Goal: Task Accomplishment & Management: Manage account settings

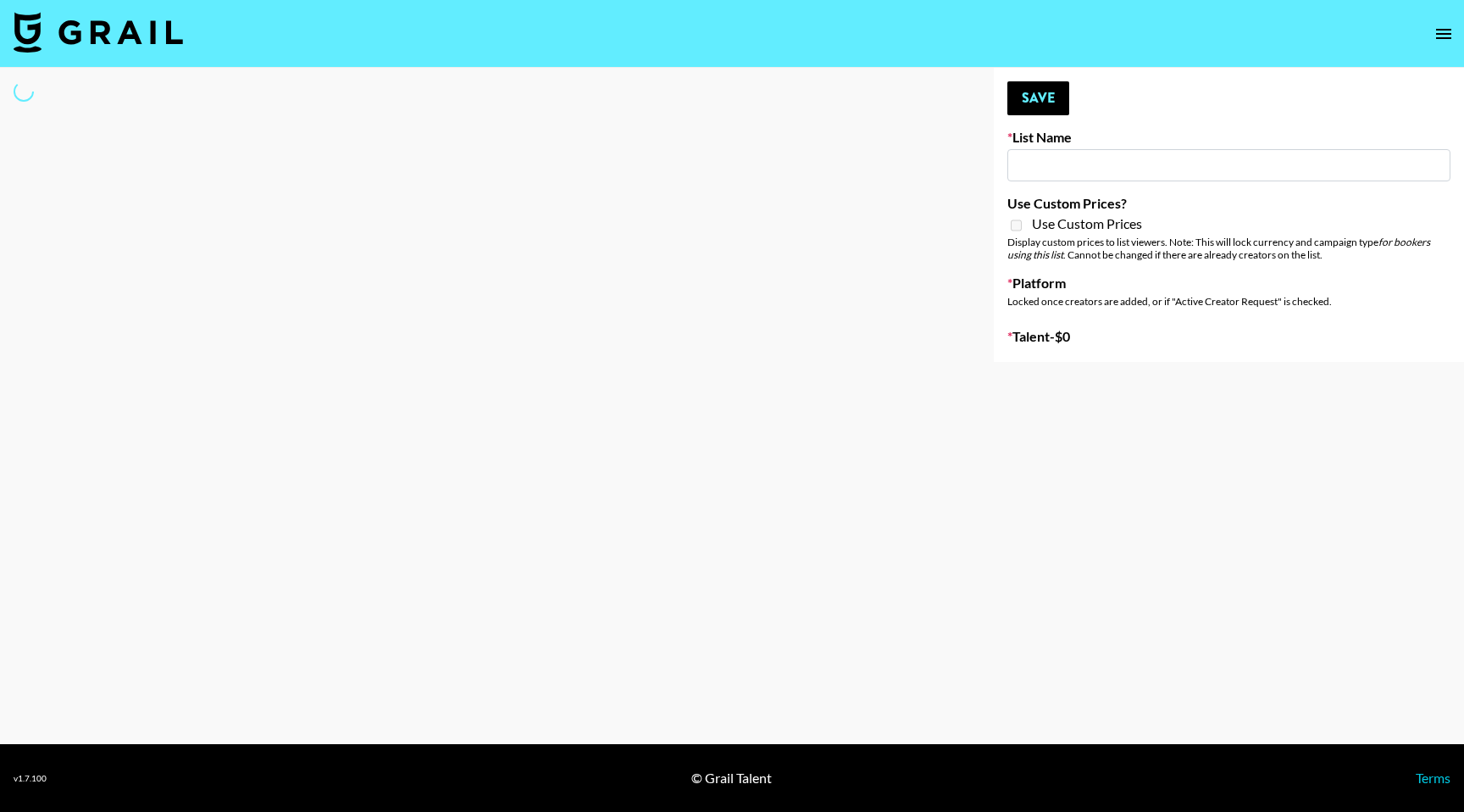
click at [1035, 160] on input at bounding box center [1229, 165] width 443 height 33
type input "Jordan Bessette"
select select "Song"
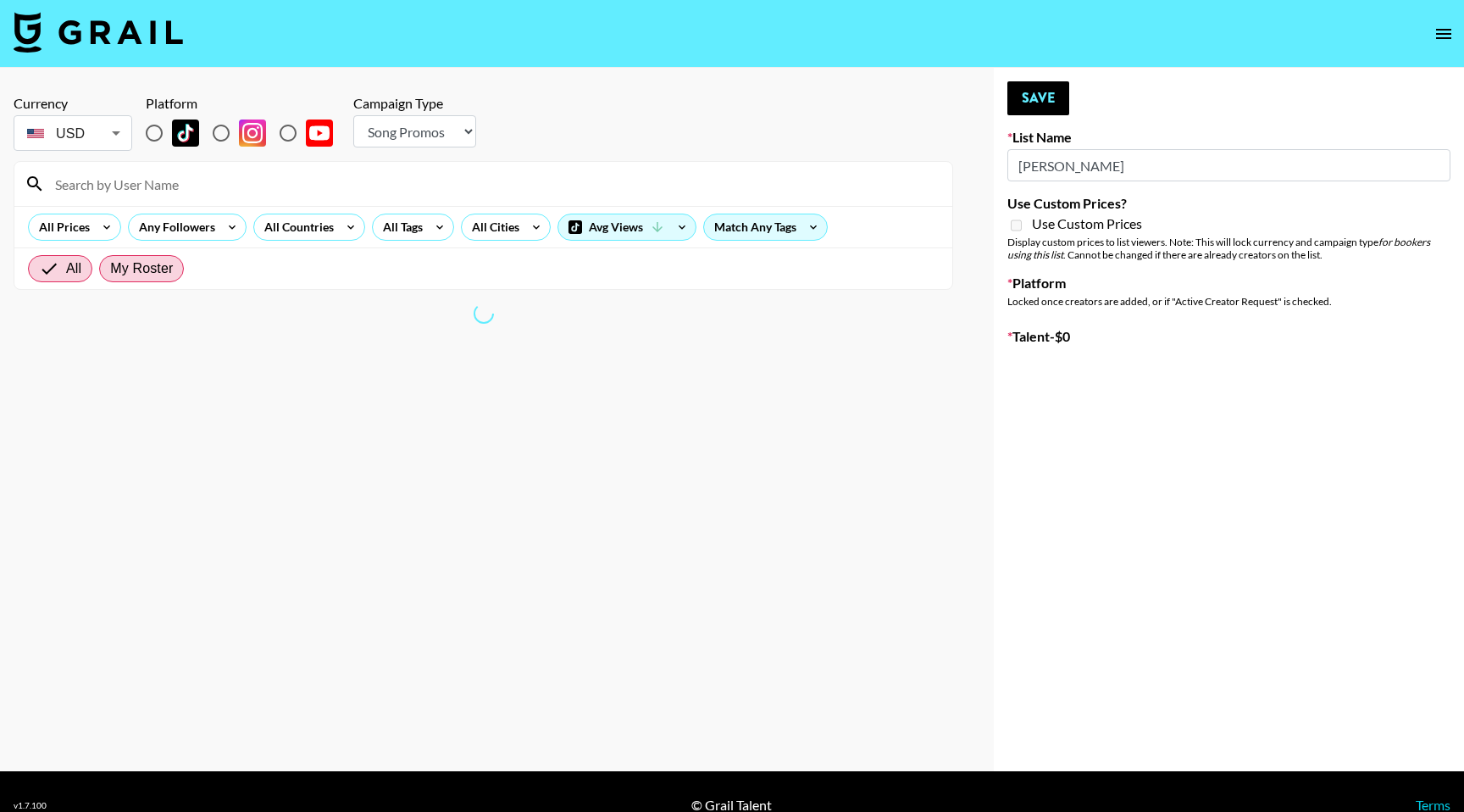
click at [152, 269] on span "My Roster" at bounding box center [141, 268] width 63 height 21
click at [110, 268] on input "My Roster" at bounding box center [110, 268] width 0 height 0
radio input "true"
type input "Content Labs for Perplexity"
checkbox input "true"
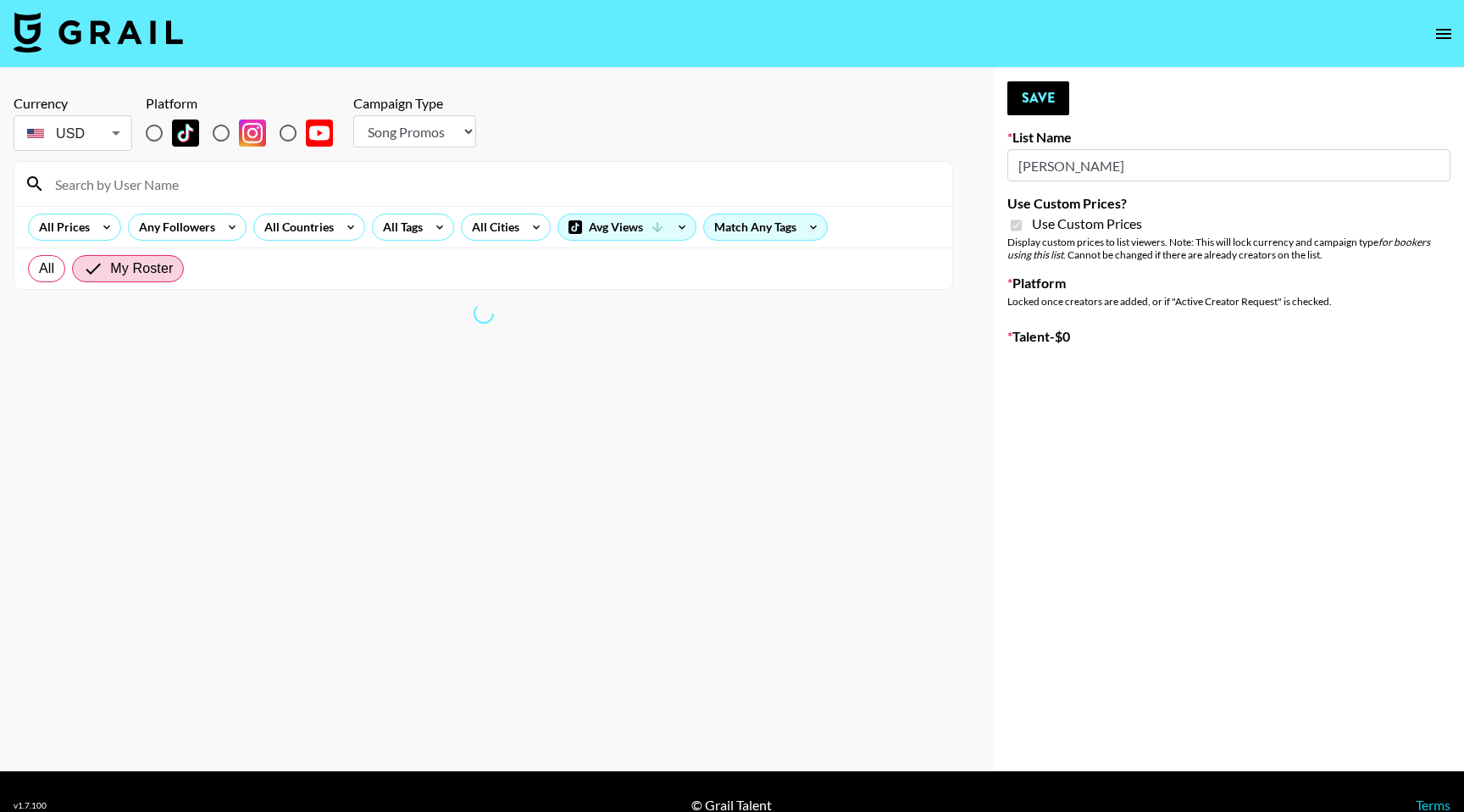
radio input "true"
select select "Brand"
radio input "true"
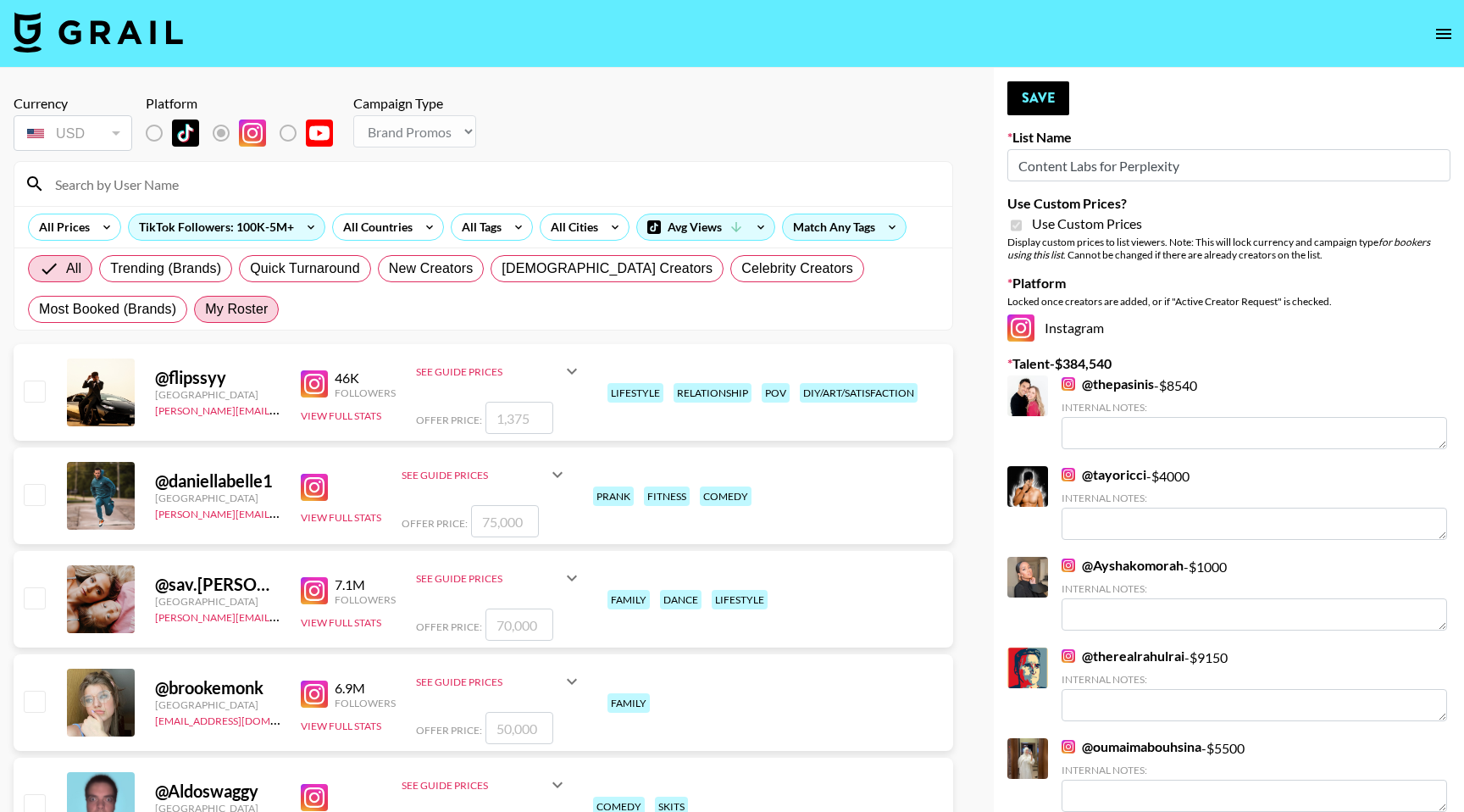
click at [240, 311] on span "My Roster" at bounding box center [236, 310] width 63 height 21
click at [205, 310] on input "My Roster" at bounding box center [205, 310] width 0 height 0
radio input "true"
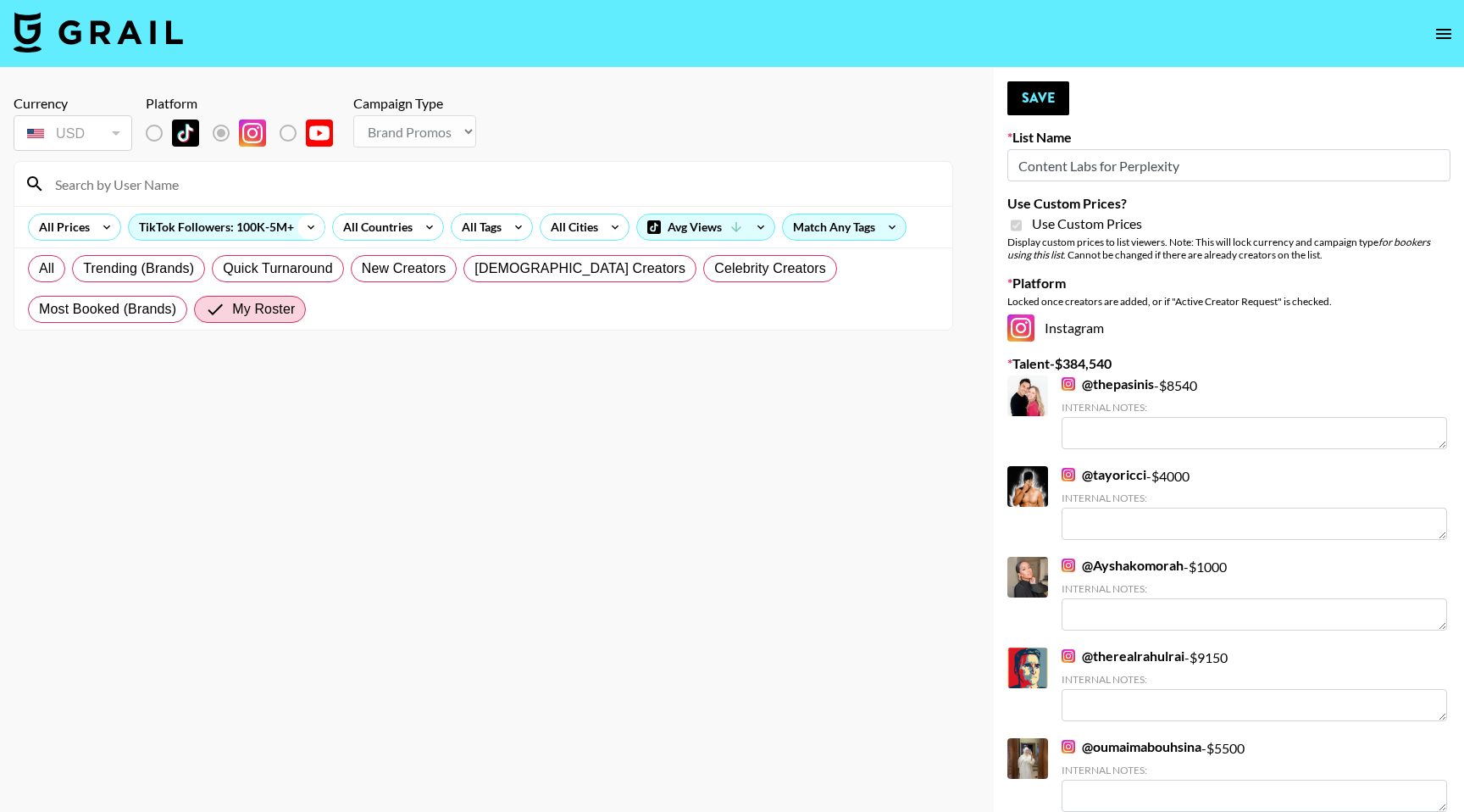
click at [298, 230] on icon at bounding box center [311, 227] width 27 height 26
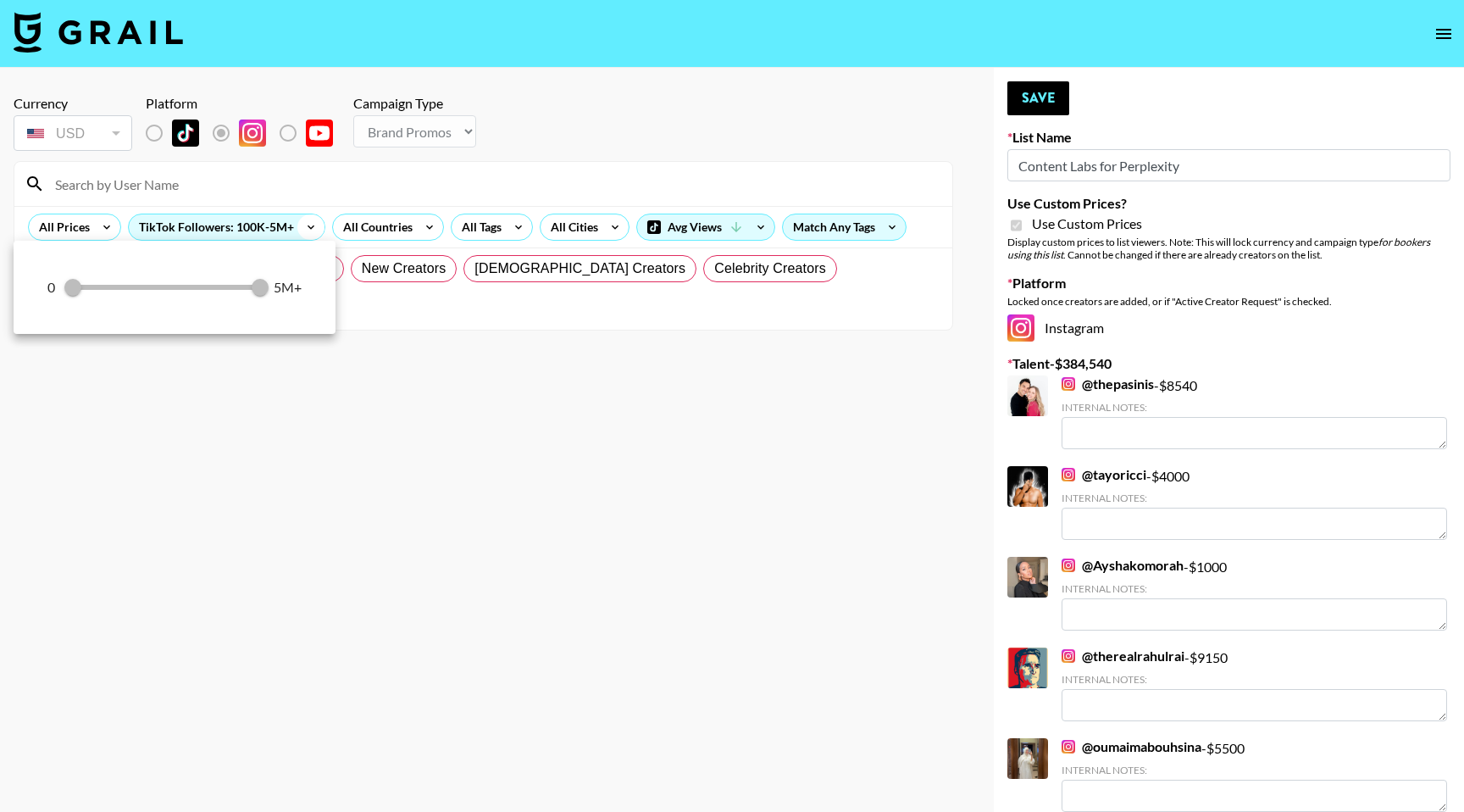
click at [295, 230] on div at bounding box center [732, 406] width 1464 height 812
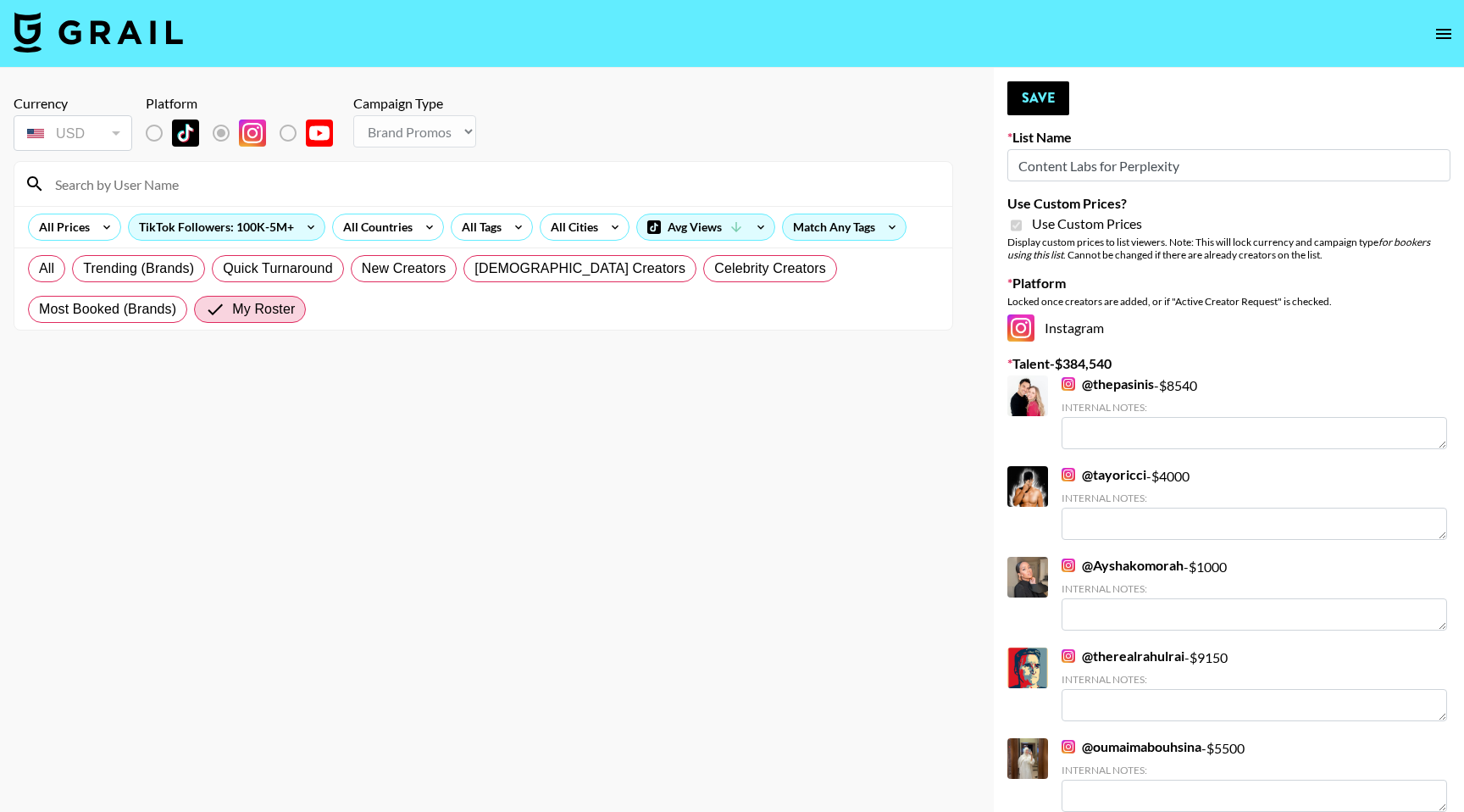
click at [1043, 176] on input "Content Labs for Perplexity" at bounding box center [1229, 165] width 443 height 33
click at [1055, 171] on input "Content Labs for Perplexity" at bounding box center [1229, 165] width 443 height 33
drag, startPoint x: 1194, startPoint y: 172, endPoint x: 1023, endPoint y: 169, distance: 171.0
click at [1023, 169] on input "Content Labs for Perplexity" at bounding box center [1229, 165] width 443 height 33
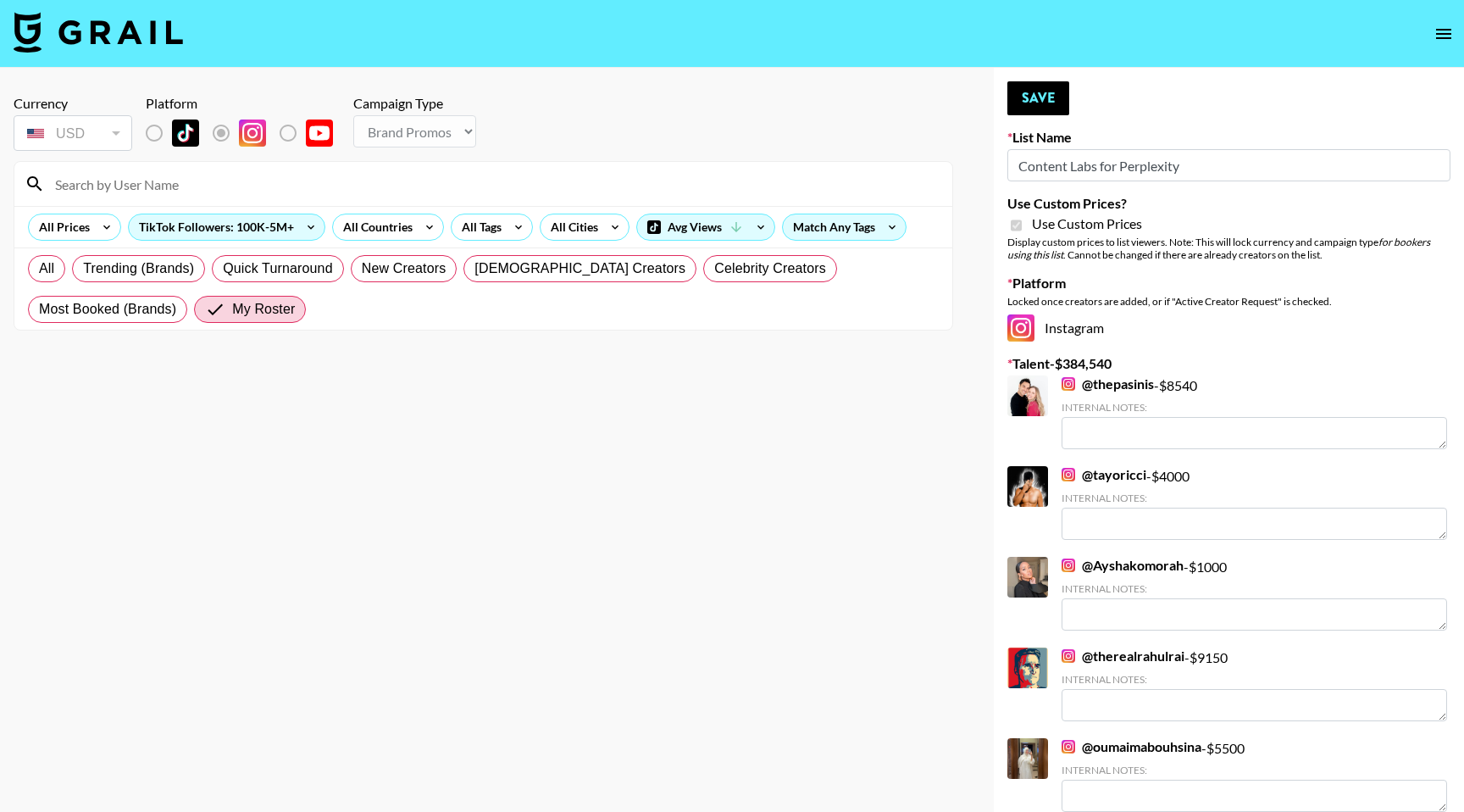
click at [877, 308] on div "All Trending (Brands) Quick Turnaround New Creators LGBTQIA+ Creators Celebrity…" at bounding box center [484, 289] width 918 height 81
click at [112, 195] on input at bounding box center [493, 184] width 897 height 27
click at [352, 193] on input "jordan" at bounding box center [493, 184] width 897 height 27
type input "jordan"
click at [224, 224] on div "TikTok Followers: 100K-5M+" at bounding box center [226, 227] width 196 height 26
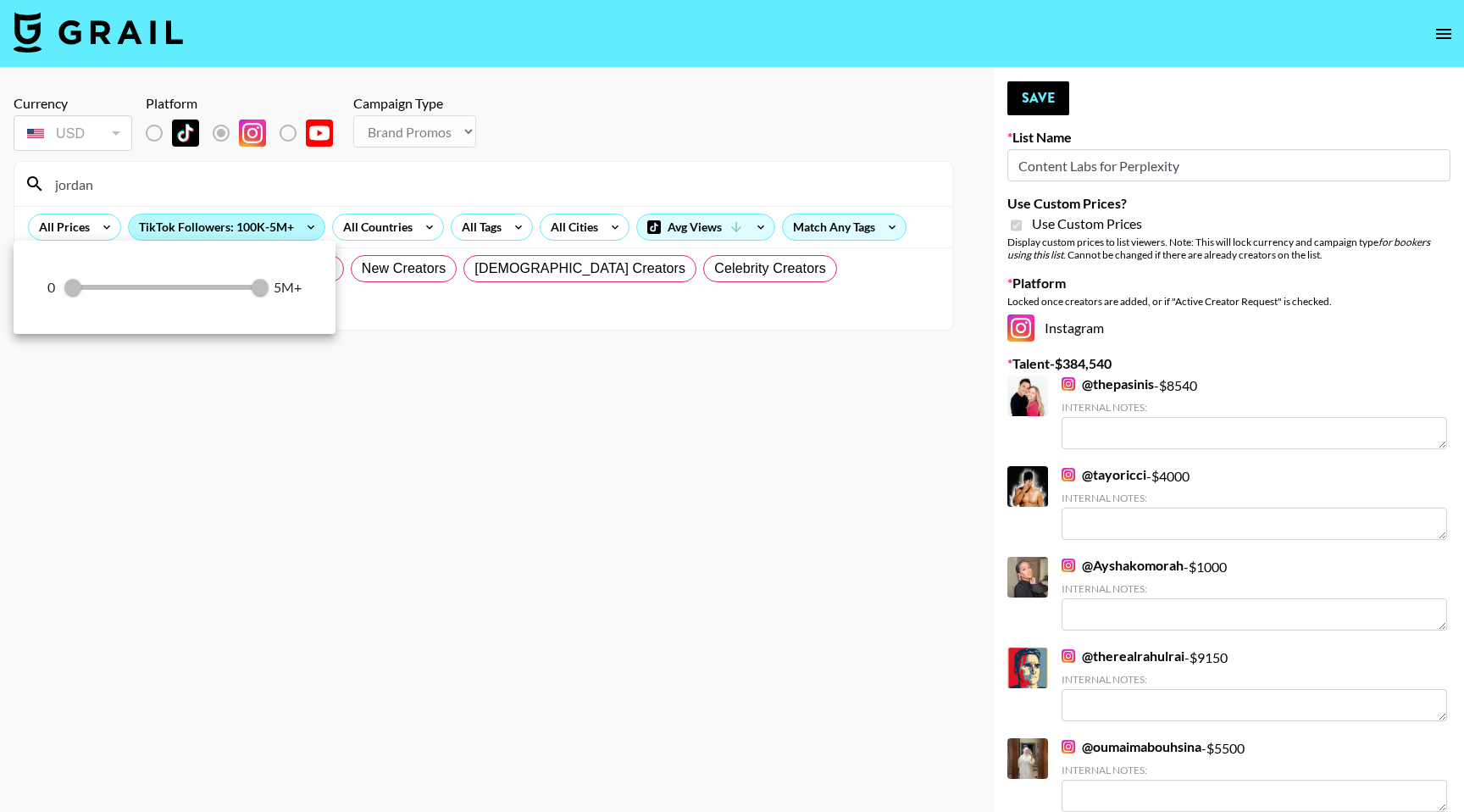
click at [224, 224] on div at bounding box center [732, 406] width 1464 height 812
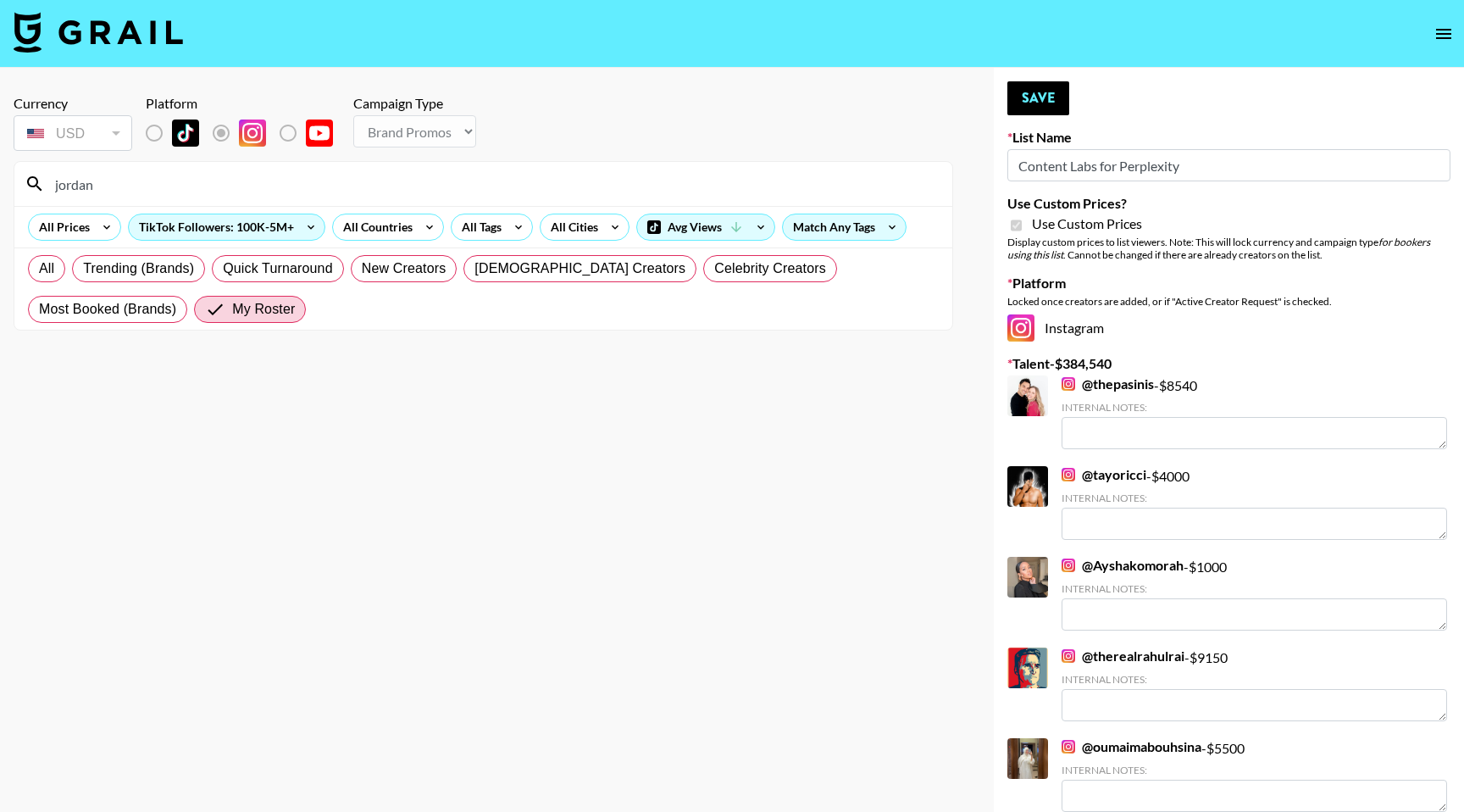
click at [187, 186] on input "jordan" at bounding box center [493, 184] width 897 height 27
click at [370, 264] on span "New Creators" at bounding box center [404, 268] width 85 height 21
click at [362, 268] on input "New Creators" at bounding box center [362, 268] width 0 height 0
radio input "true"
click at [115, 189] on input "jordan" at bounding box center [493, 184] width 897 height 27
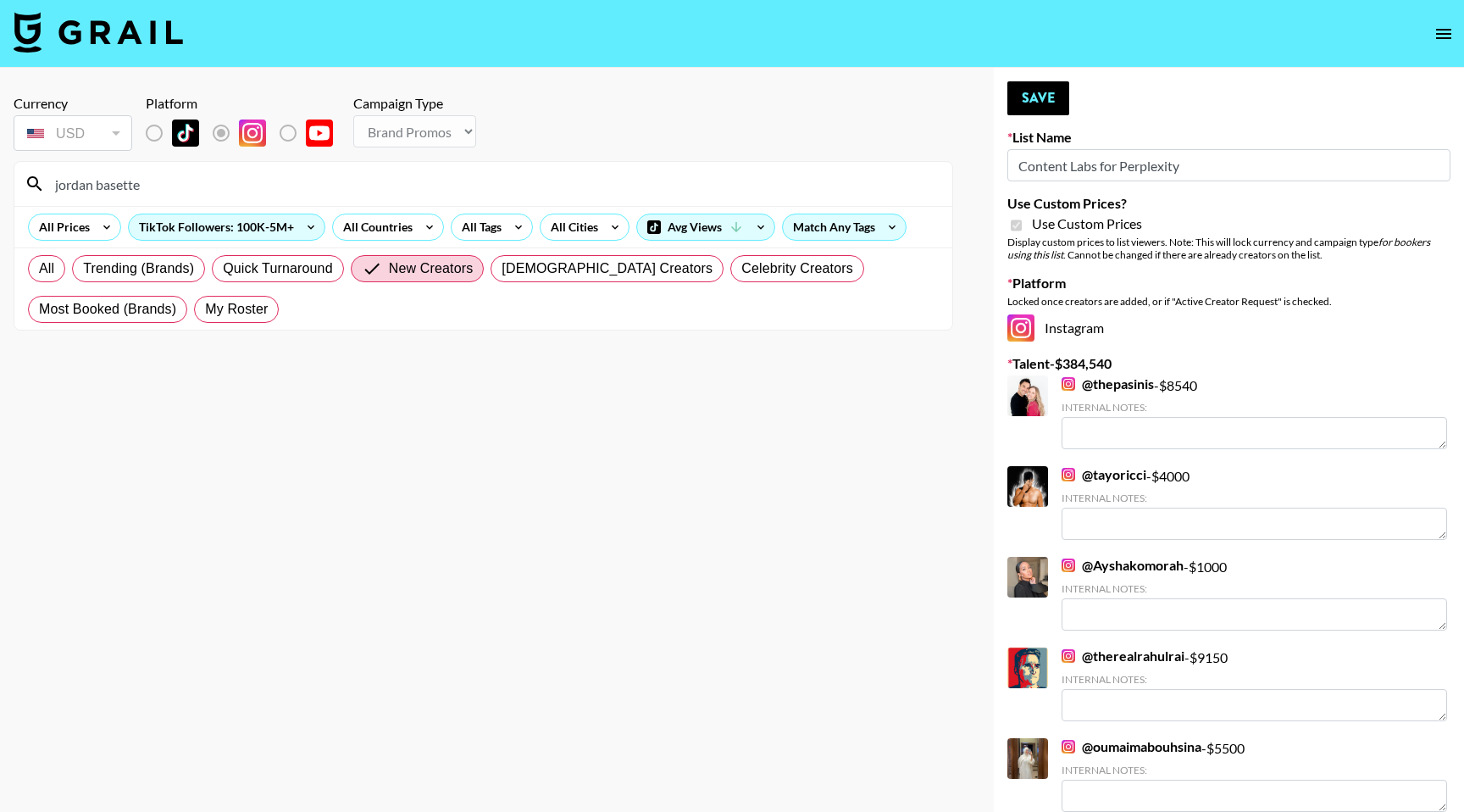
click at [170, 183] on input "jordan basette" at bounding box center [493, 184] width 897 height 27
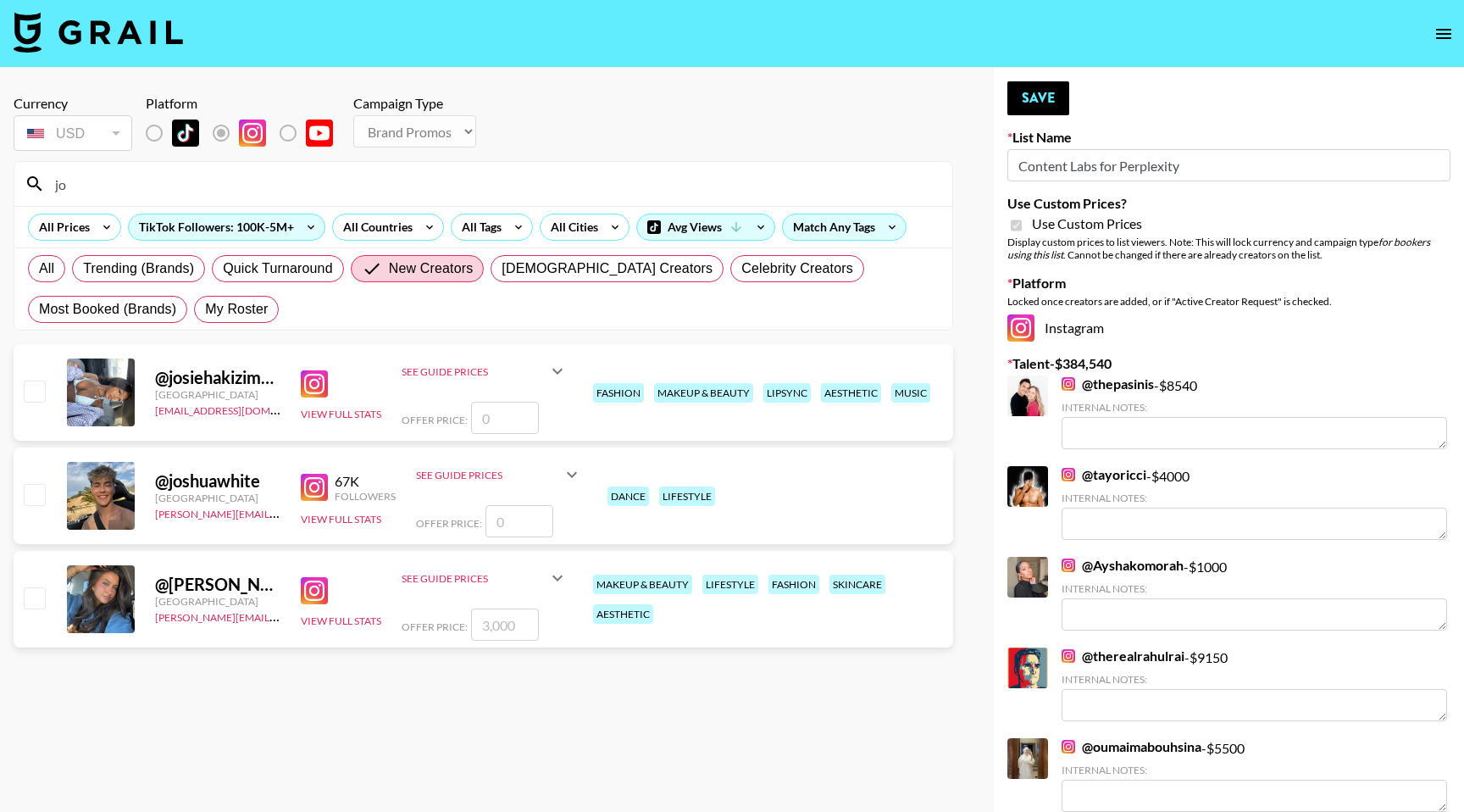
type input "j"
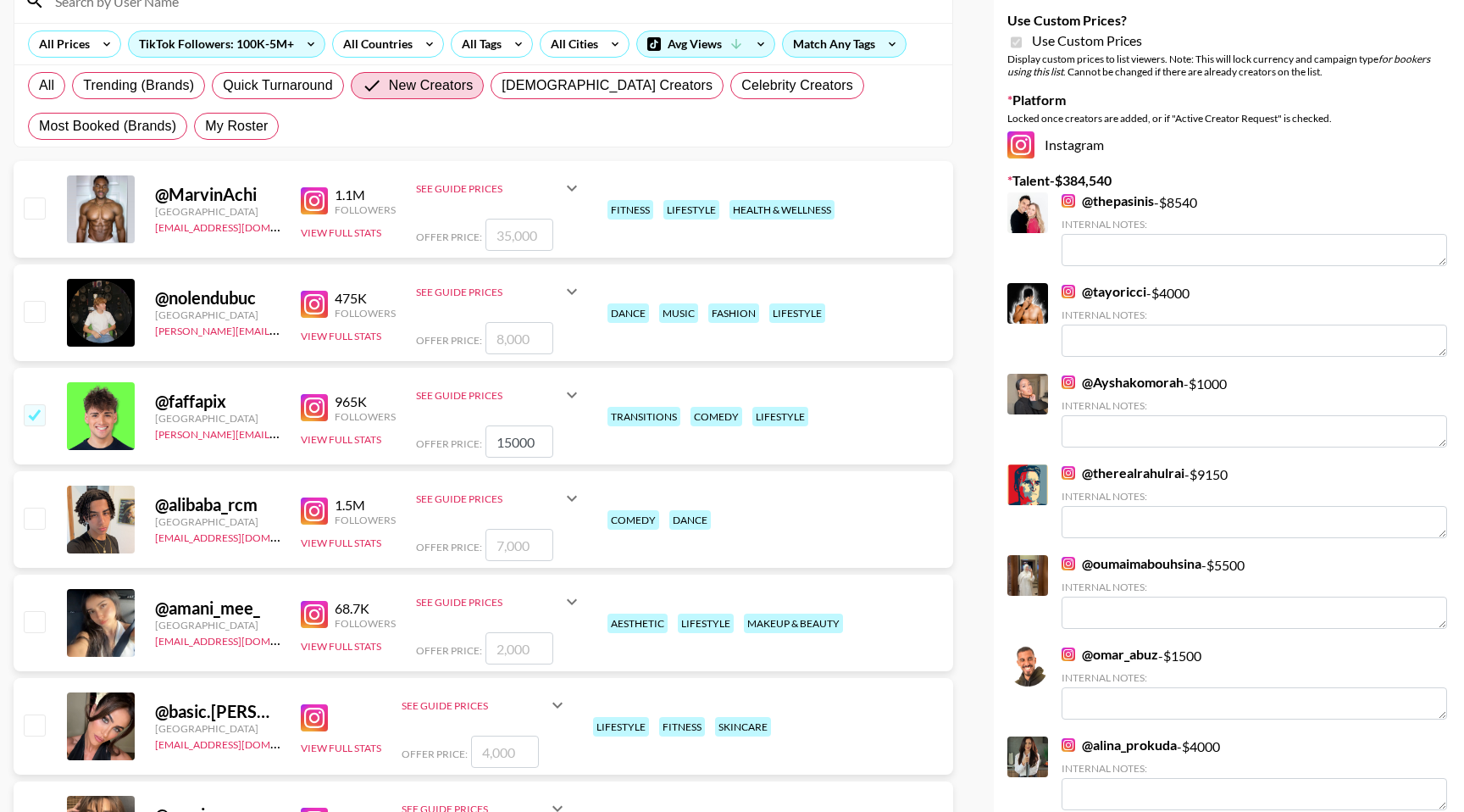
scroll to position [183, 0]
click at [32, 419] on input "checkbox" at bounding box center [34, 413] width 21 height 21
checkbox input "false"
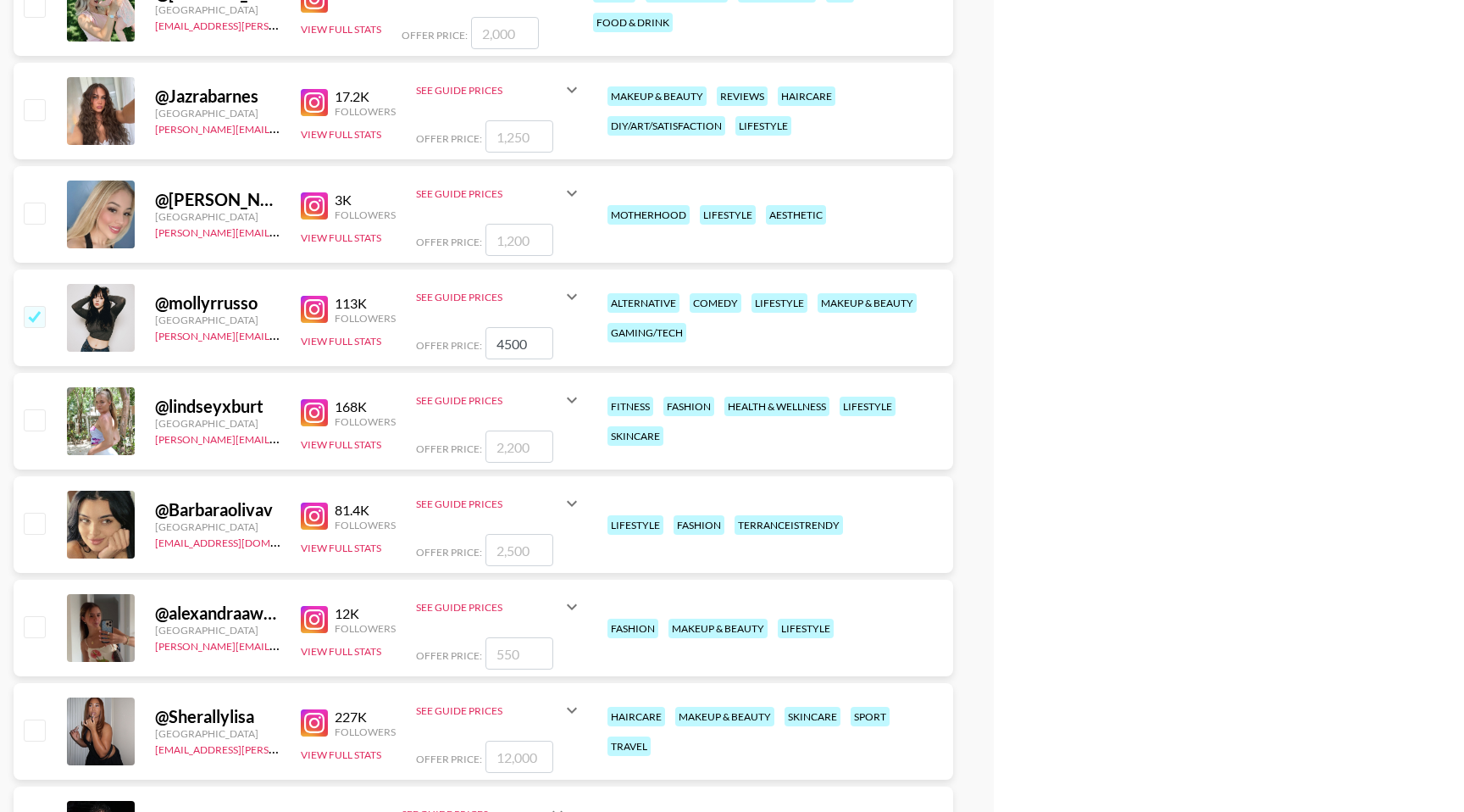
scroll to position [10110, 0]
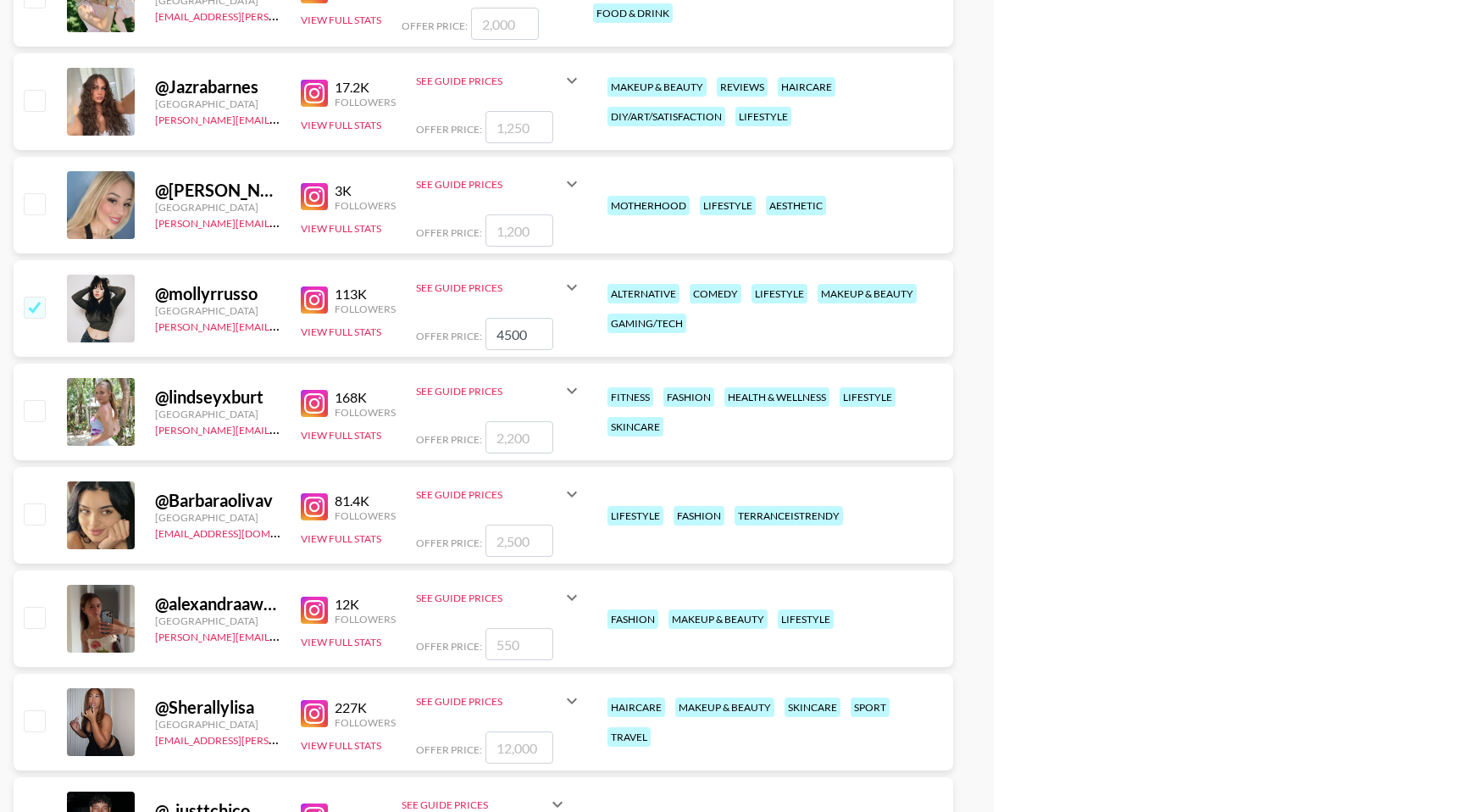
click at [36, 312] on input "checkbox" at bounding box center [34, 307] width 21 height 21
checkbox input "false"
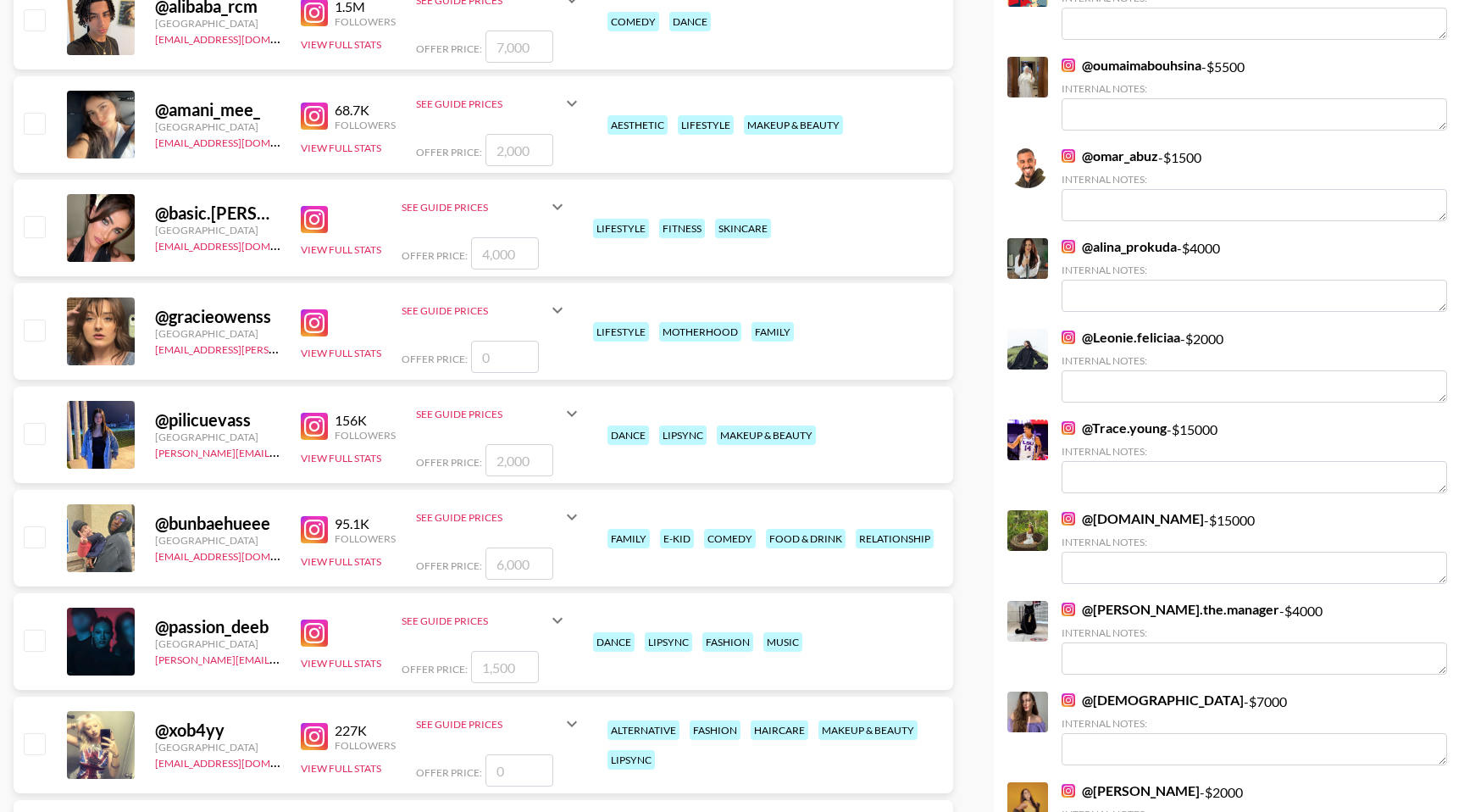
scroll to position [0, 0]
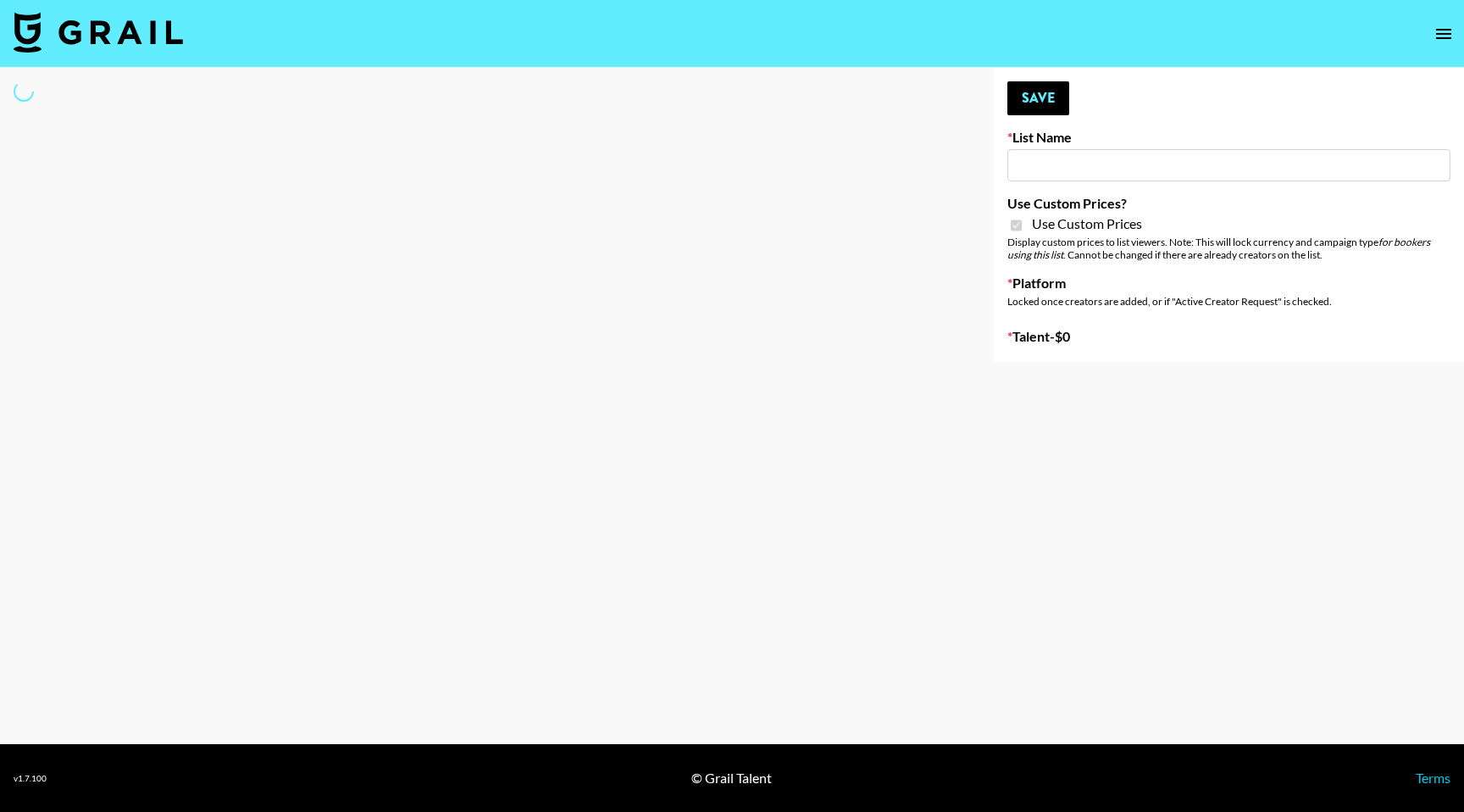
type input "Content Labs for Perplexity"
checkbox input "true"
select select "Brand"
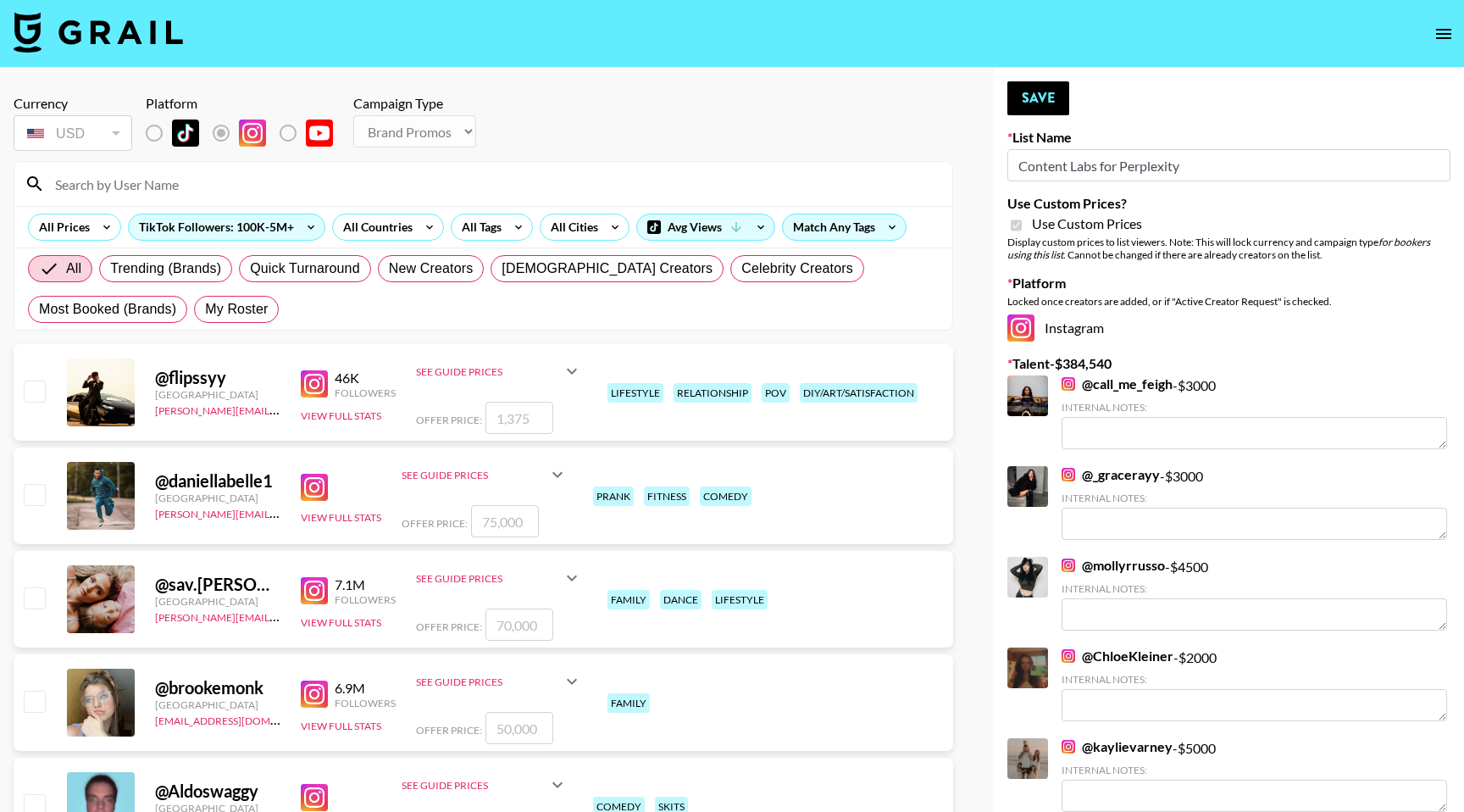
click at [163, 195] on input at bounding box center [493, 184] width 897 height 27
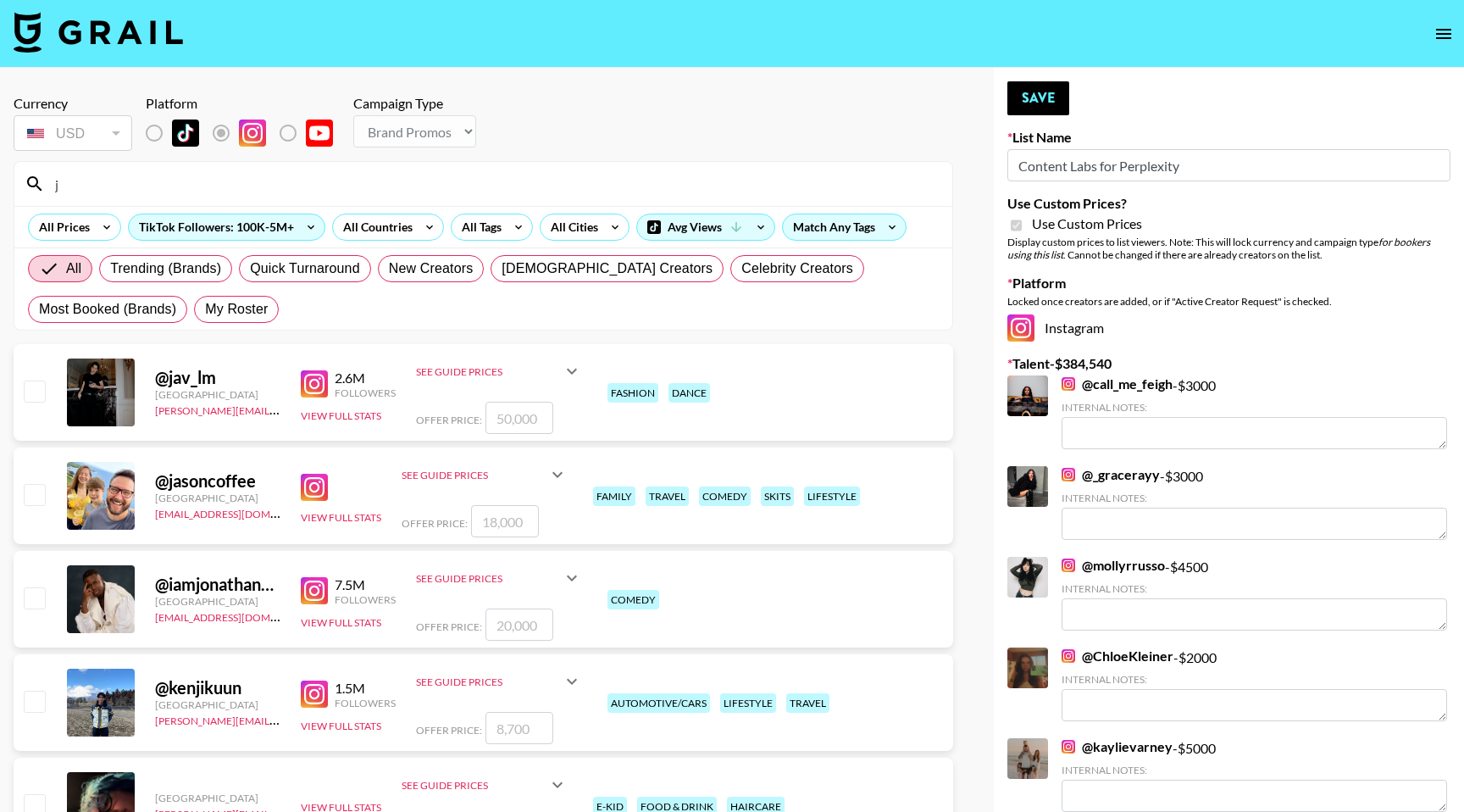
type input "j"
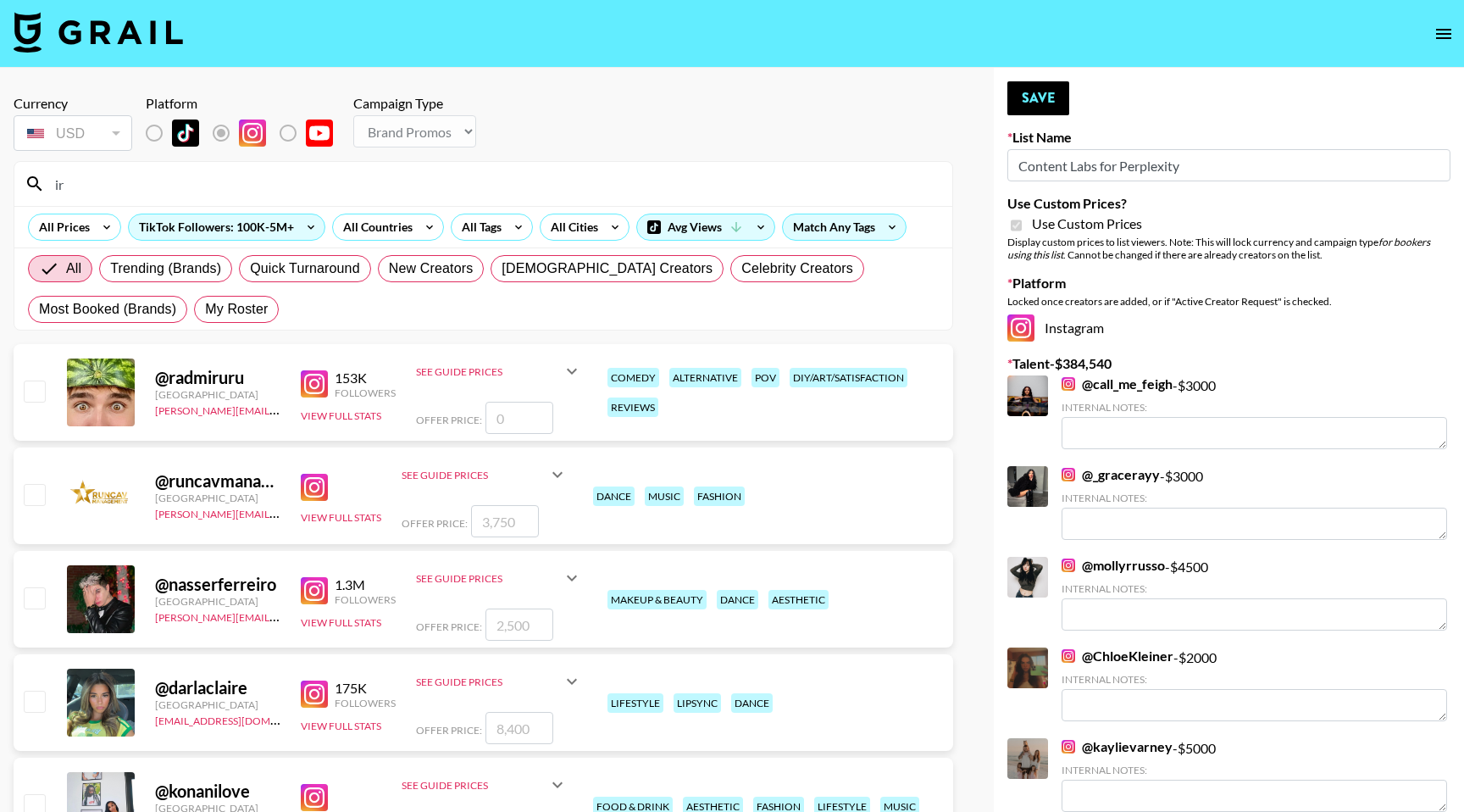
type input "i"
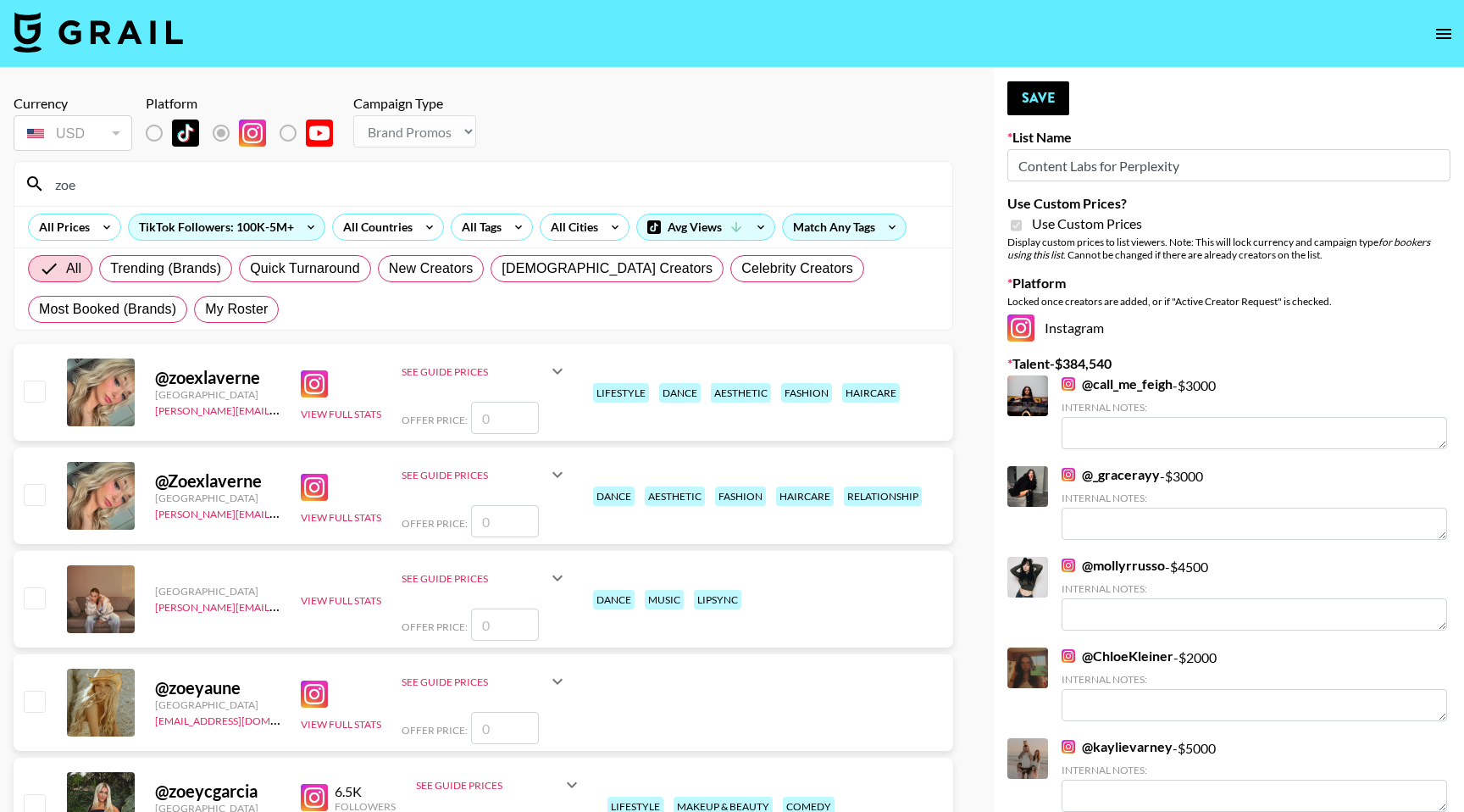
type input "zoe"
click at [307, 225] on icon at bounding box center [311, 227] width 27 height 26
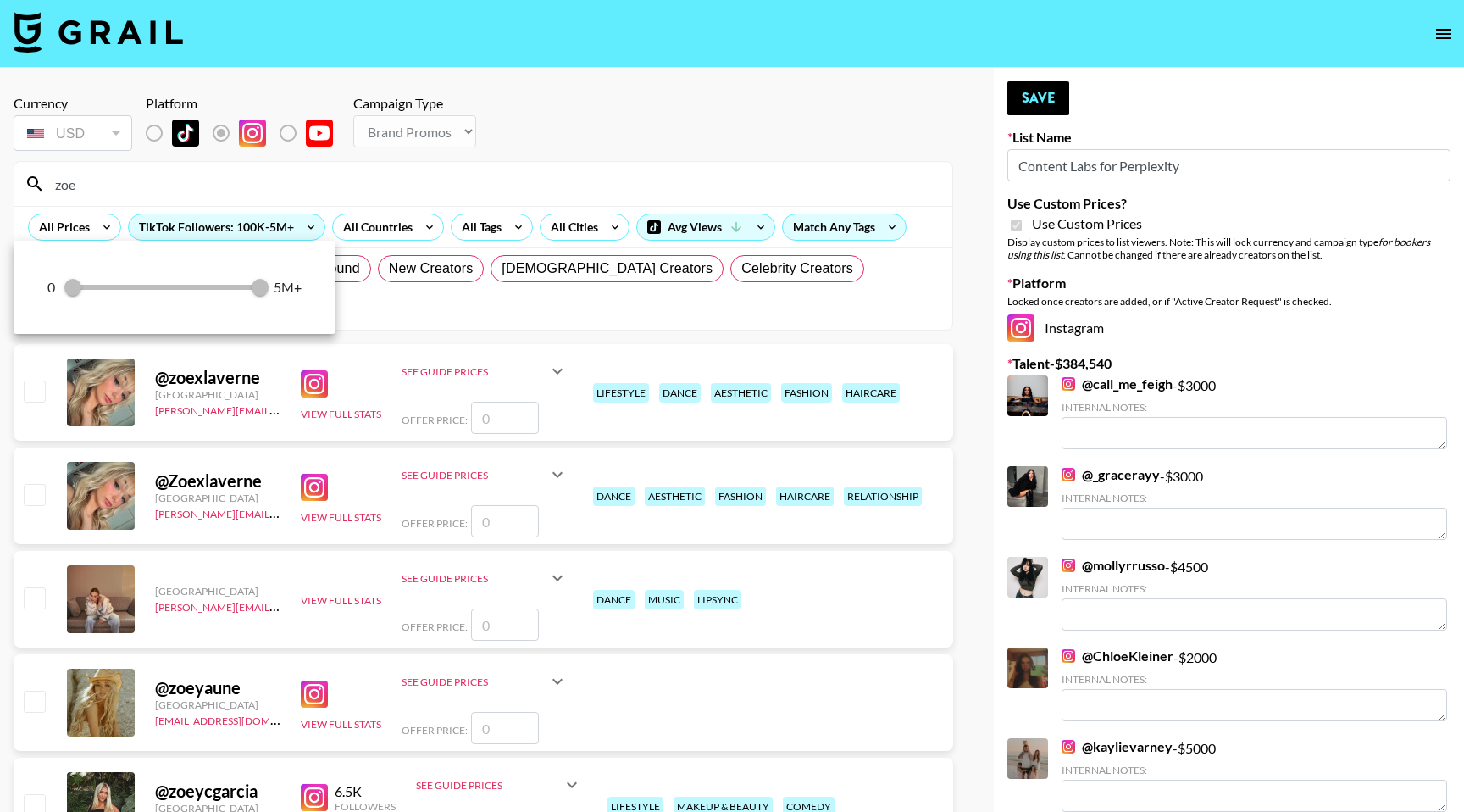
drag, startPoint x: 259, startPoint y: 292, endPoint x: 148, endPoint y: 287, distance: 111.1
click at [148, 287] on div "0 100,000 5,000,000 5M+" at bounding box center [174, 287] width 254 height 26
drag, startPoint x: 148, startPoint y: 287, endPoint x: 138, endPoint y: 286, distance: 10.0
click at [140, 287] on div "0 100,000 5,000,000 5M+" at bounding box center [174, 287] width 254 height 26
click at [138, 286] on div "0 100,000 5,000,000 5M+" at bounding box center [174, 287] width 254 height 26
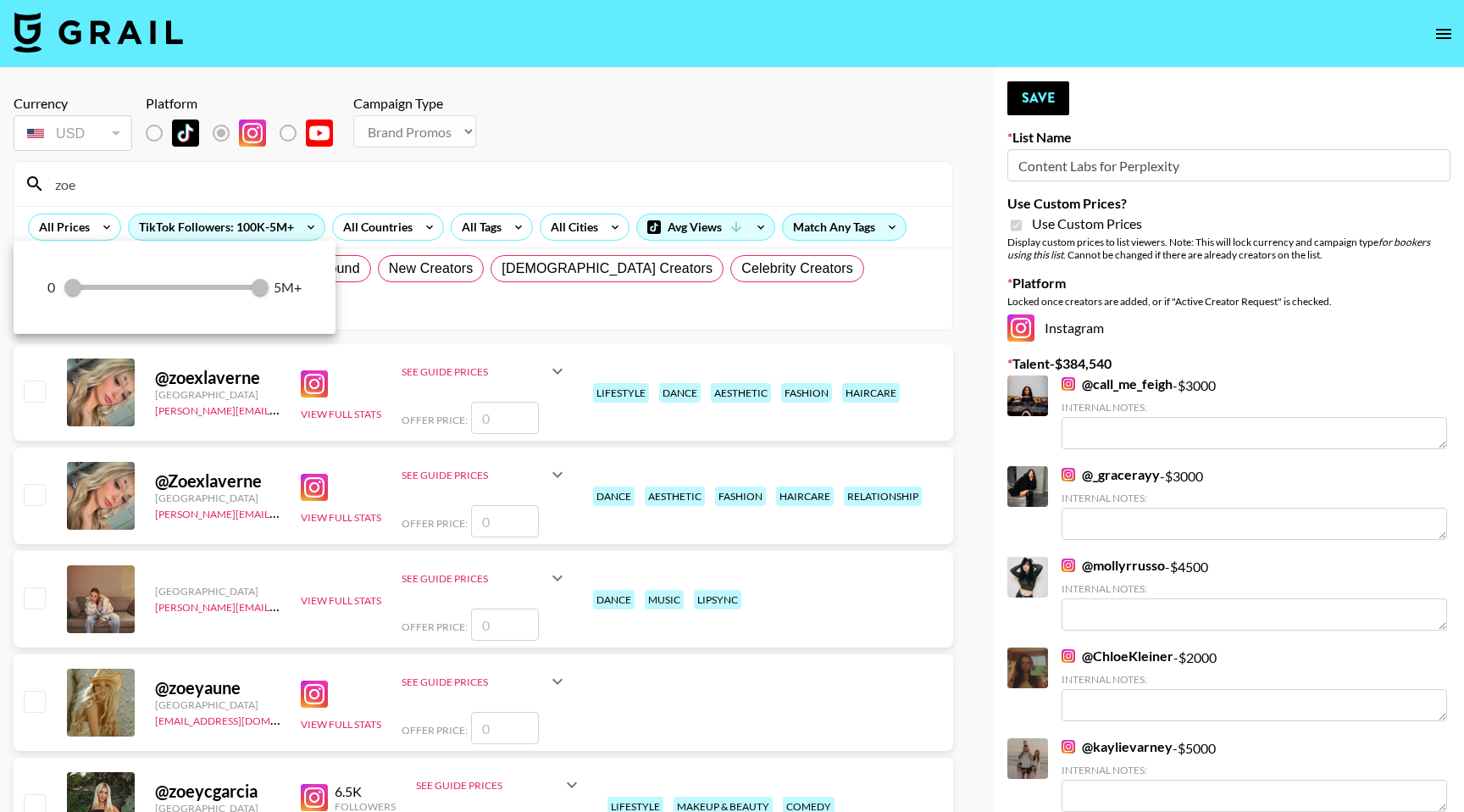
click at [94, 238] on div at bounding box center [732, 406] width 1464 height 812
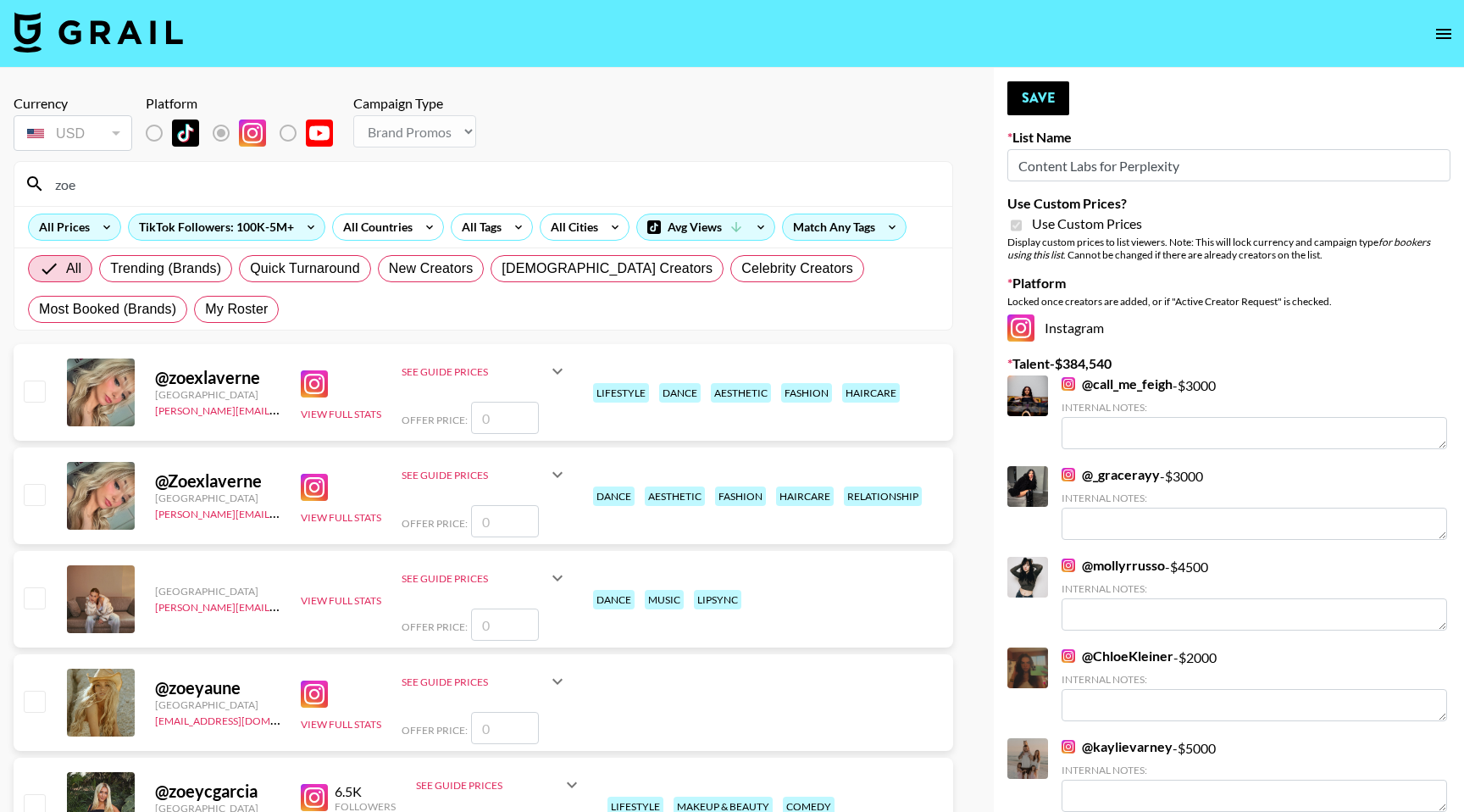
click at [85, 220] on div "All Prices" at bounding box center [61, 227] width 64 height 26
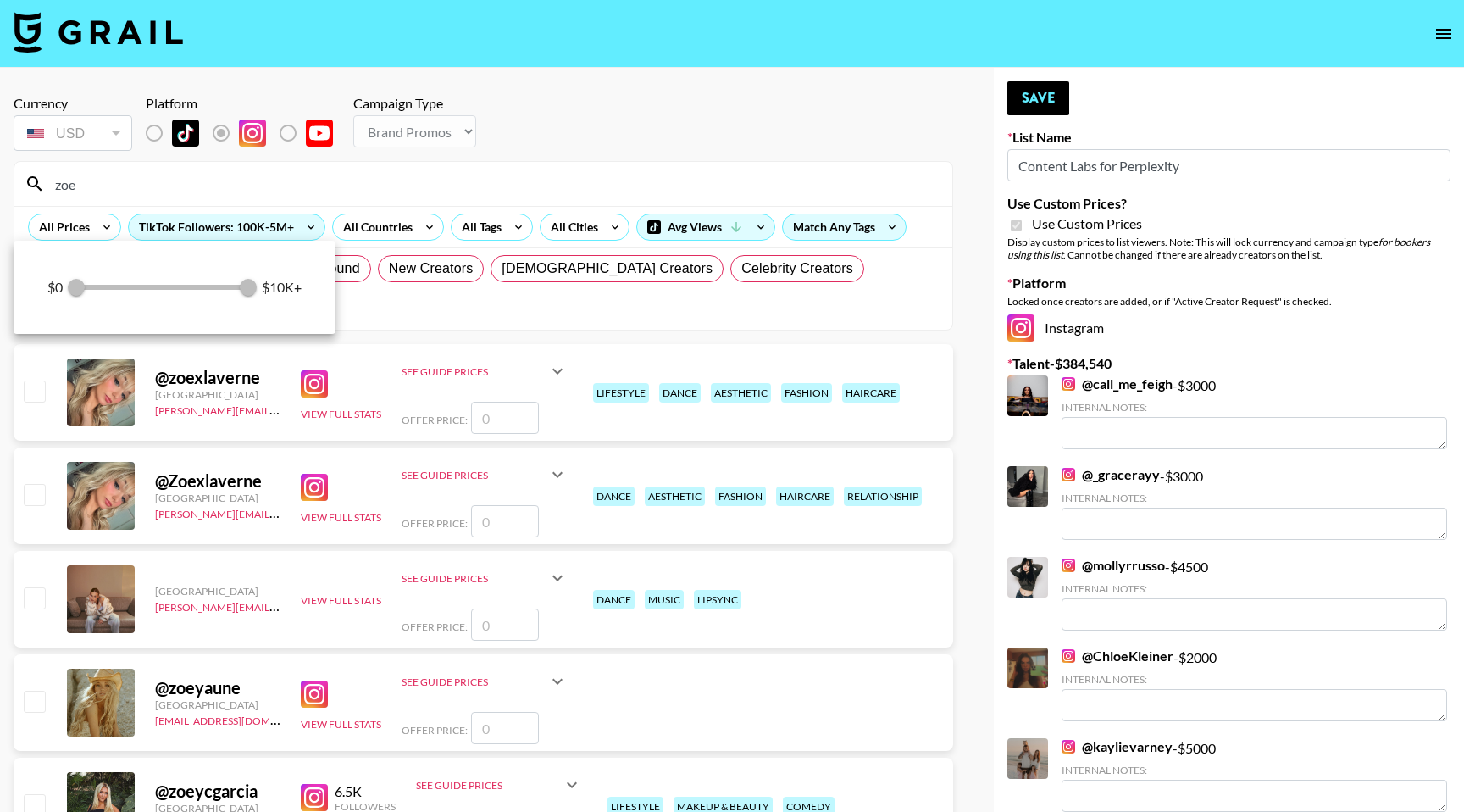
click at [378, 231] on div at bounding box center [732, 406] width 1464 height 812
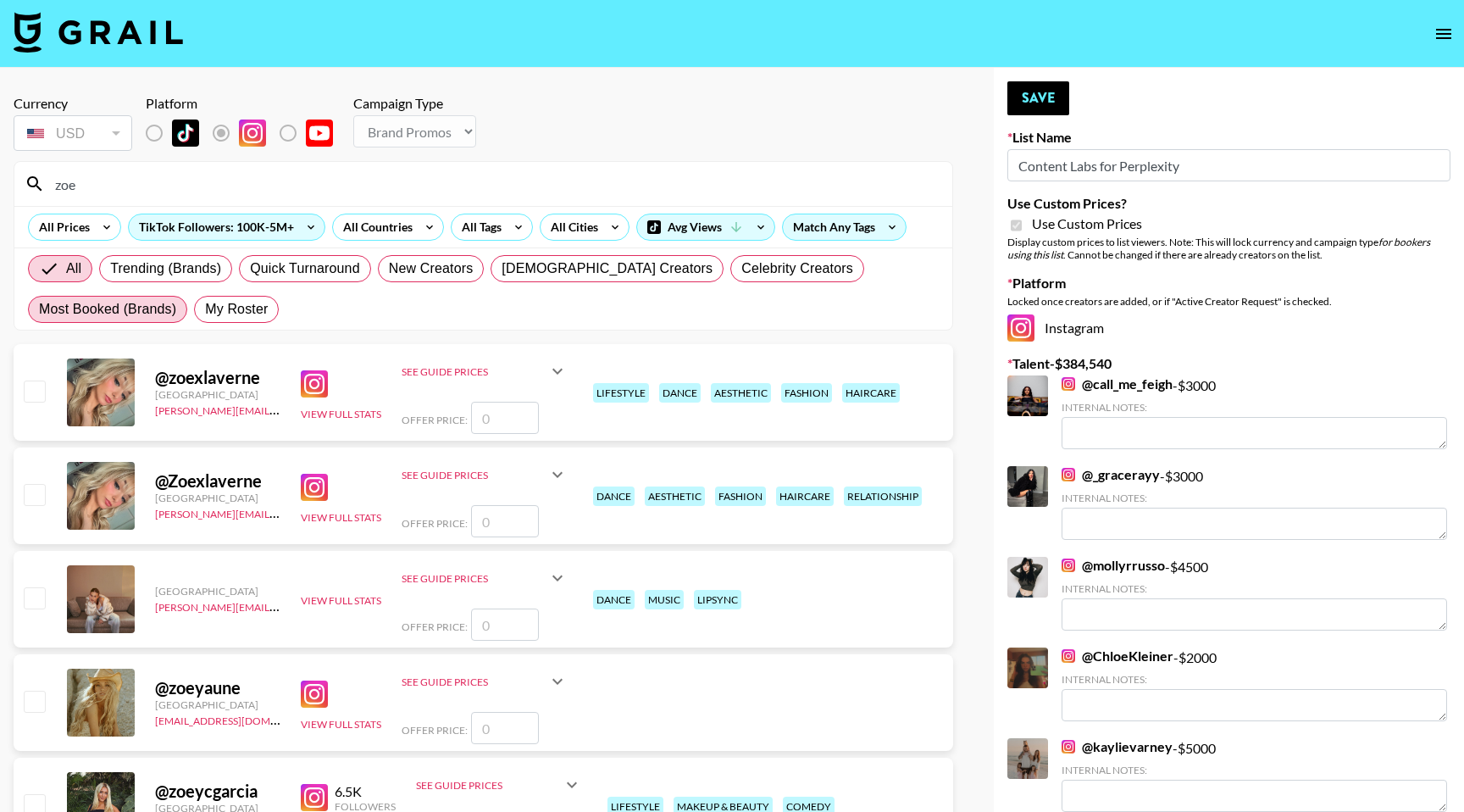
click at [150, 318] on span "Most Booked (Brands)" at bounding box center [107, 310] width 137 height 21
click at [39, 310] on input "Most Booked (Brands)" at bounding box center [39, 310] width 0 height 0
radio input "true"
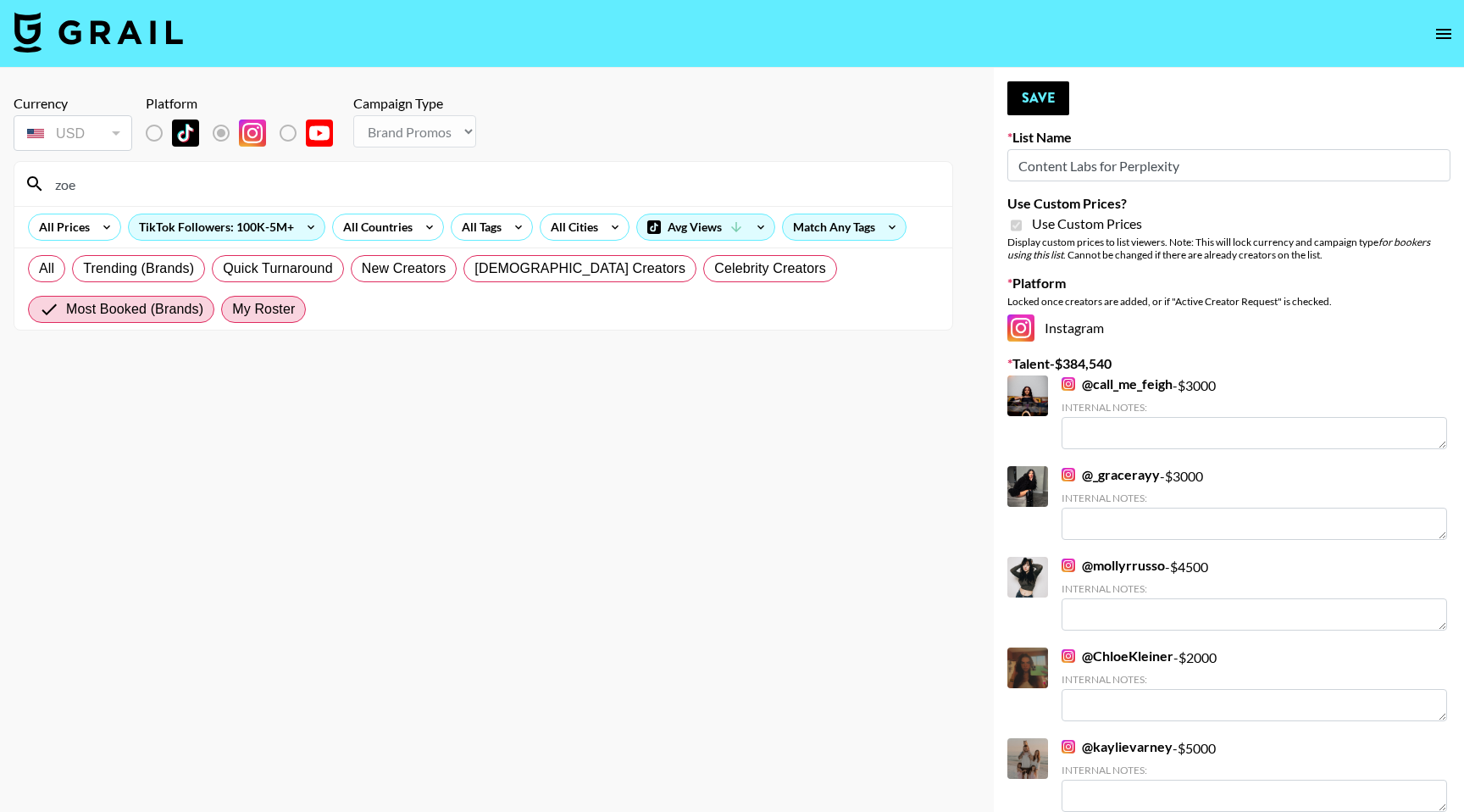
click at [254, 306] on span "My Roster" at bounding box center [263, 310] width 63 height 21
click at [232, 310] on input "My Roster" at bounding box center [232, 310] width 0 height 0
radio input "true"
click at [179, 196] on input "zoe" at bounding box center [493, 184] width 897 height 27
type input "z"
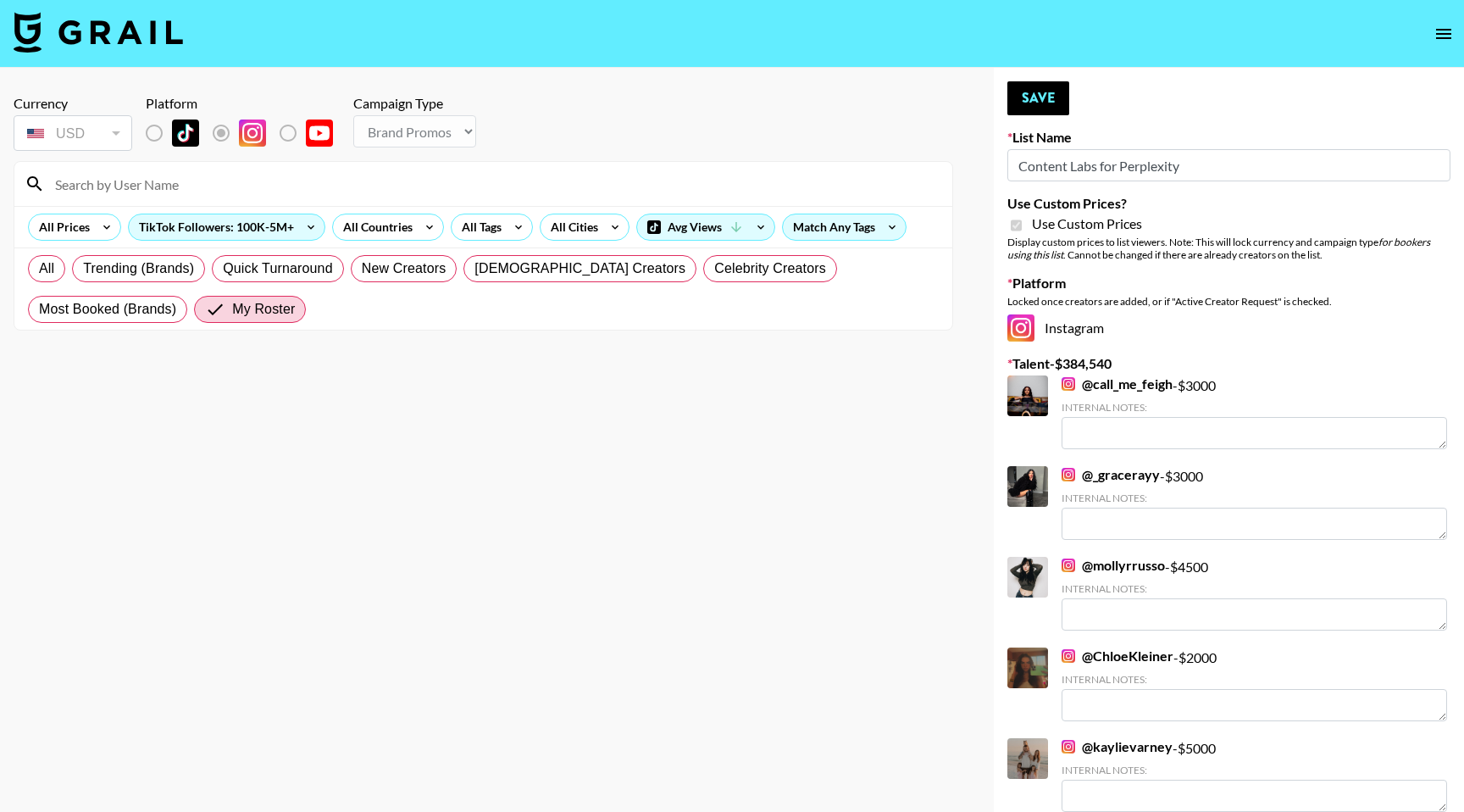
click at [219, 309] on div "All Trending (Brands) Quick Turnaround New Creators LGBTQIA+ Creators Celebrity…" at bounding box center [484, 289] width 918 height 81
click at [1198, 163] on input "Content Labs for Perplexity" at bounding box center [1229, 165] width 443 height 33
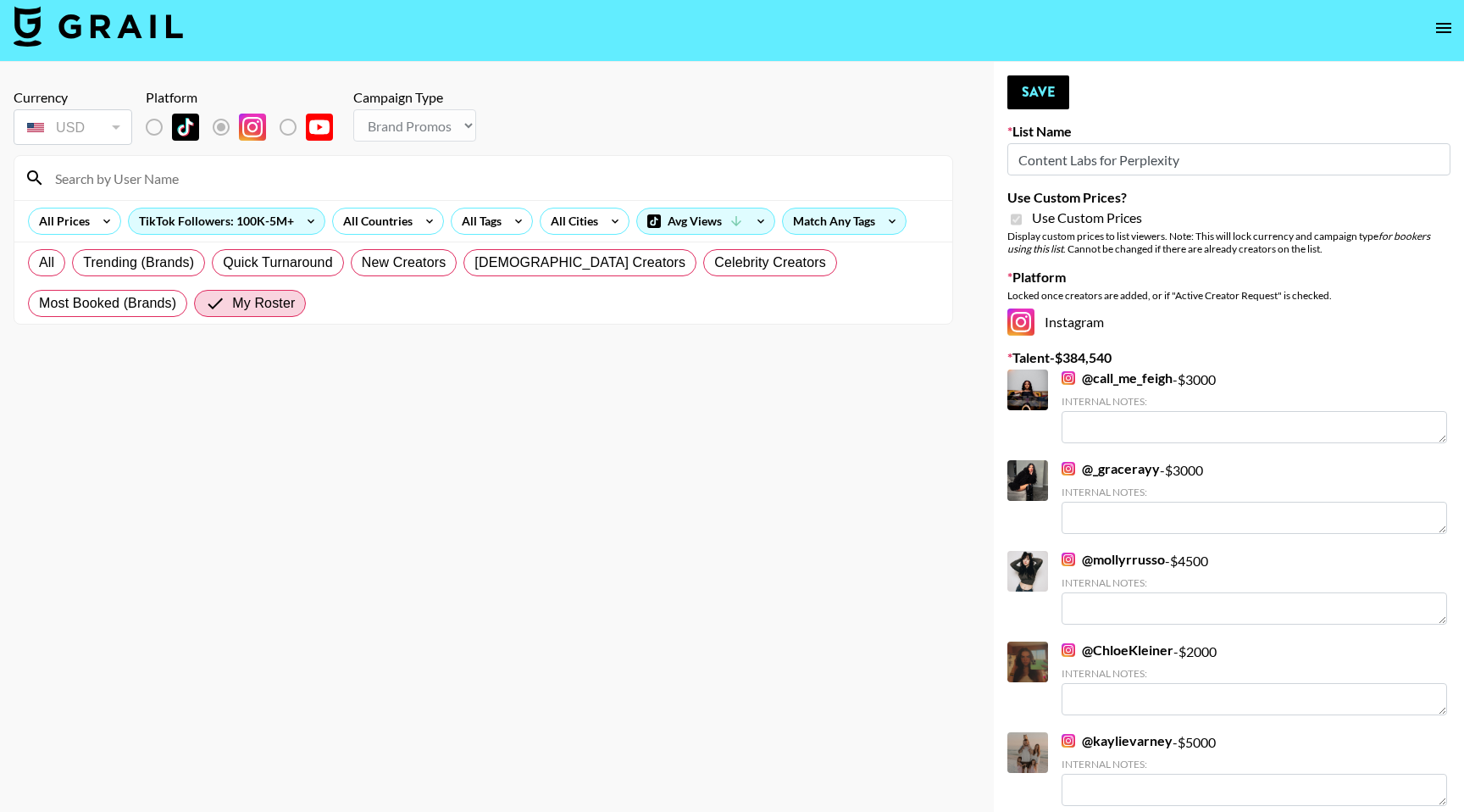
scroll to position [5, 0]
click at [1096, 356] on label "Talent - $ 384,540" at bounding box center [1229, 358] width 443 height 17
click at [264, 177] on input at bounding box center [493, 179] width 897 height 27
type input "j"
click at [1442, 27] on icon "open drawer" at bounding box center [1444, 29] width 15 height 10
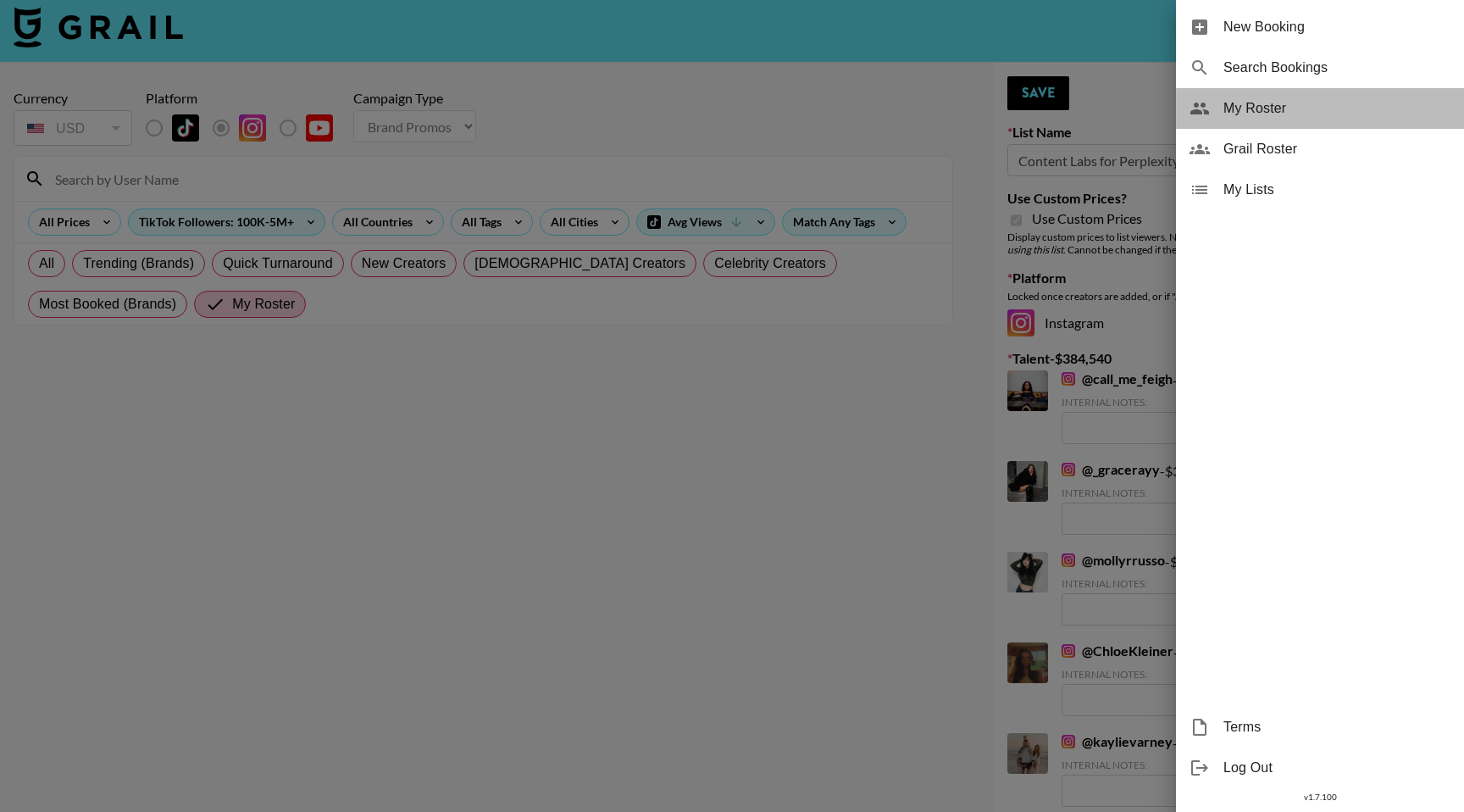
click at [1255, 114] on span "My Roster" at bounding box center [1337, 109] width 227 height 21
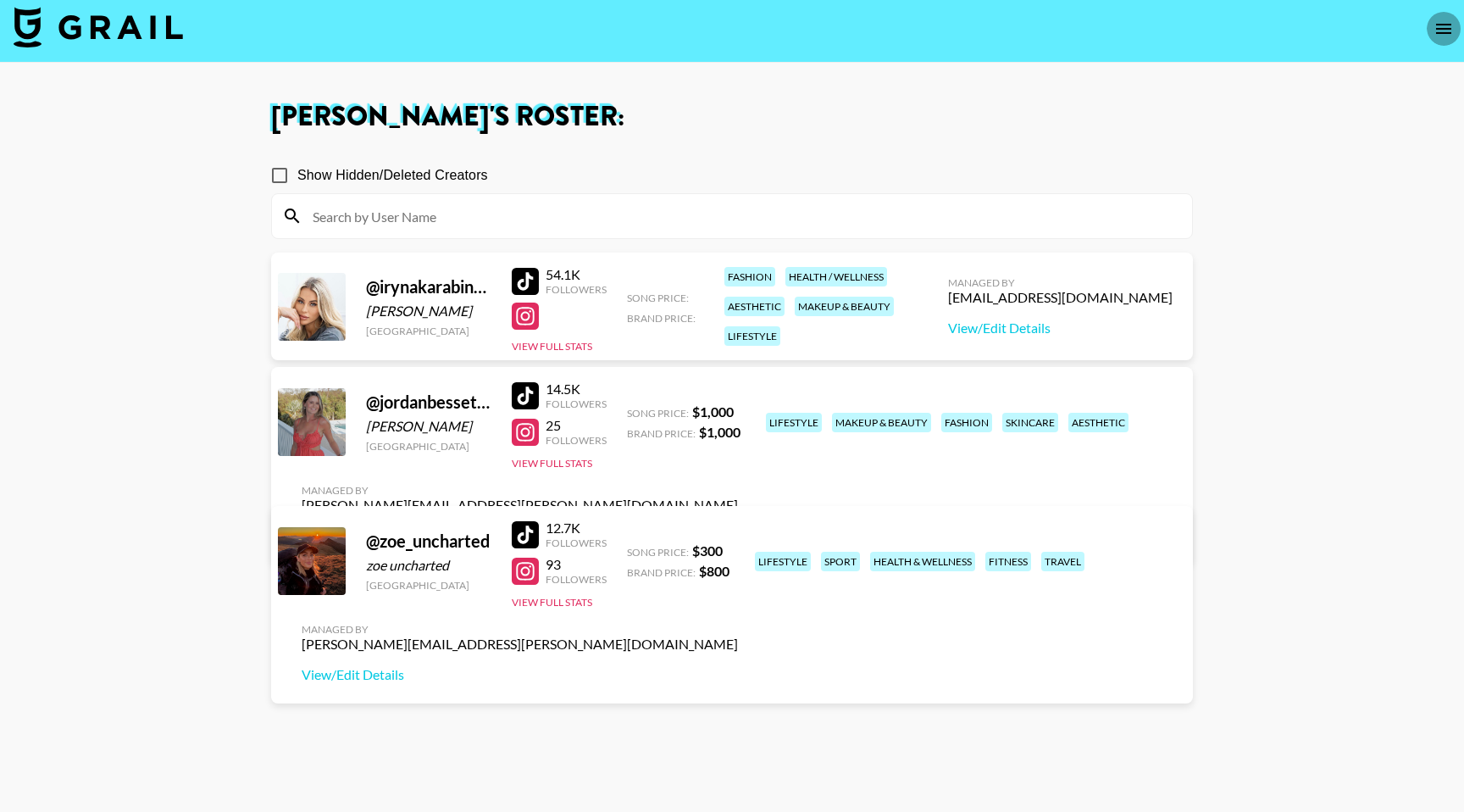
click at [1434, 33] on icon "open drawer" at bounding box center [1444, 29] width 21 height 21
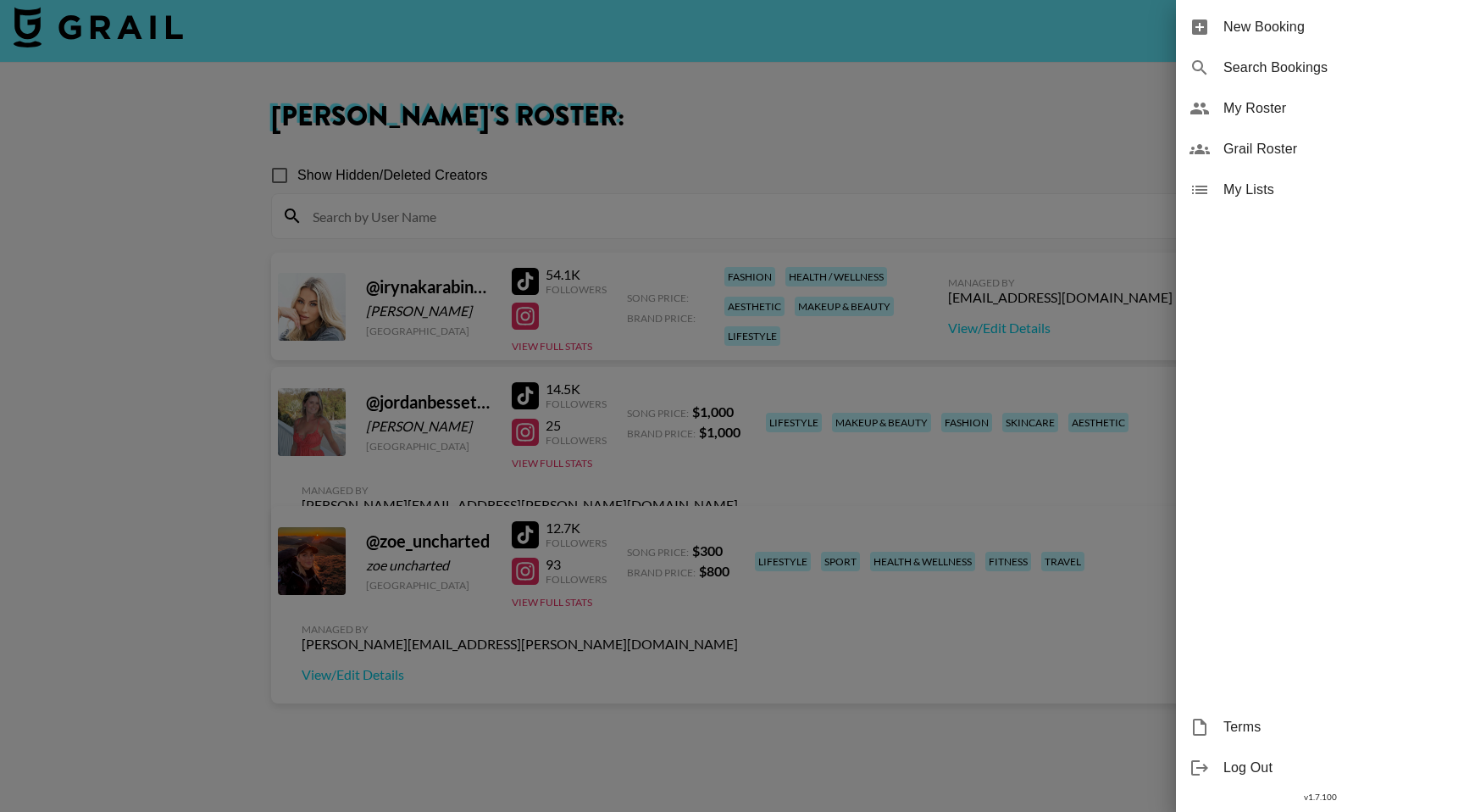
click at [1285, 72] on span "Search Bookings" at bounding box center [1337, 68] width 227 height 21
select select "id"
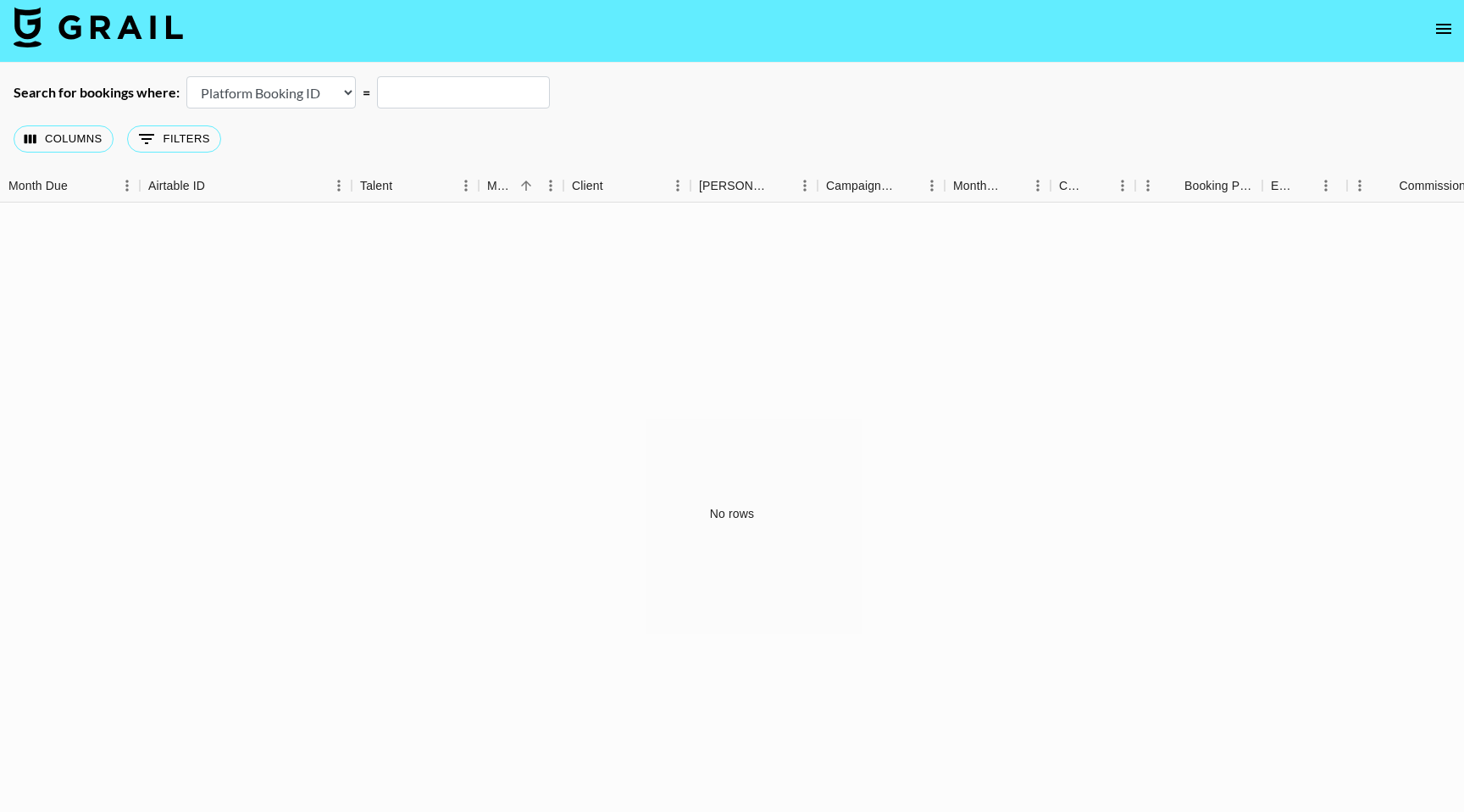
click at [1445, 27] on icon "open drawer" at bounding box center [1444, 29] width 21 height 21
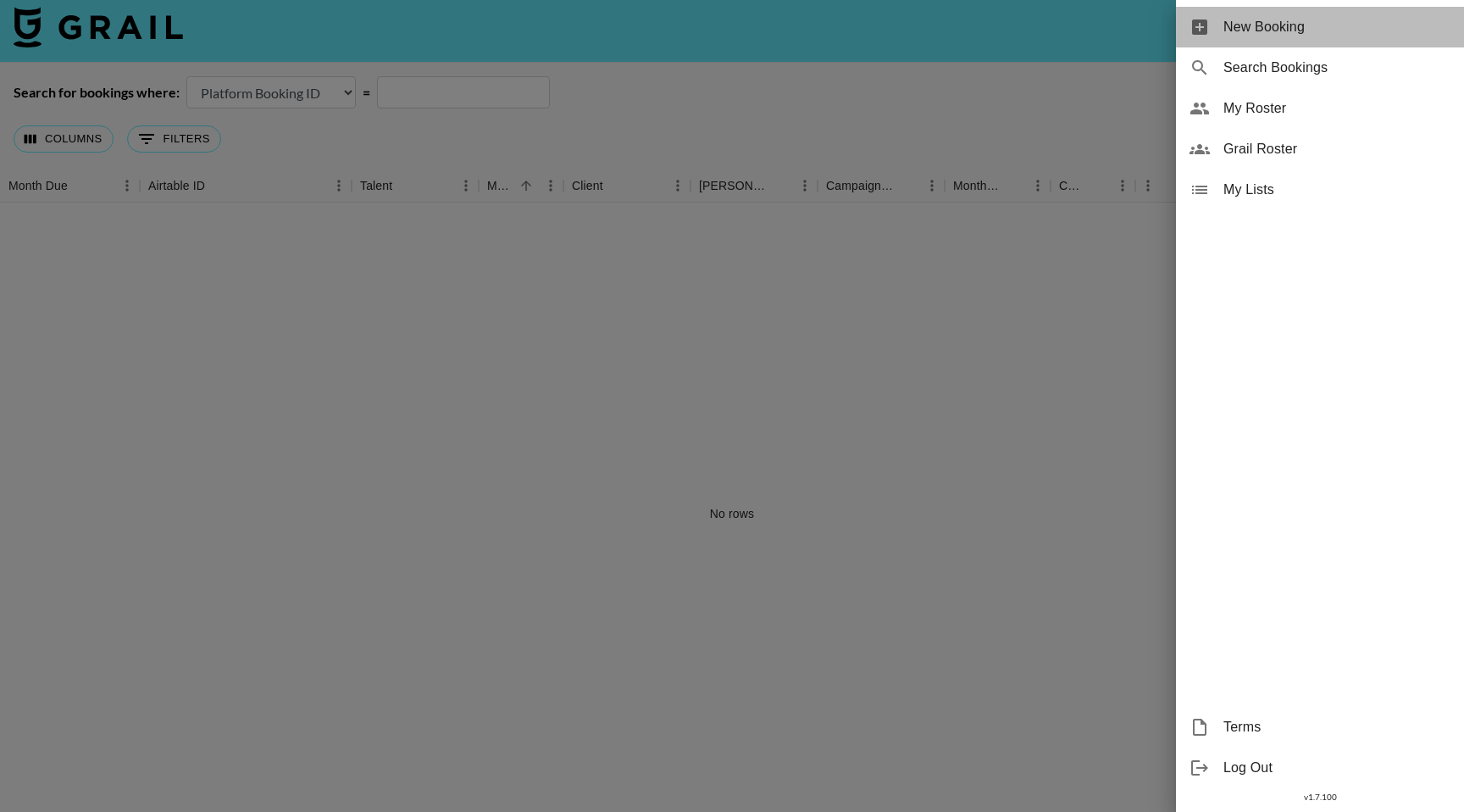
click at [1310, 35] on span "New Booking" at bounding box center [1337, 27] width 227 height 21
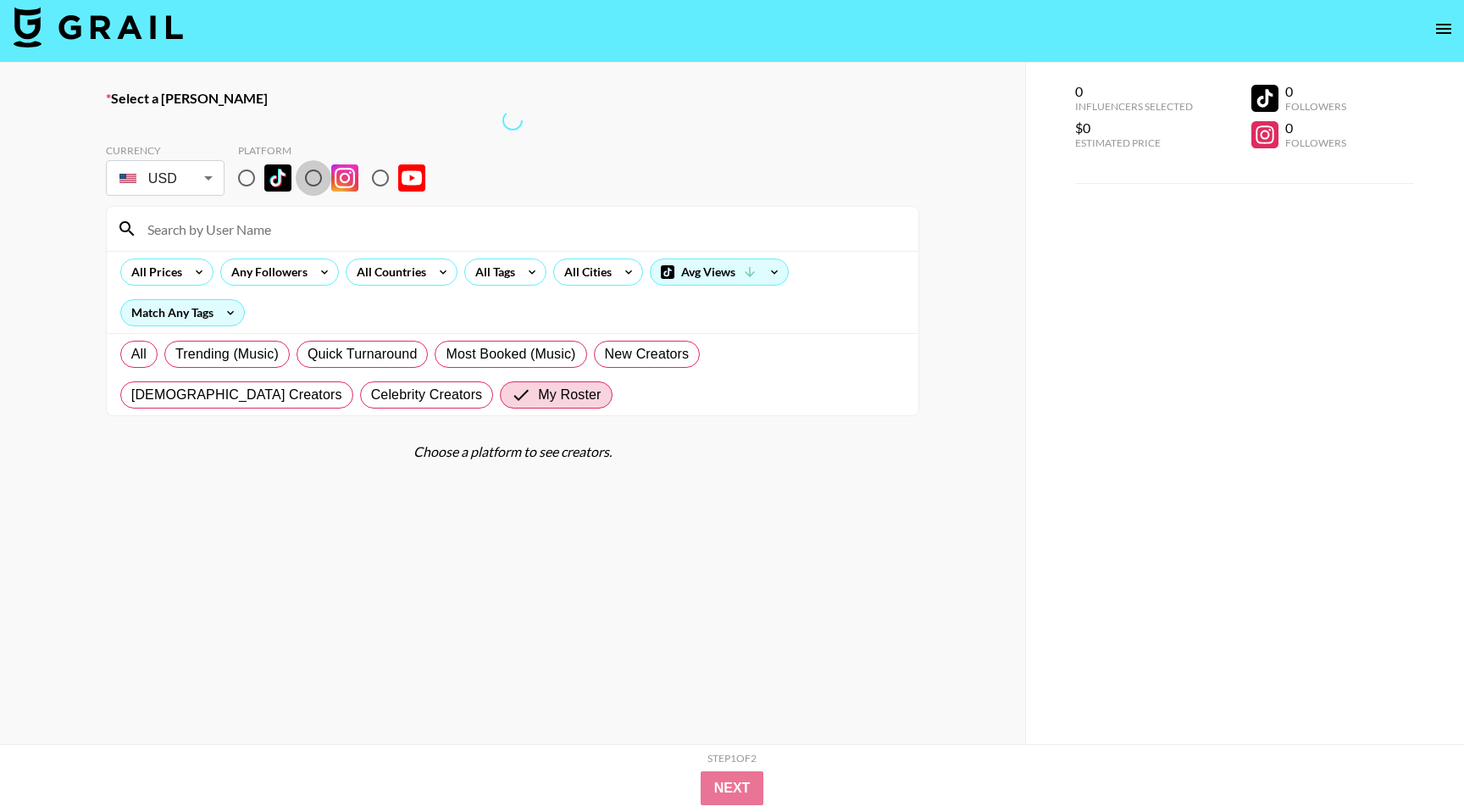
click at [316, 177] on input "radio" at bounding box center [313, 177] width 35 height 35
radio input "true"
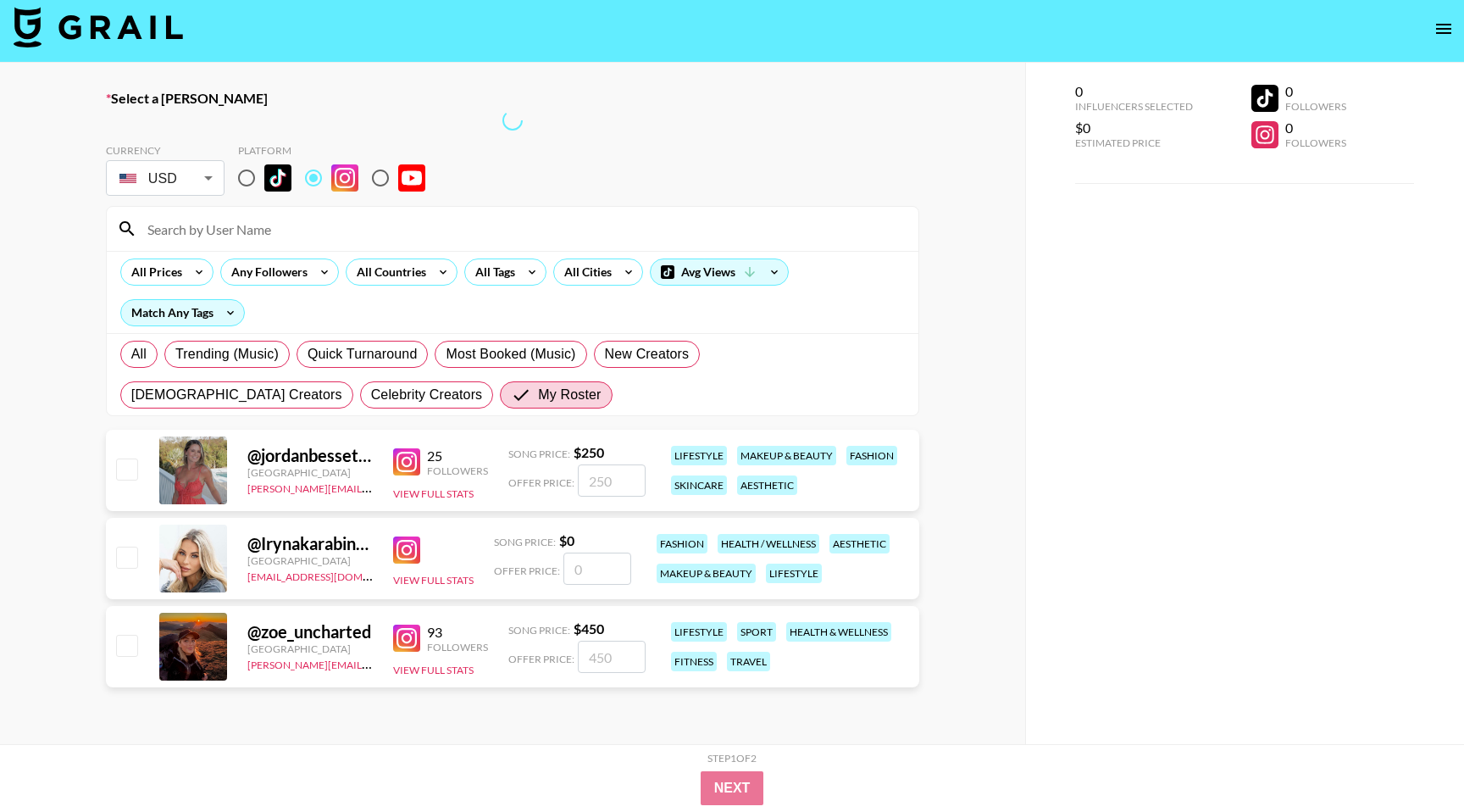
click at [142, 473] on div "@ jordanbessette United States bernadine.vanniekerk@grail-talent.com 25 Followe…" at bounding box center [513, 470] width 814 height 81
click at [138, 521] on div "@ Irynakarabinovych Canada babina@grail-talent.com View Full Stats Song Price: …" at bounding box center [513, 558] width 814 height 81
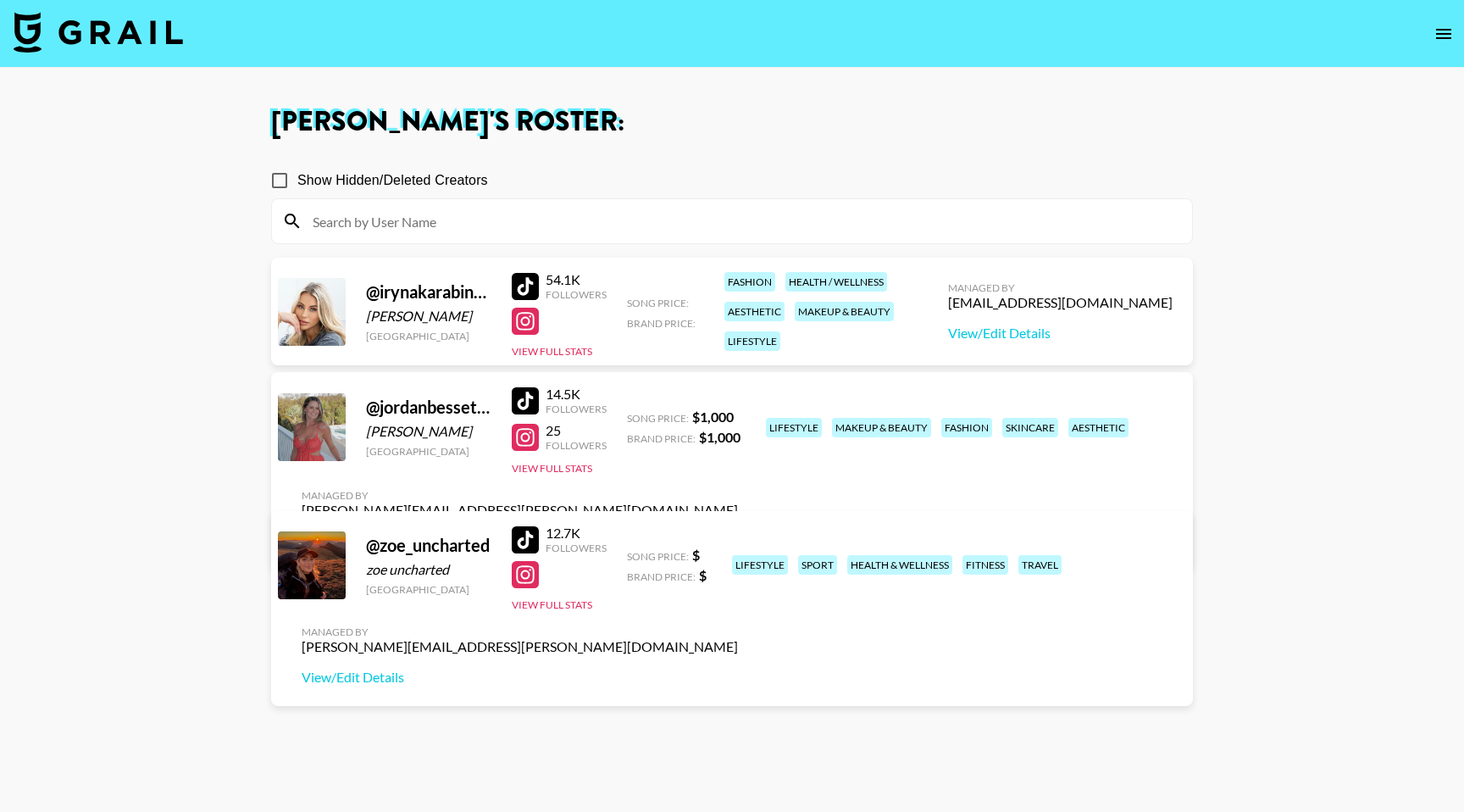
click at [281, 176] on input "Show Hidden/Deleted Creators" at bounding box center [279, 180] width 35 height 35
checkbox input "false"
click at [1090, 336] on link "View/Edit Details" at bounding box center [1061, 333] width 225 height 17
click at [523, 326] on div at bounding box center [526, 322] width 27 height 27
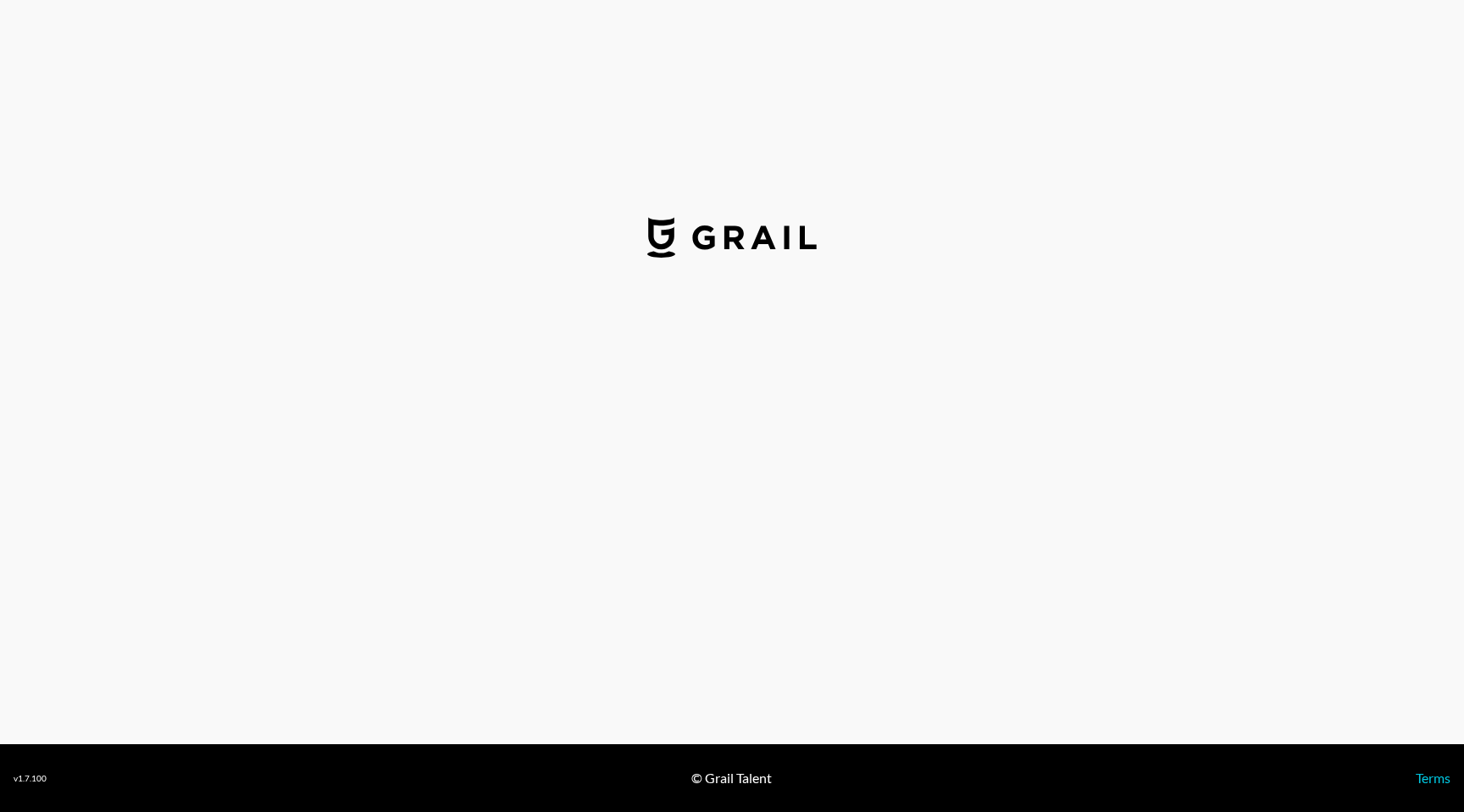
select select "USD"
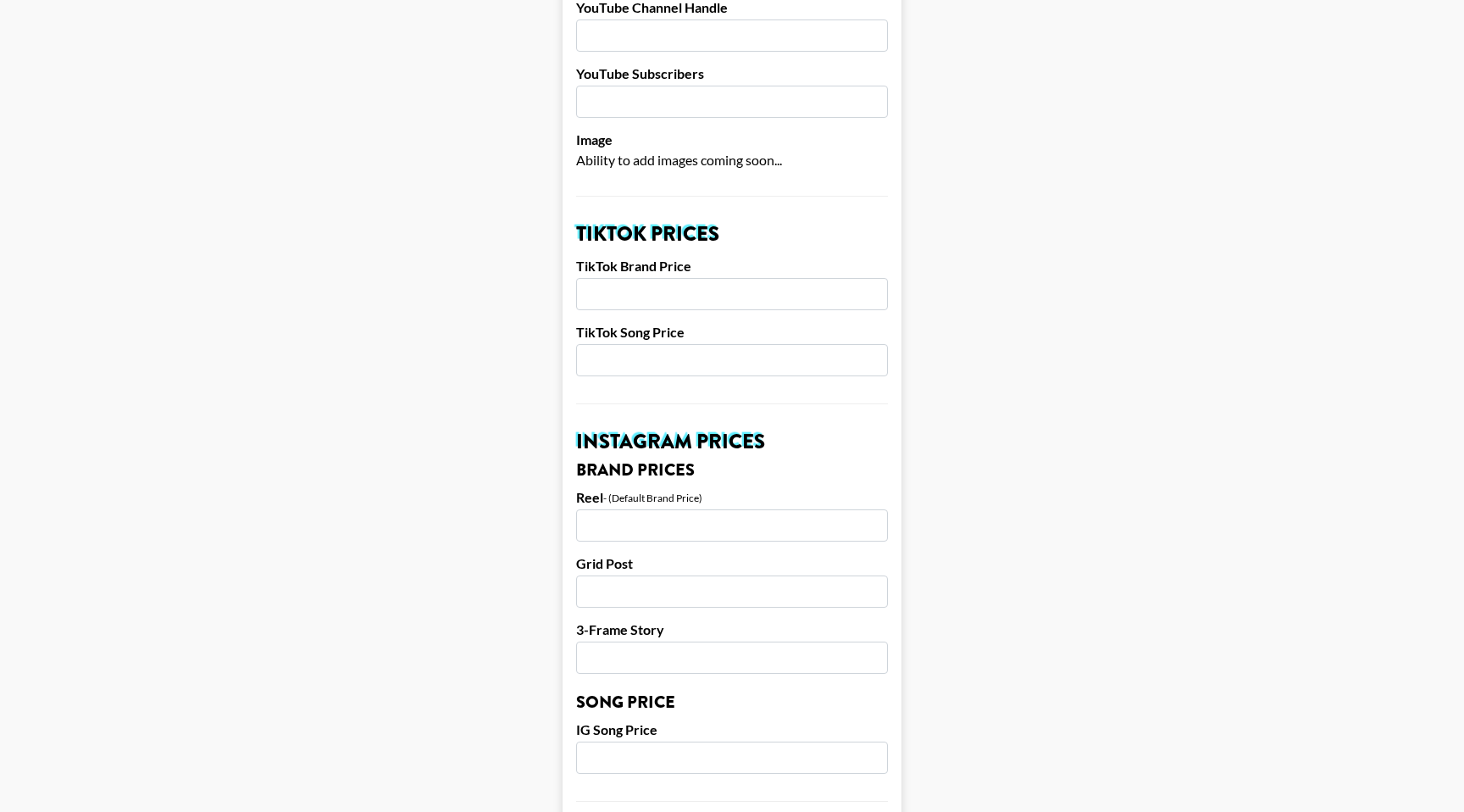
scroll to position [462, 0]
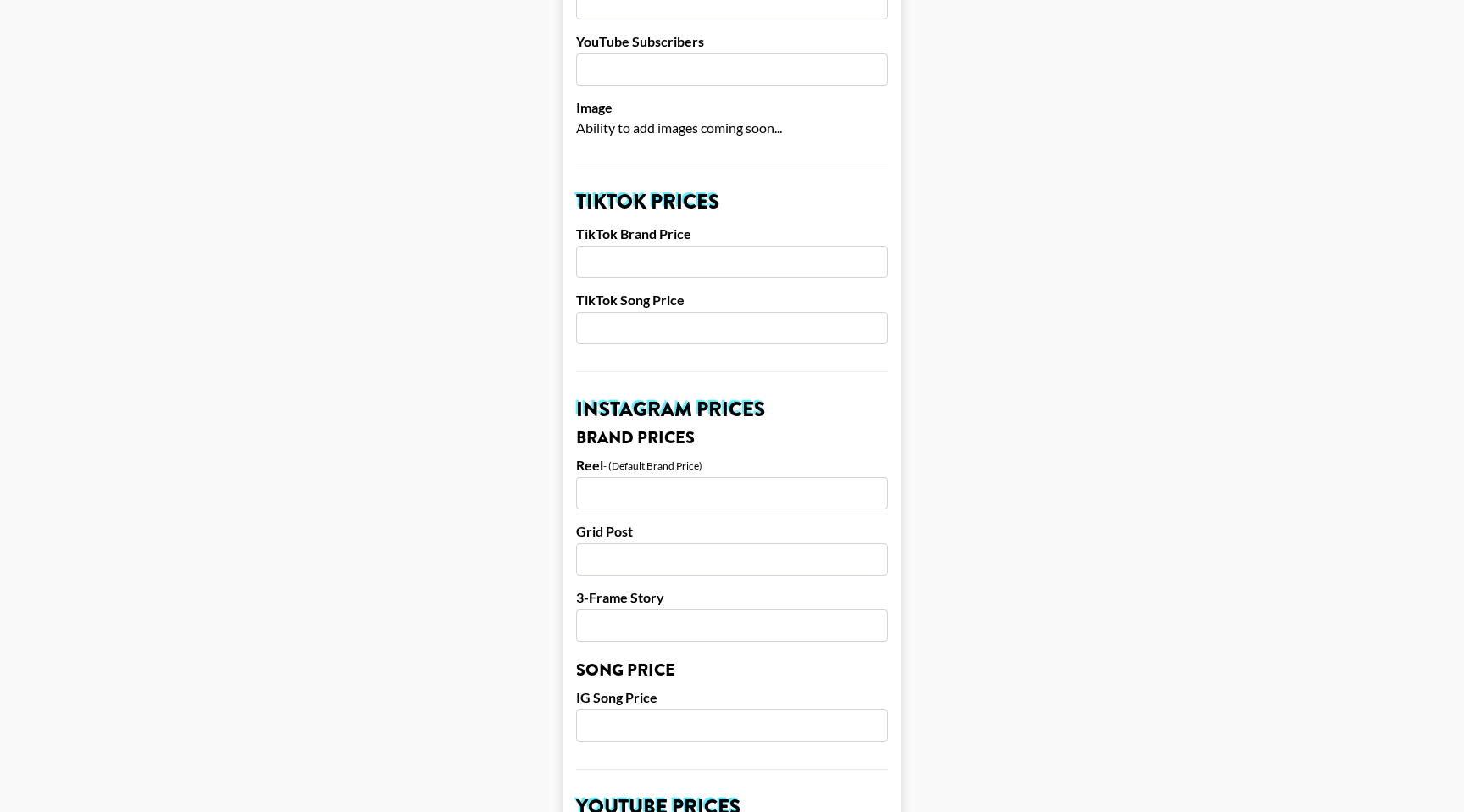
click at [678, 477] on input "number" at bounding box center [732, 493] width 312 height 33
type input "3500"
click at [675, 543] on input "number" at bounding box center [732, 559] width 312 height 33
type input "3000"
click at [660, 609] on input "number" at bounding box center [732, 625] width 312 height 33
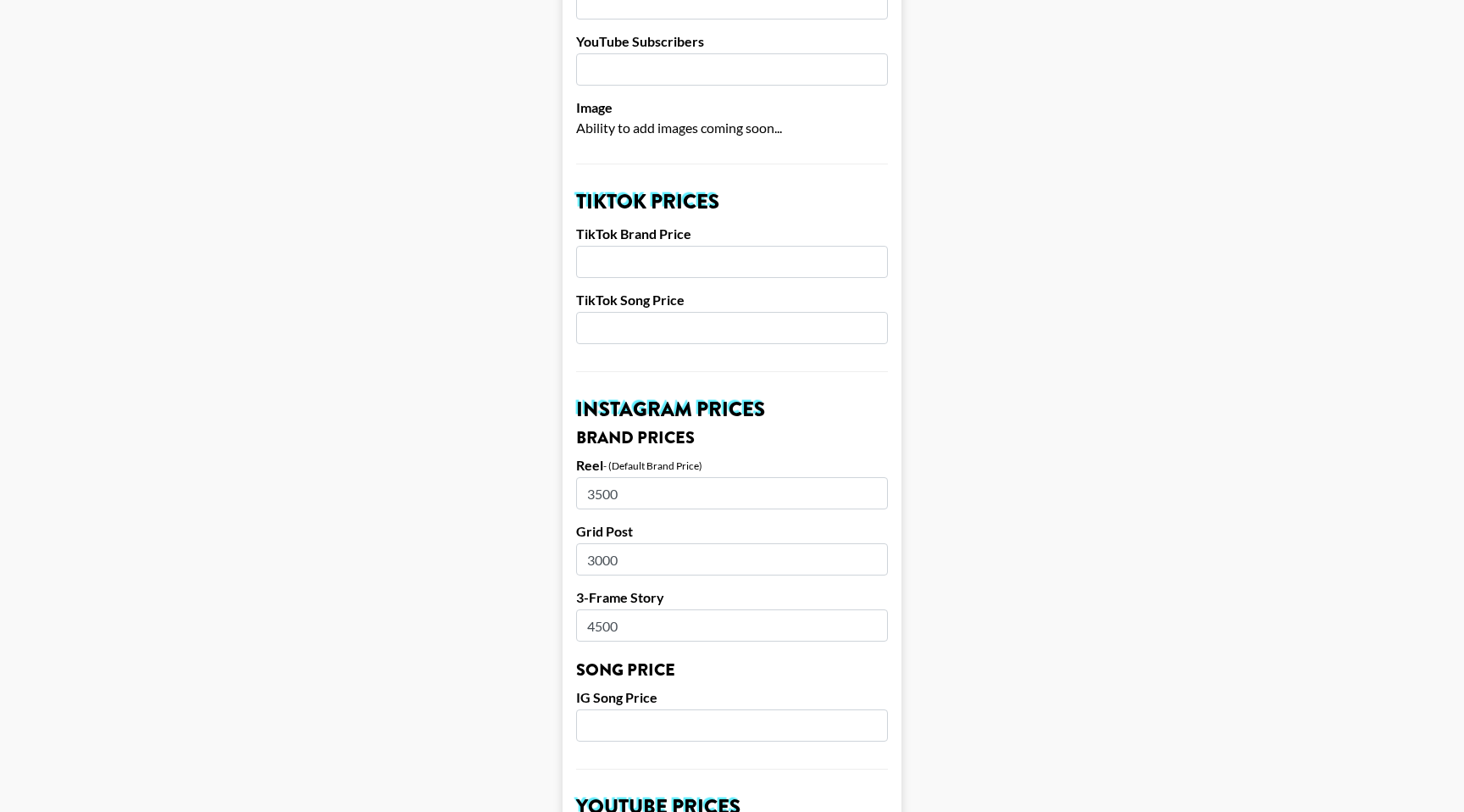
type input "4500"
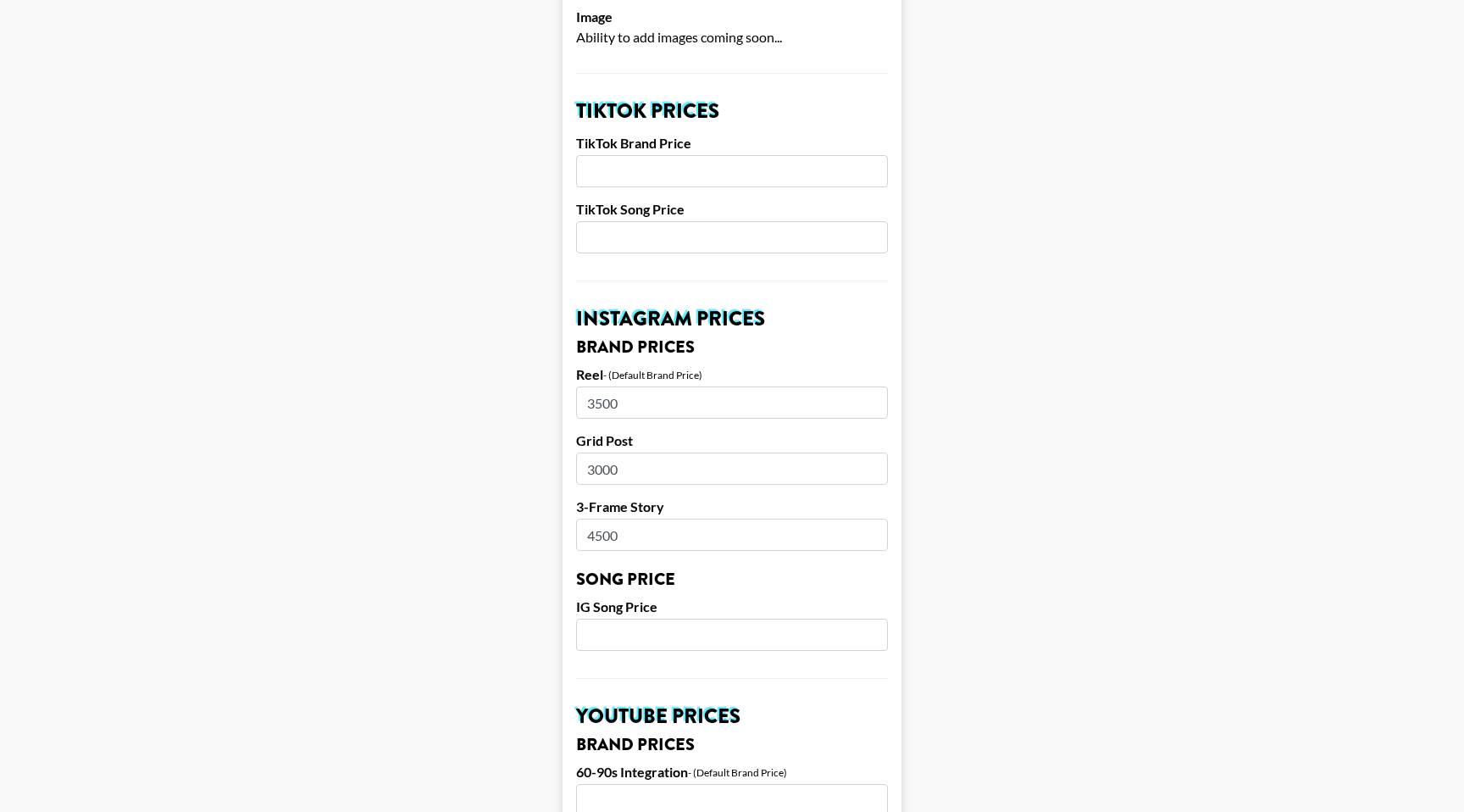
scroll to position [577, 0]
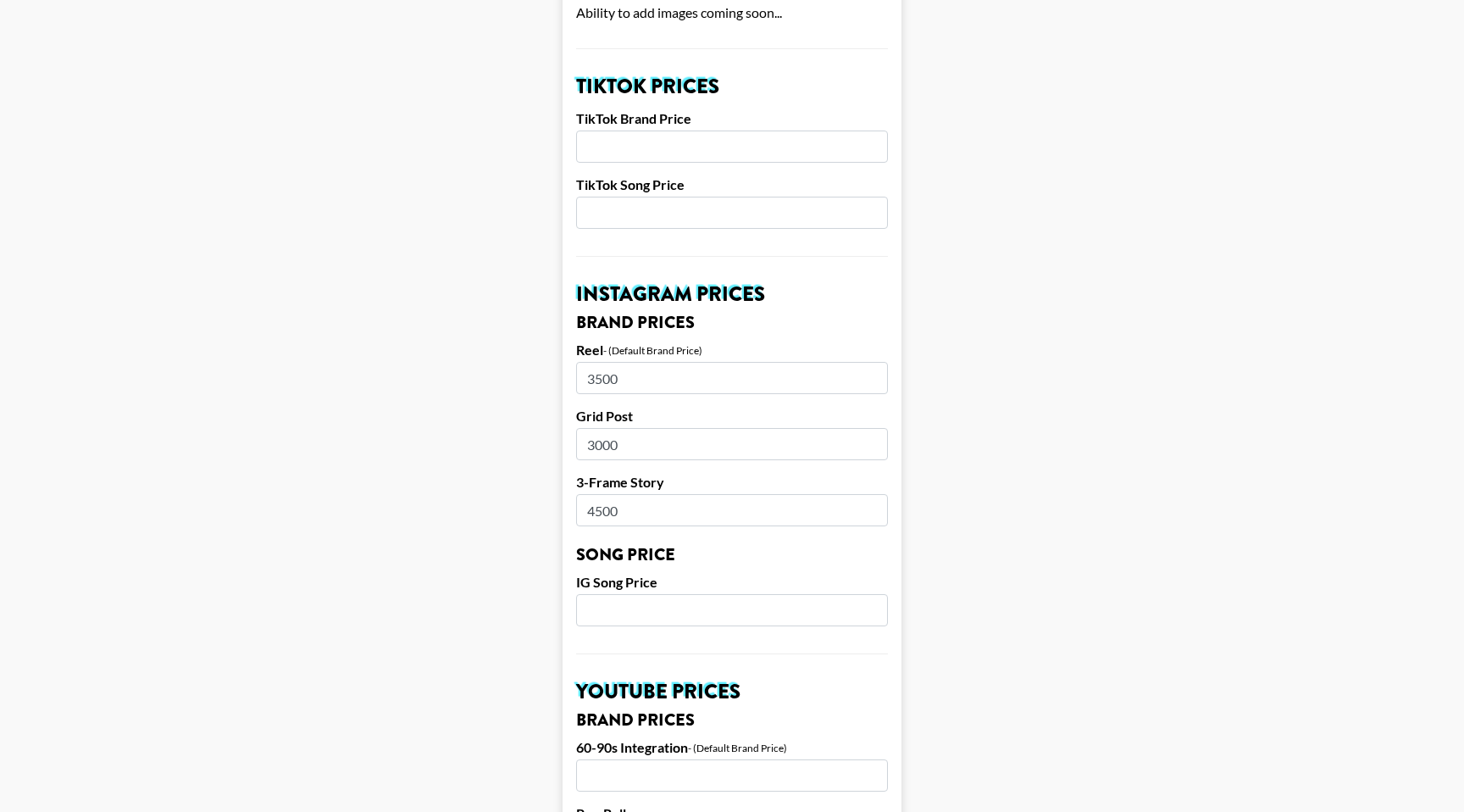
click at [659, 594] on input "number" at bounding box center [732, 611] width 312 height 33
type input "500"
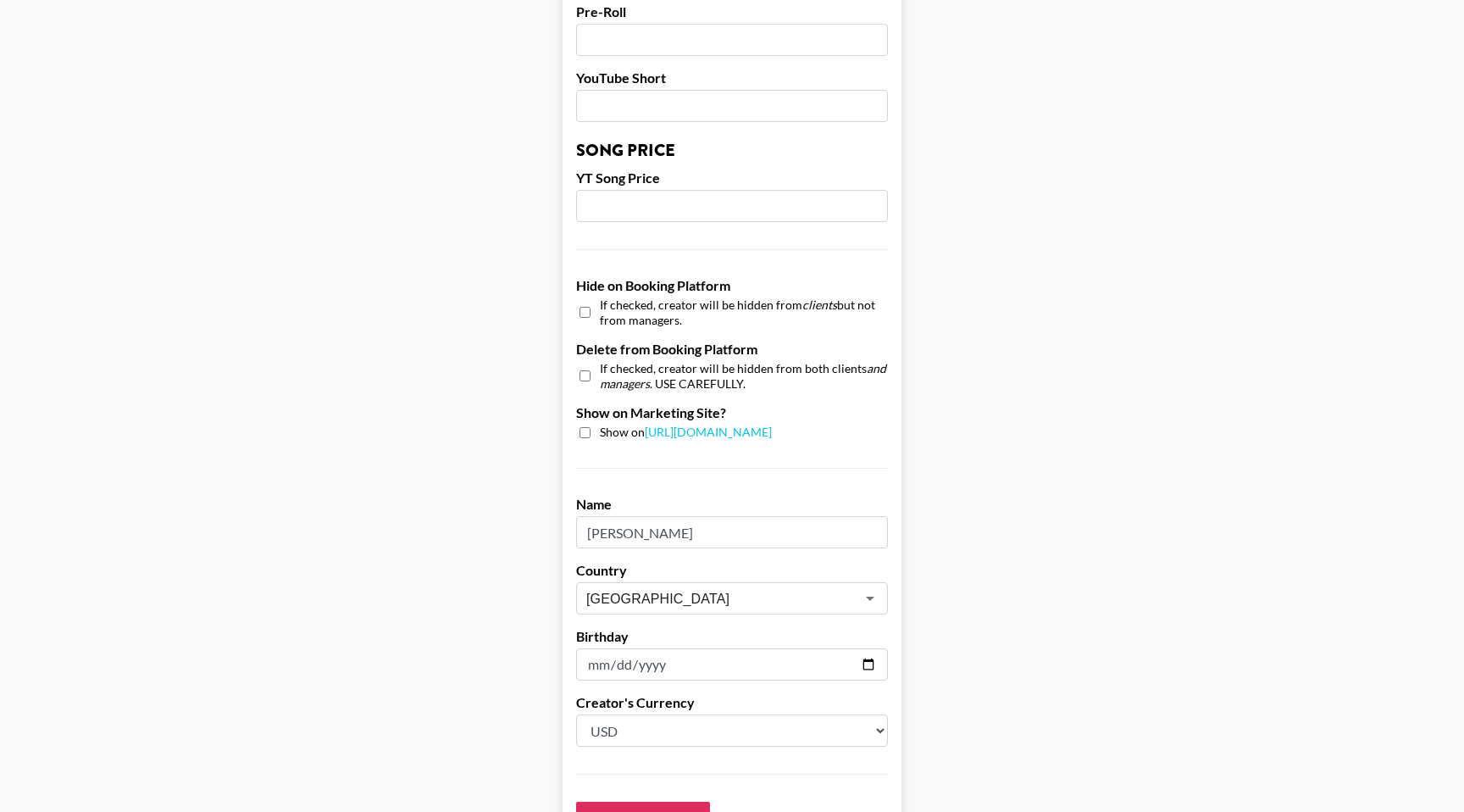
scroll to position [1380, 0]
click at [587, 425] on input "checkbox" at bounding box center [585, 430] width 11 height 11
checkbox input "true"
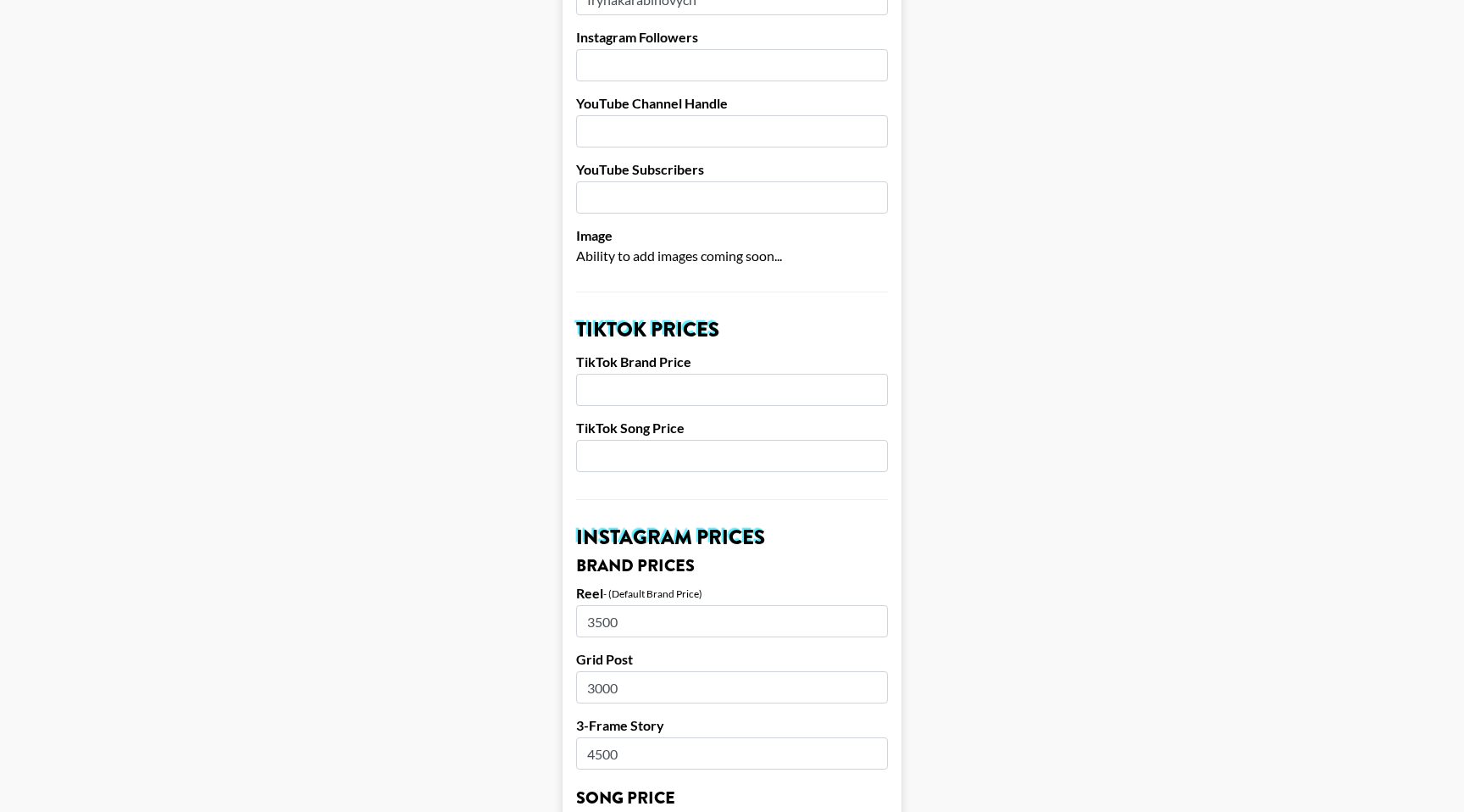
scroll to position [333, 0]
click at [608, 375] on input "number" at bounding box center [732, 391] width 312 height 33
type input "2500"
click at [614, 441] on input "number" at bounding box center [732, 457] width 312 height 33
type input "1000"
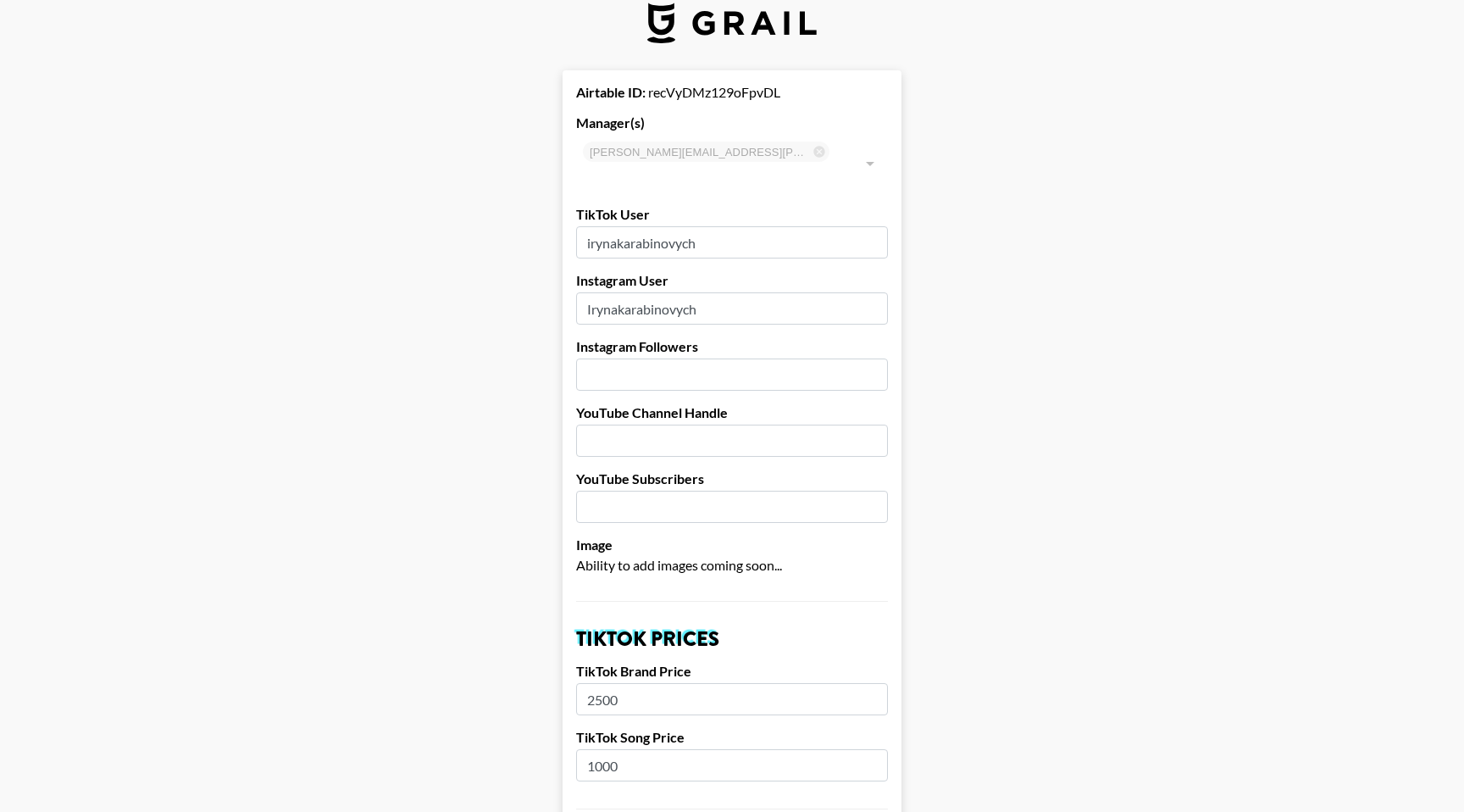
scroll to position [15, 0]
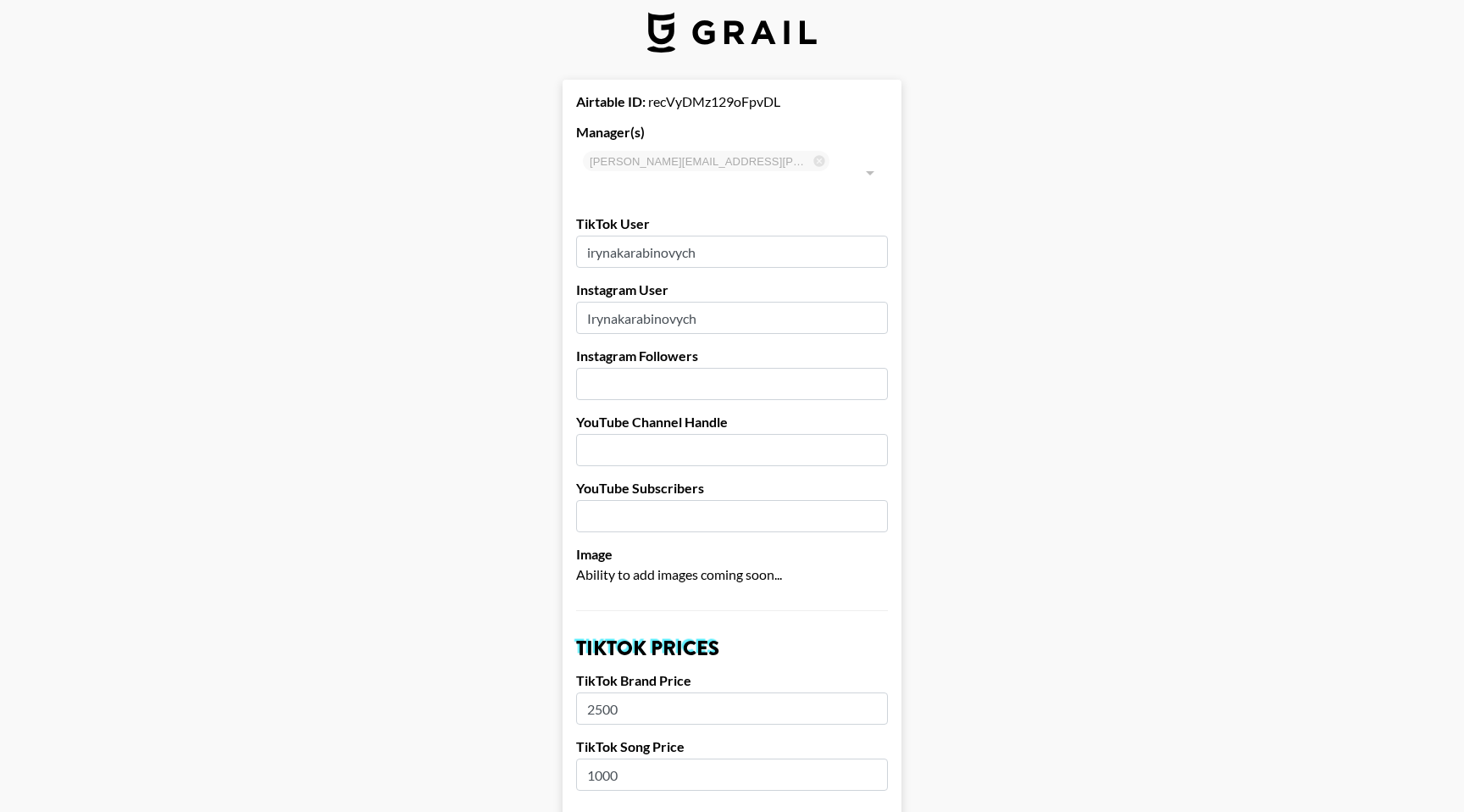
click at [633, 368] on input "number" at bounding box center [732, 384] width 312 height 33
type input "33"
click at [655, 434] on input "text" at bounding box center [732, 450] width 312 height 33
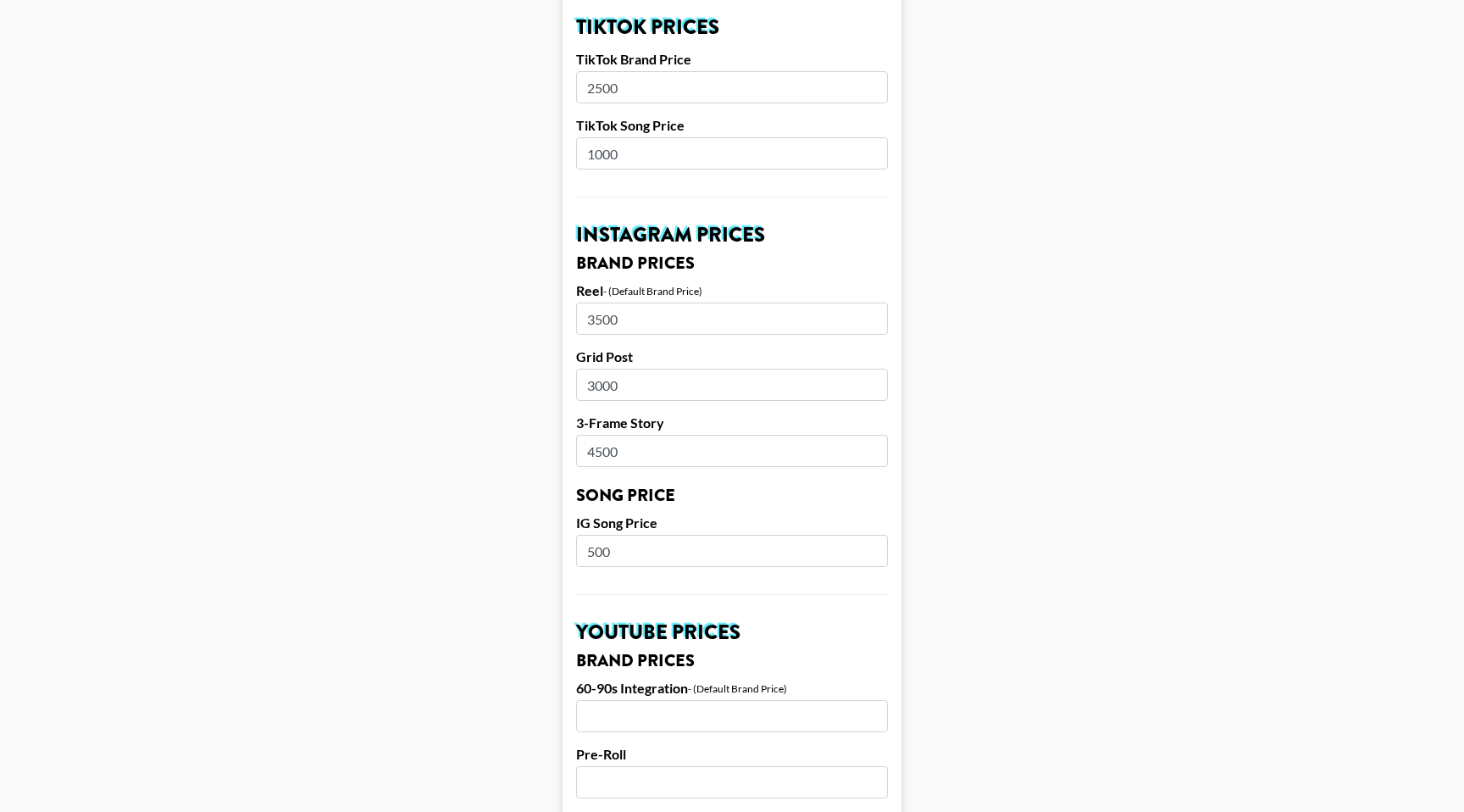
scroll to position [1487, 0]
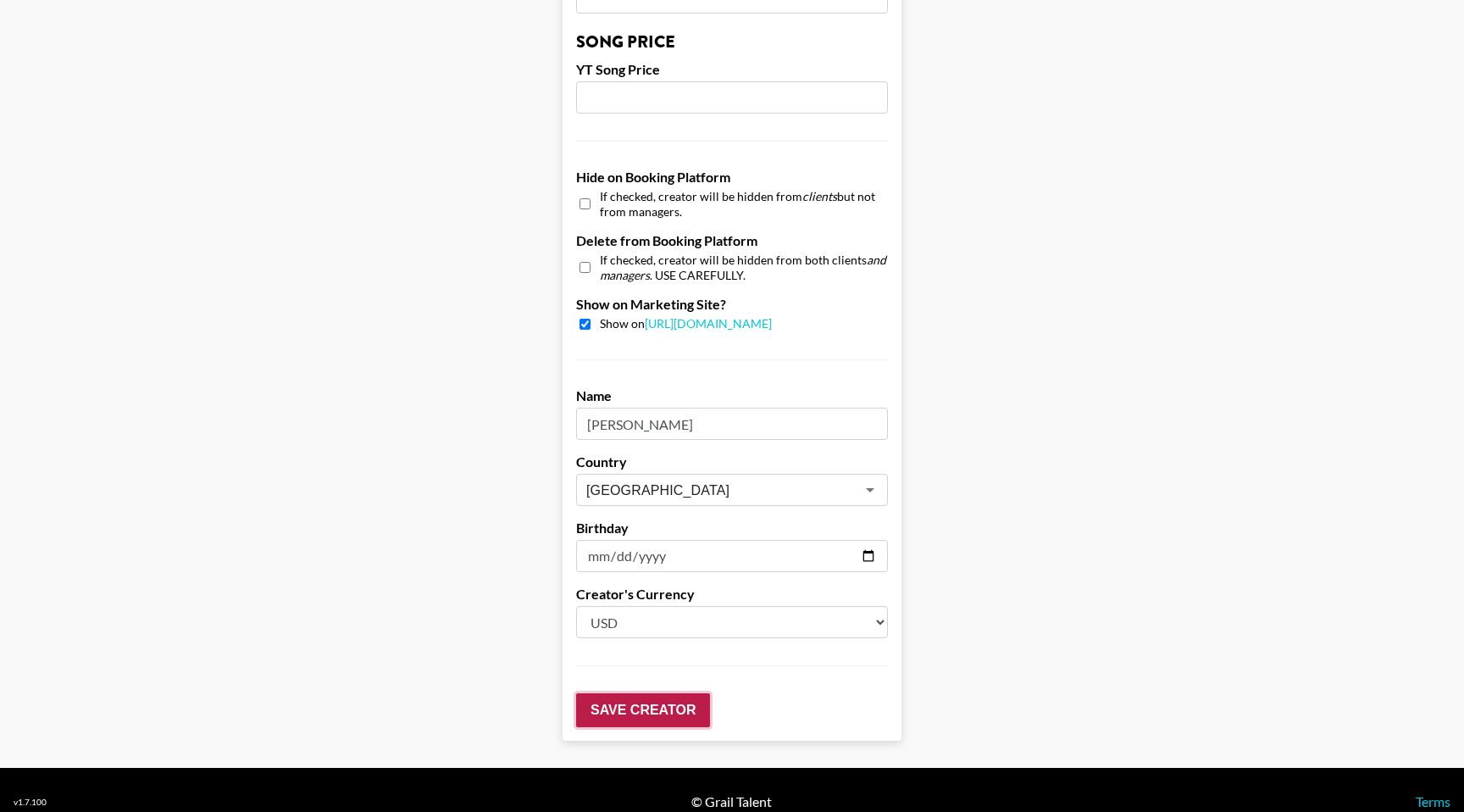
click at [655, 693] on input "Save Creator" at bounding box center [643, 710] width 134 height 34
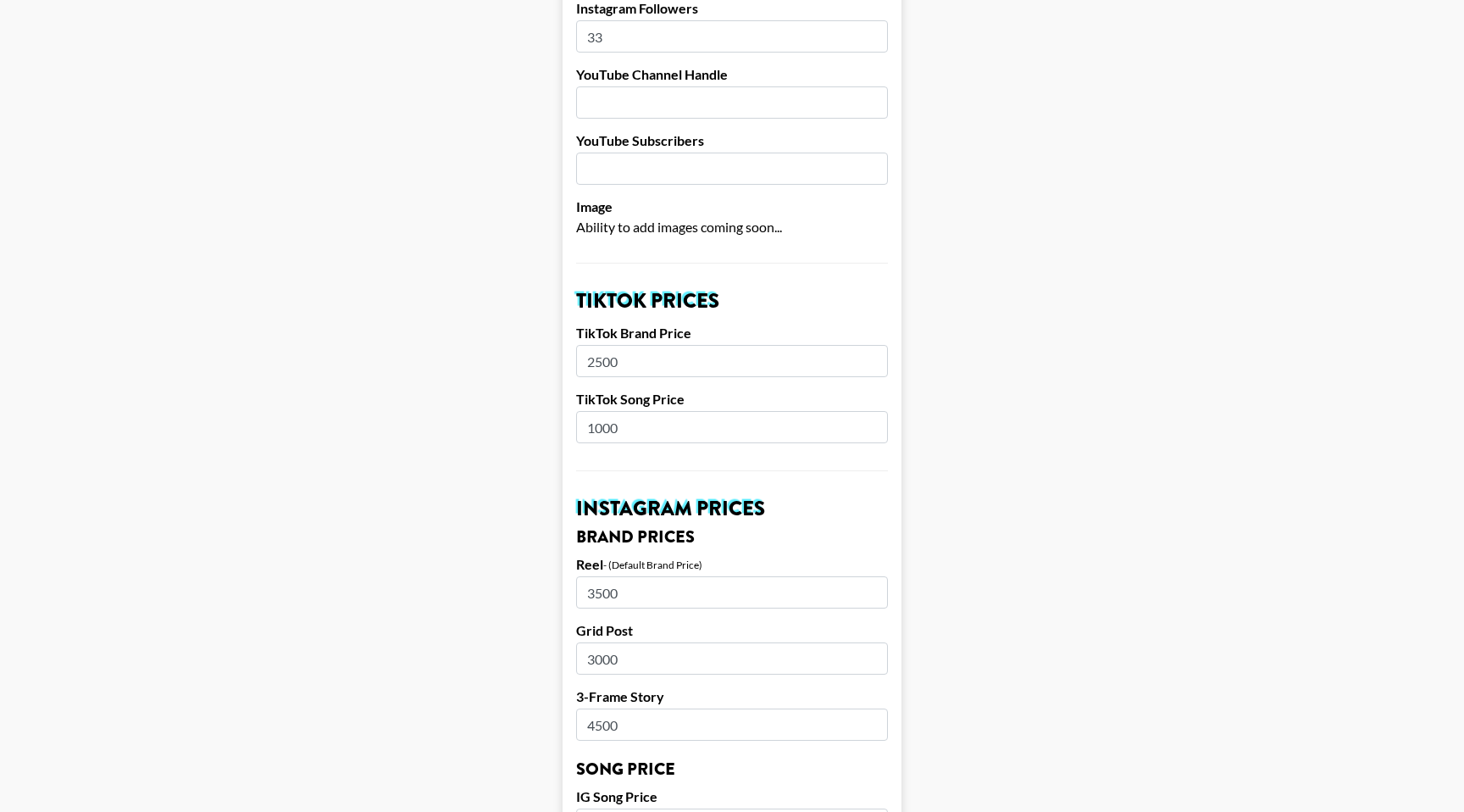
scroll to position [0, 0]
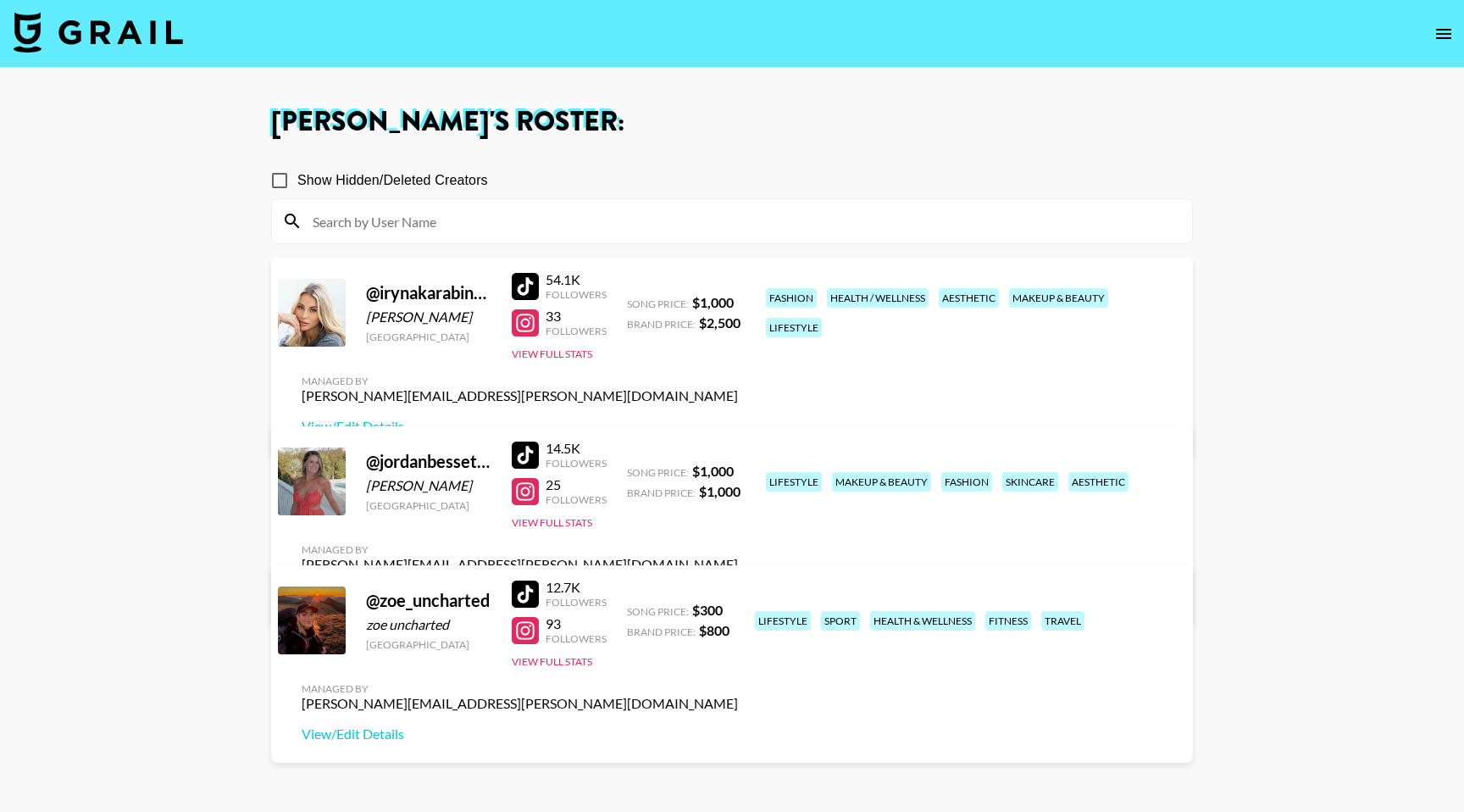
click at [738, 586] on link "View/Edit Details" at bounding box center [520, 595] width 437 height 17
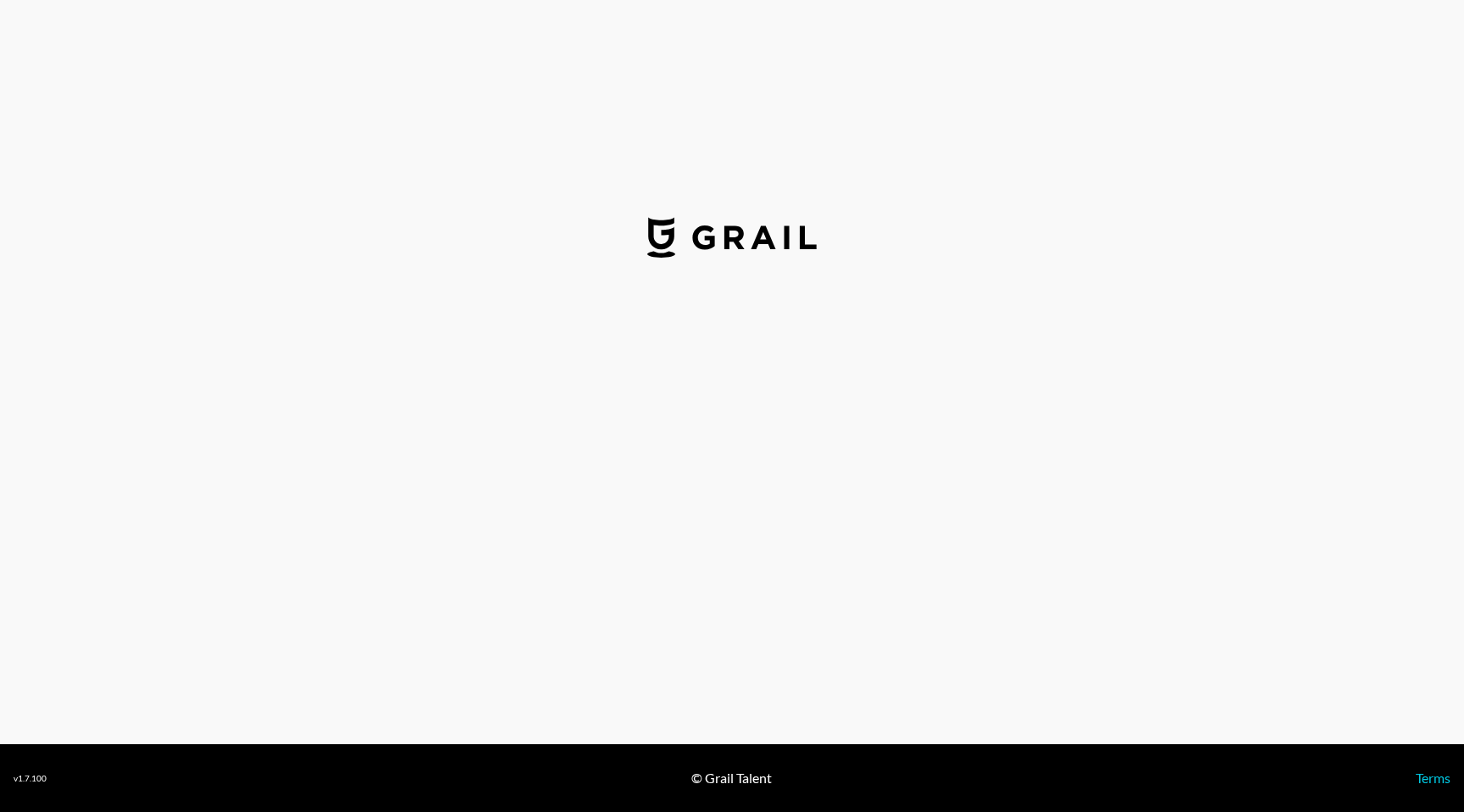
select select "USD"
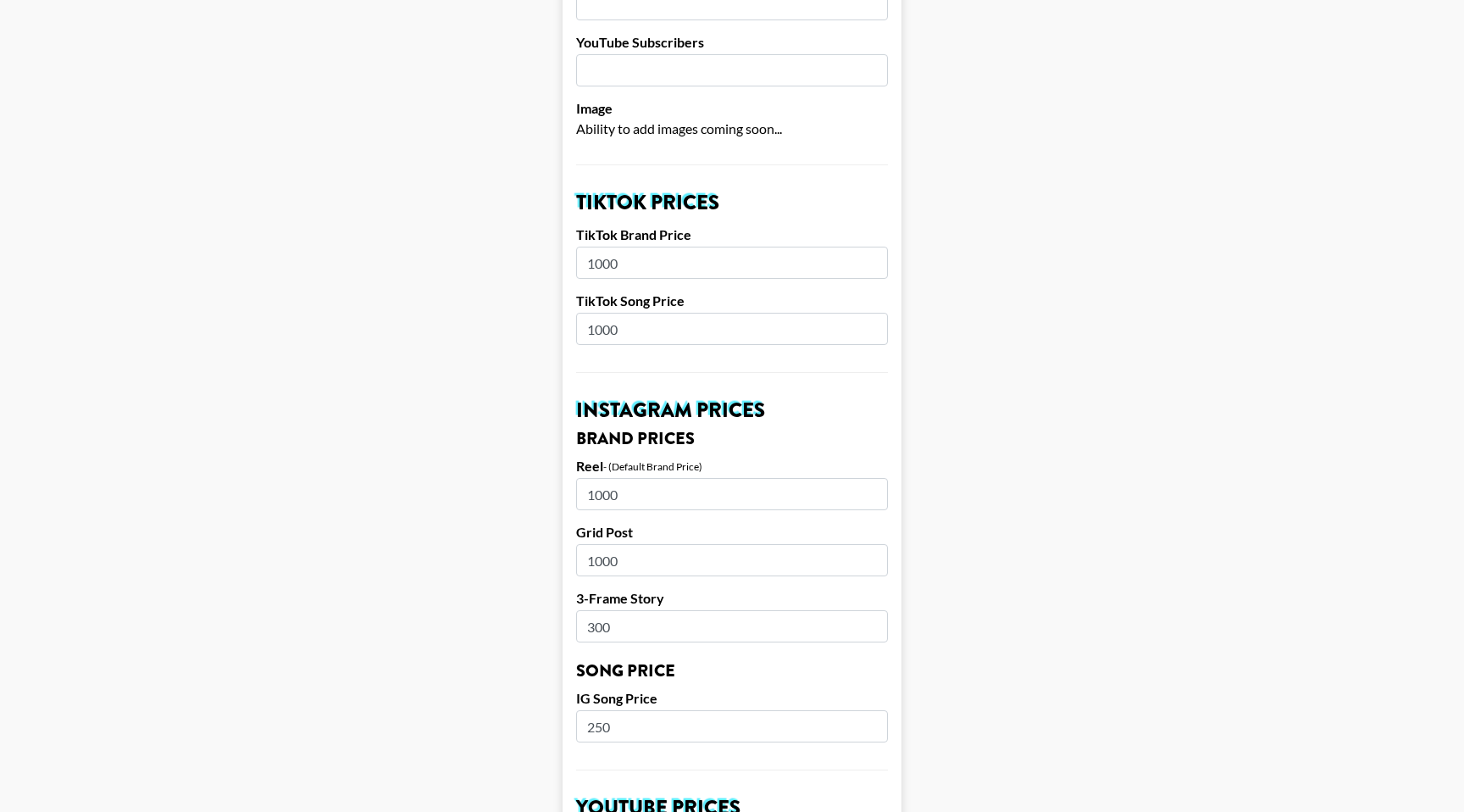
scroll to position [462, 0]
click at [640, 543] on input "1000" at bounding box center [732, 559] width 312 height 33
click at [626, 479] on input "1000" at bounding box center [732, 493] width 312 height 33
type input "1"
type input "3000"
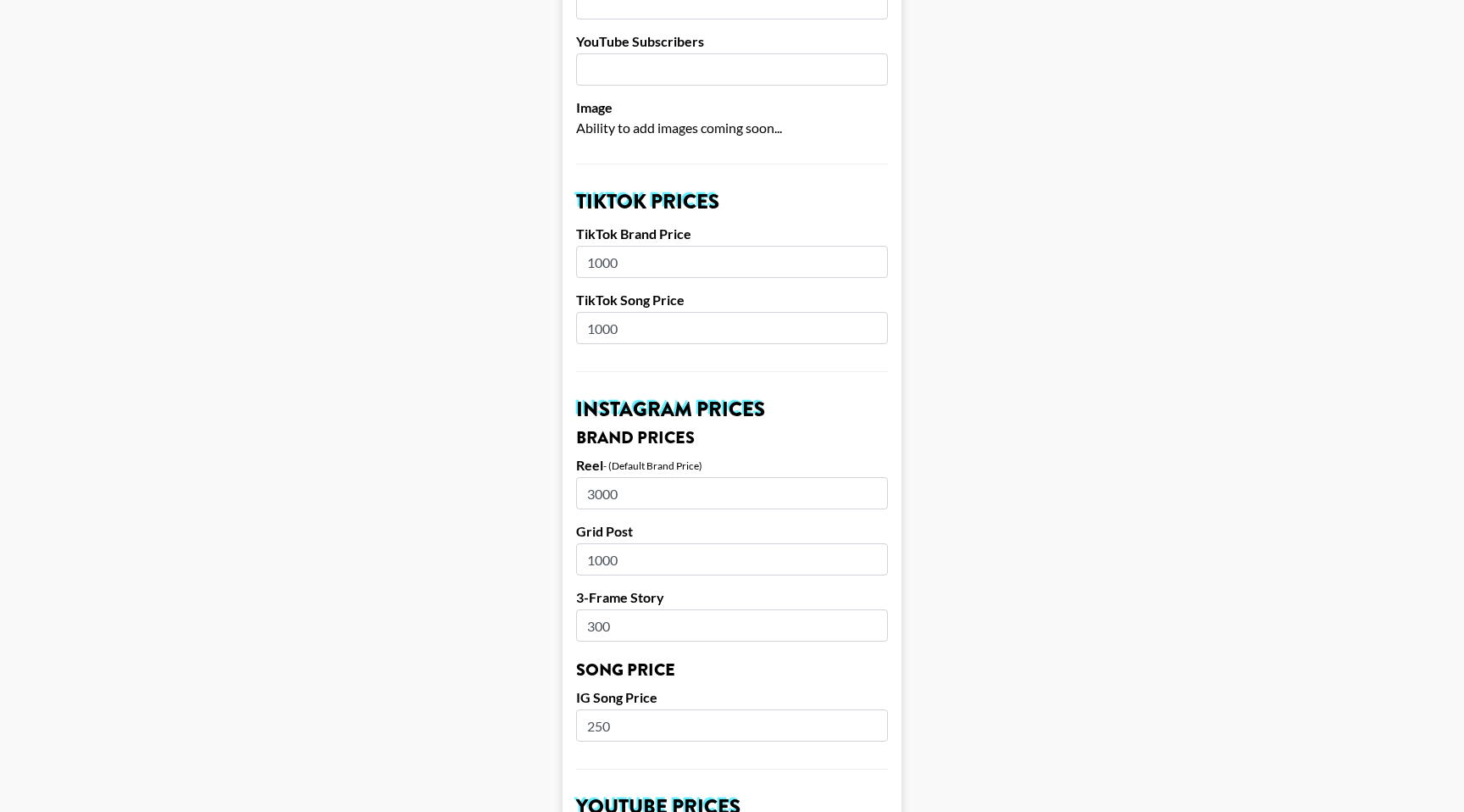
click at [632, 609] on input "300" at bounding box center [732, 625] width 312 height 33
type input "3"
type input "900"
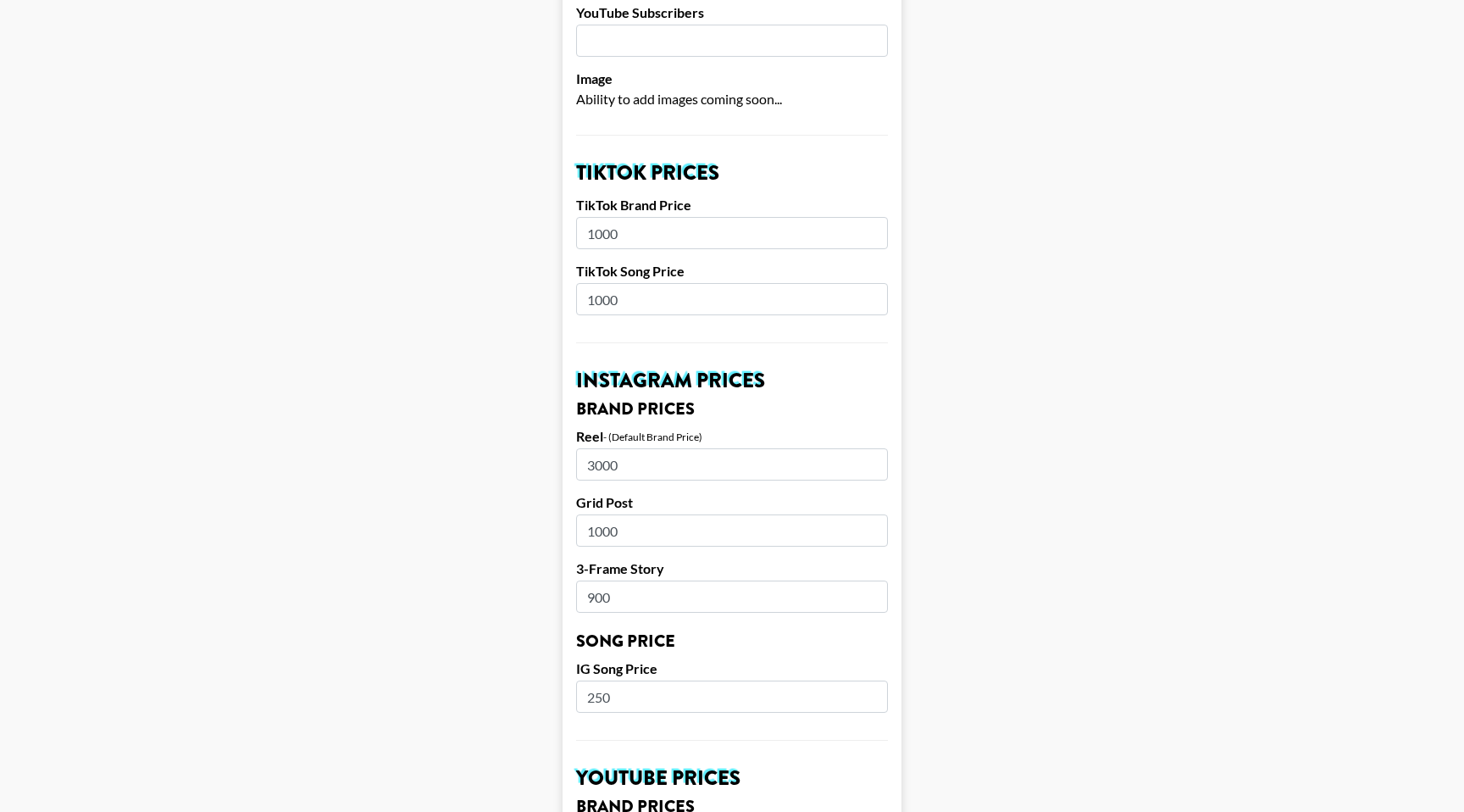
click at [632, 660] on div "IG Song Price 250" at bounding box center [732, 686] width 312 height 52
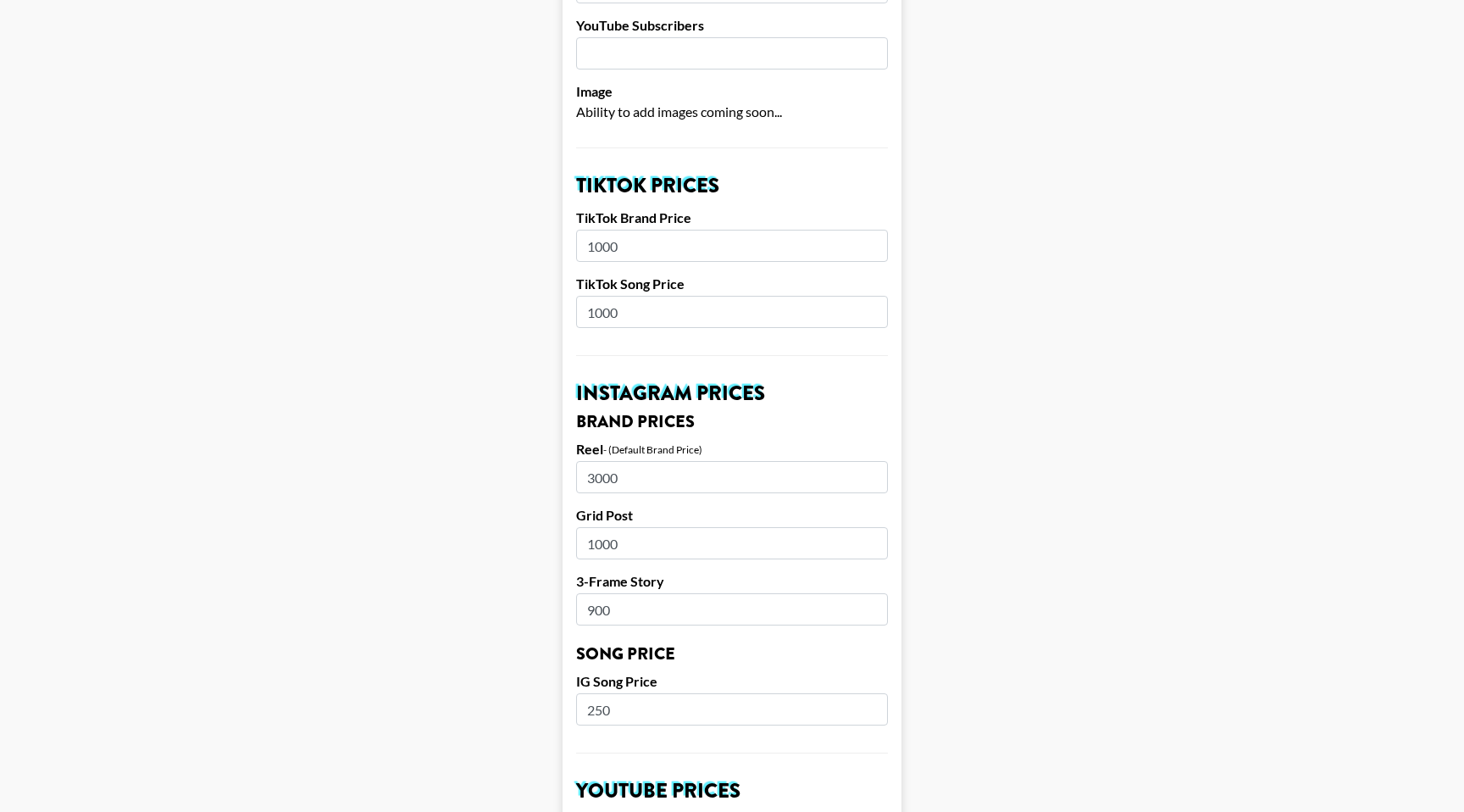
scroll to position [478, 0]
type input "2"
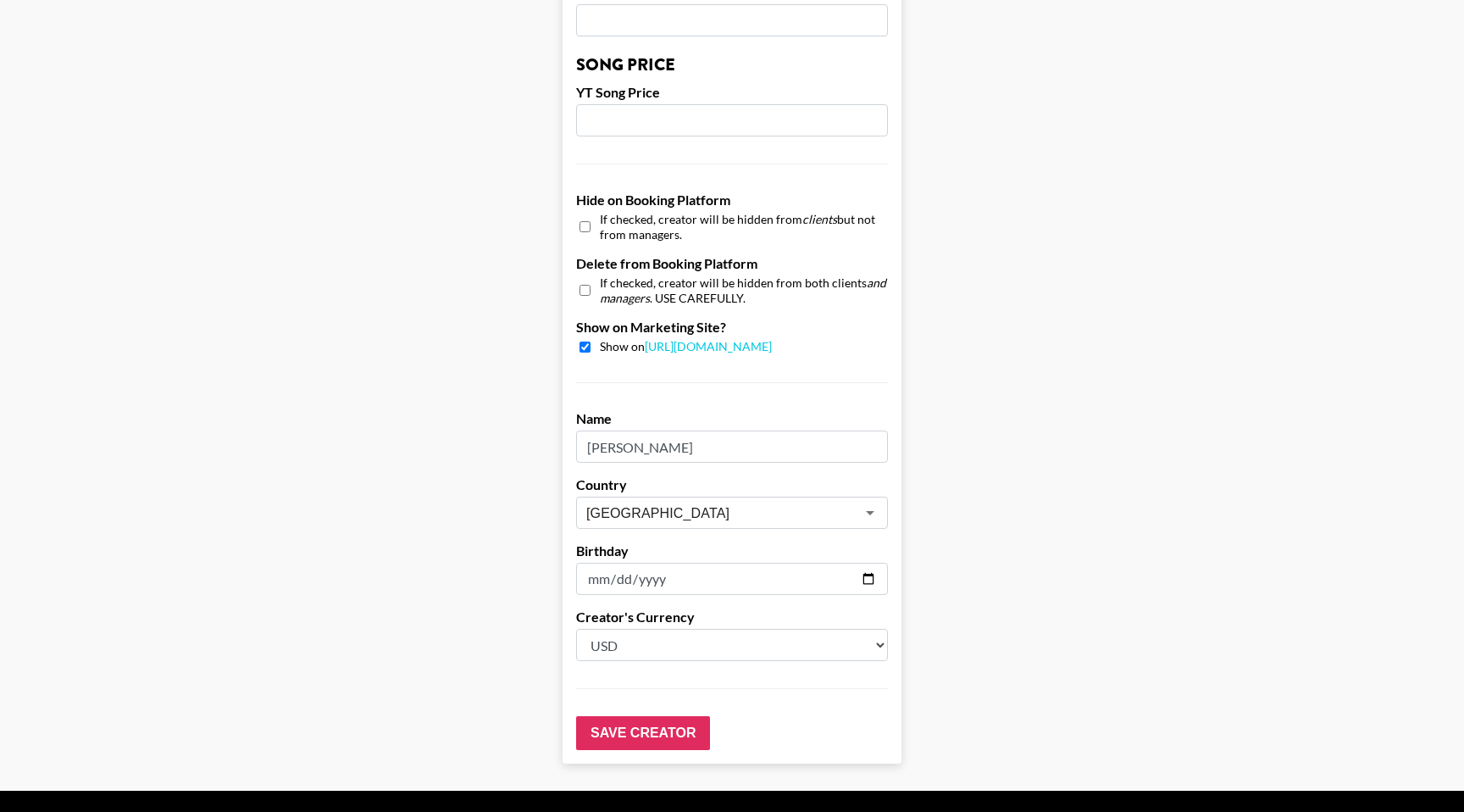
scroll to position [1487, 0]
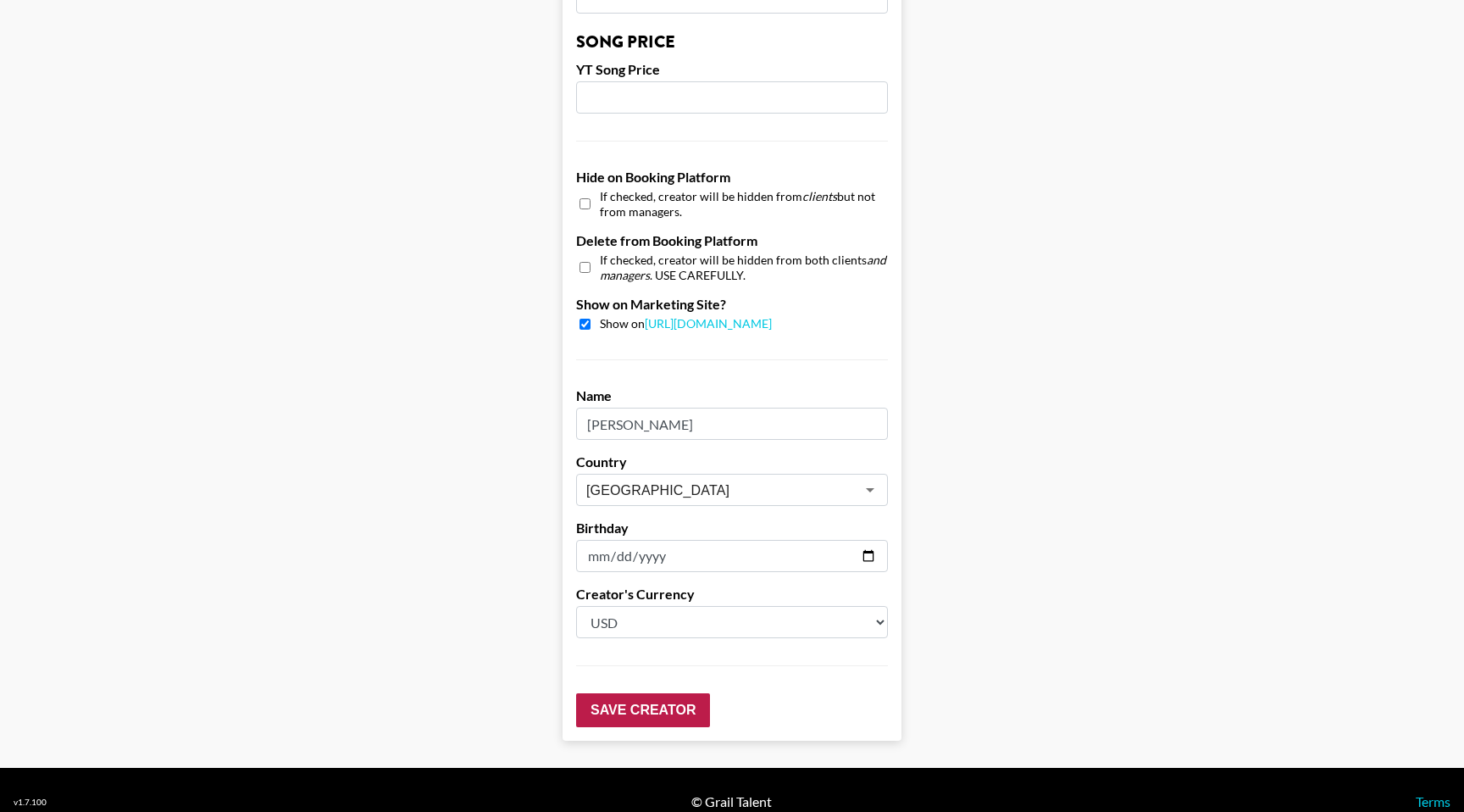
type input "450"
click at [633, 693] on input "Save Creator" at bounding box center [643, 710] width 134 height 34
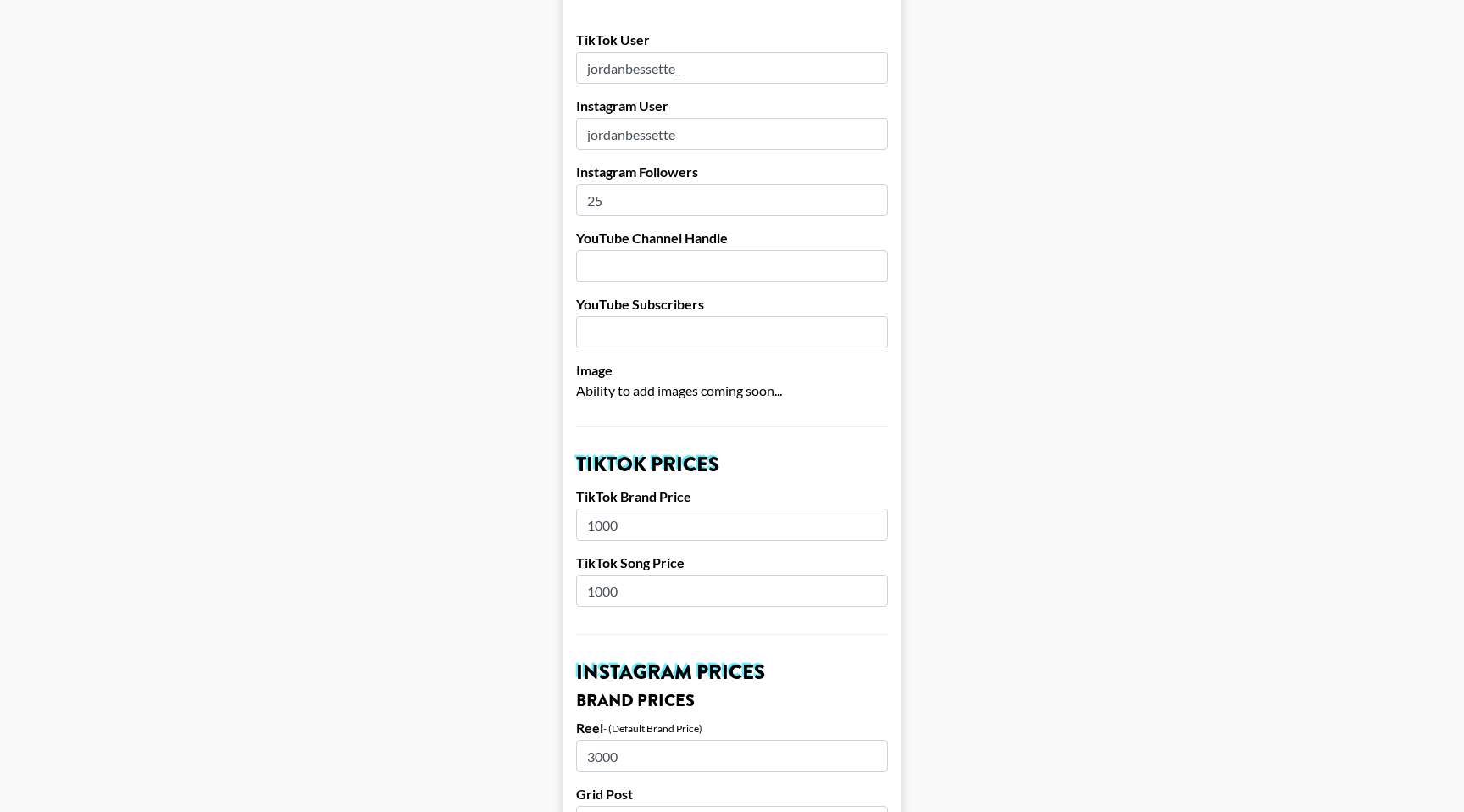
scroll to position [0, 0]
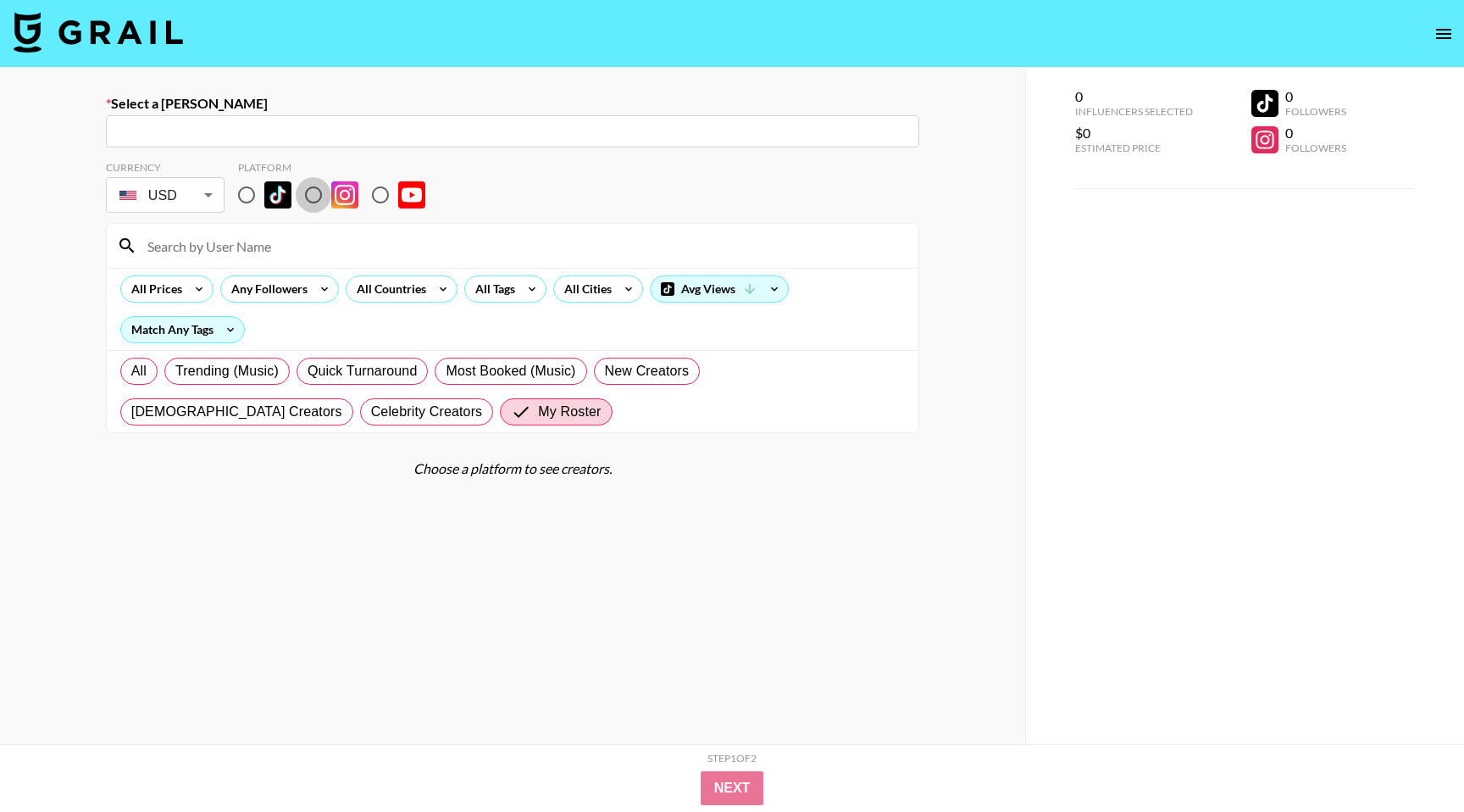
click at [320, 193] on input "radio" at bounding box center [313, 195] width 35 height 35
radio input "true"
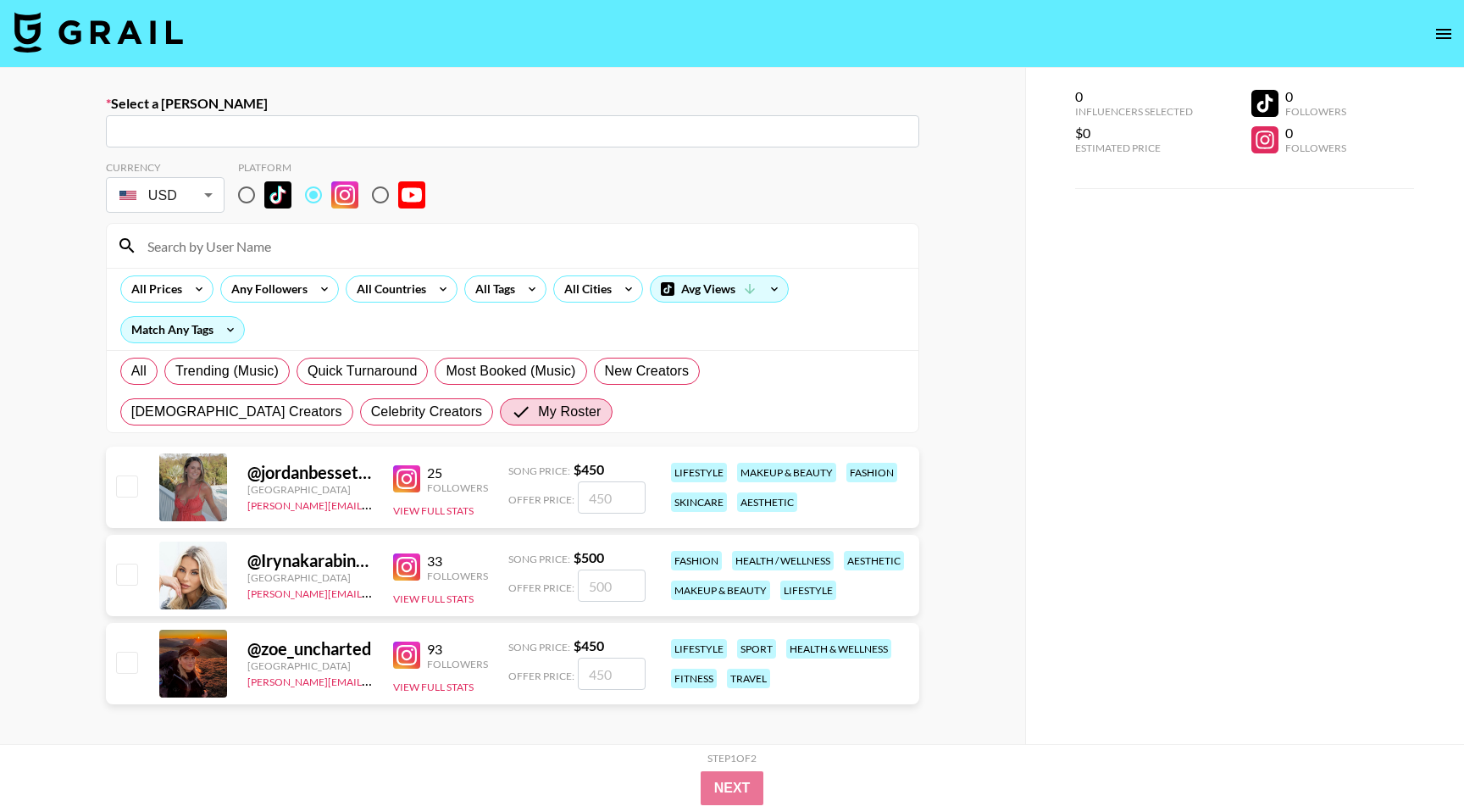
click at [1443, 33] on icon "open drawer" at bounding box center [1444, 34] width 15 height 10
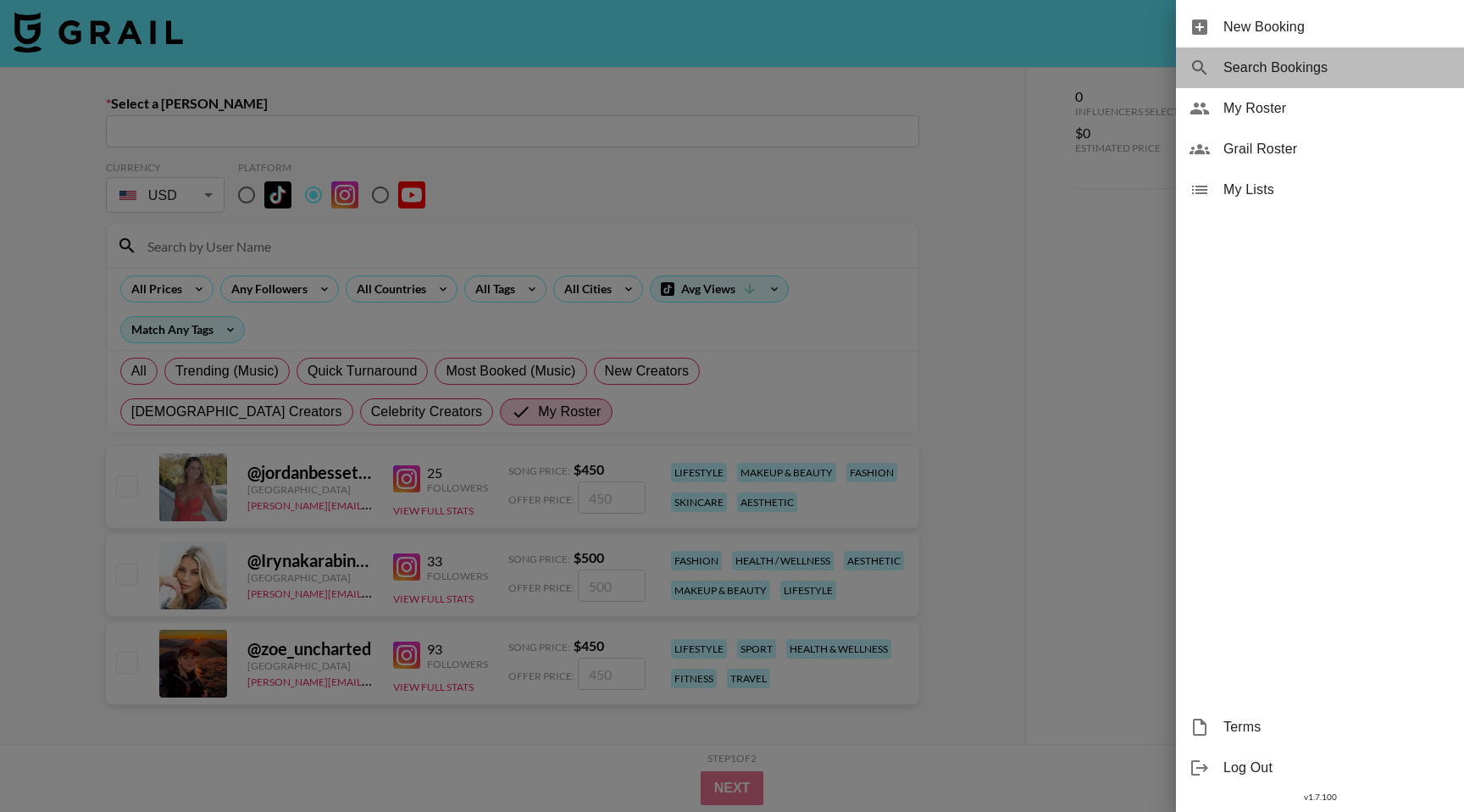
click at [1277, 72] on span "Search Bookings" at bounding box center [1337, 68] width 227 height 21
select select "id"
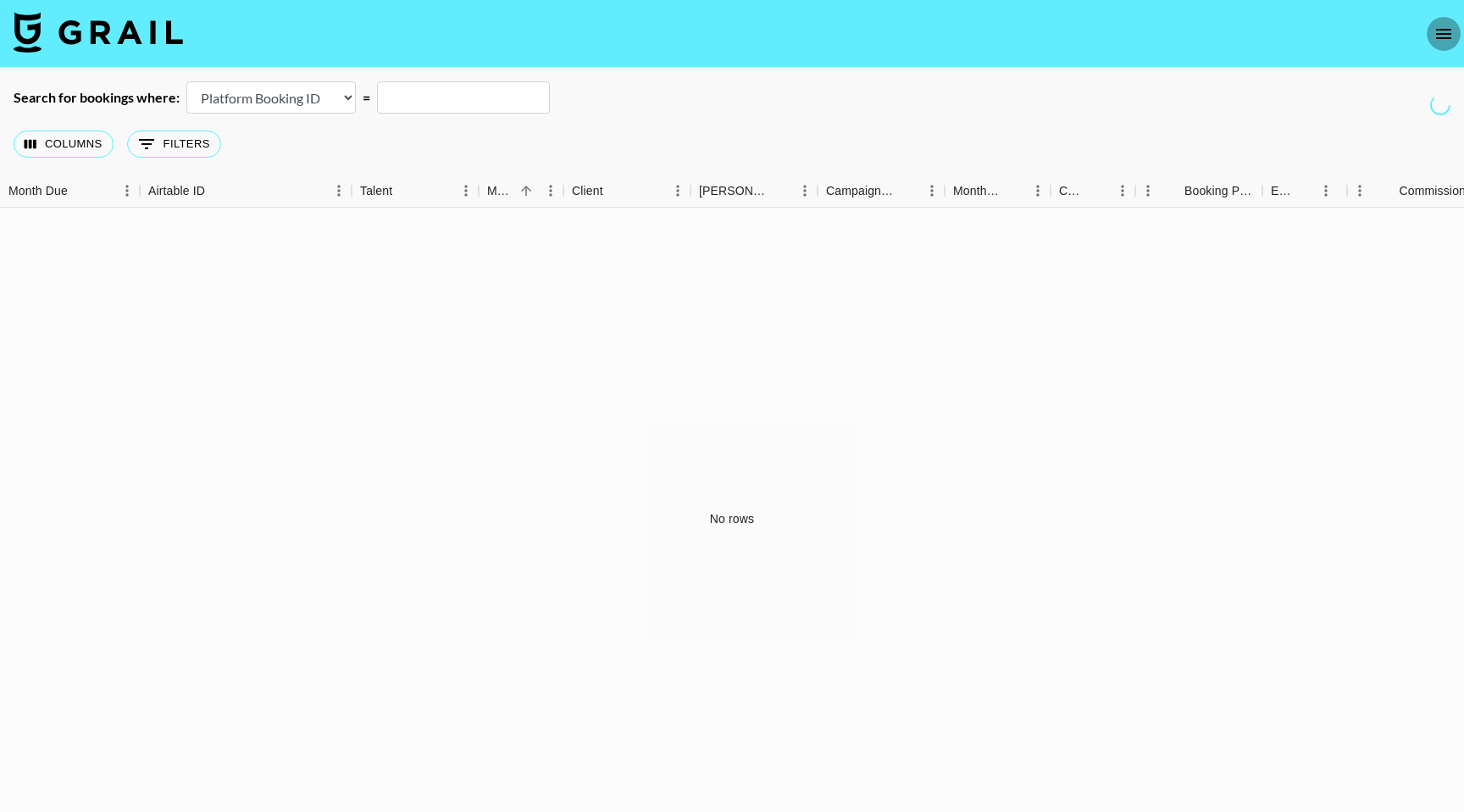
click at [1437, 32] on icon "open drawer" at bounding box center [1444, 34] width 21 height 21
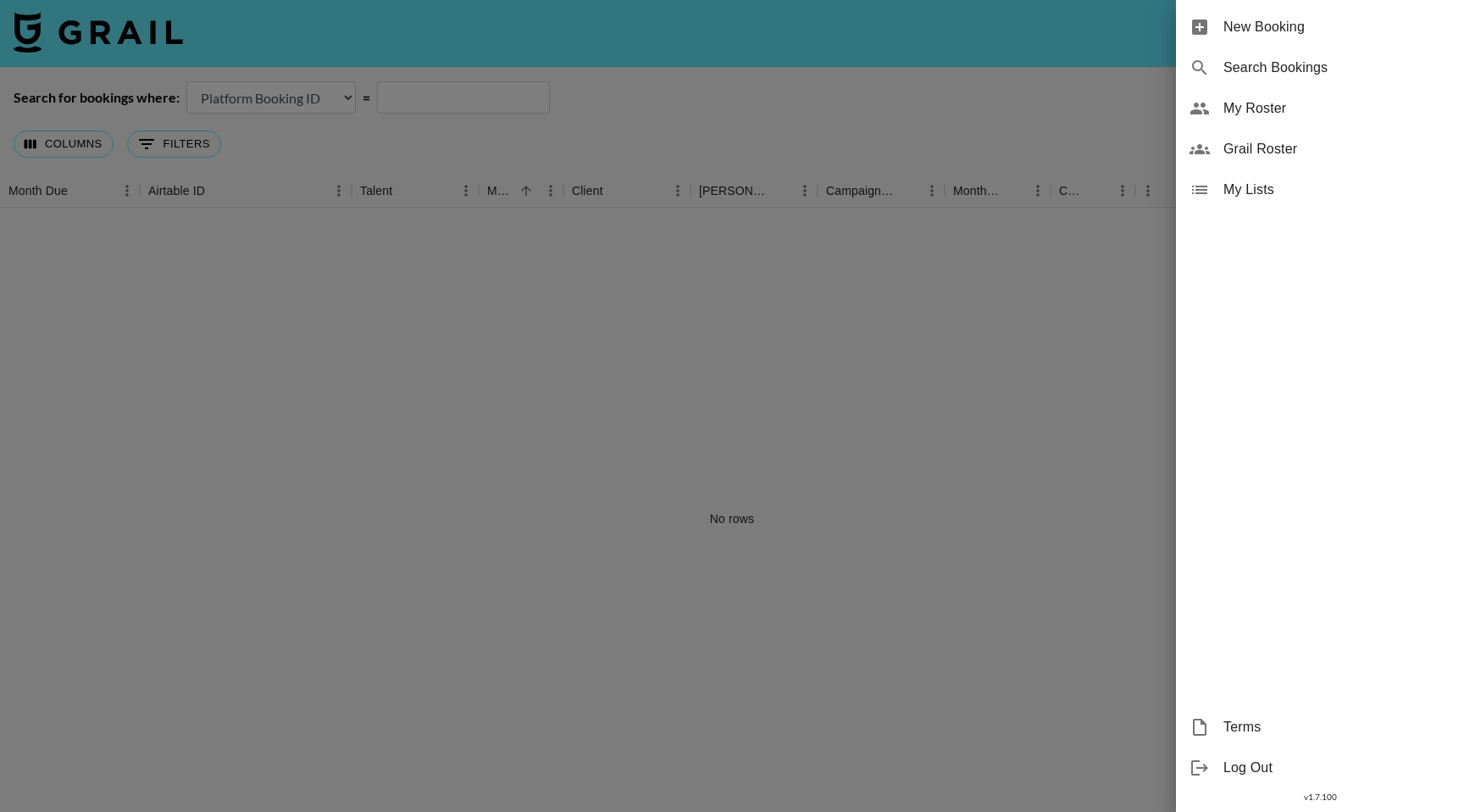
click at [1267, 144] on span "Grail Roster" at bounding box center [1337, 149] width 227 height 21
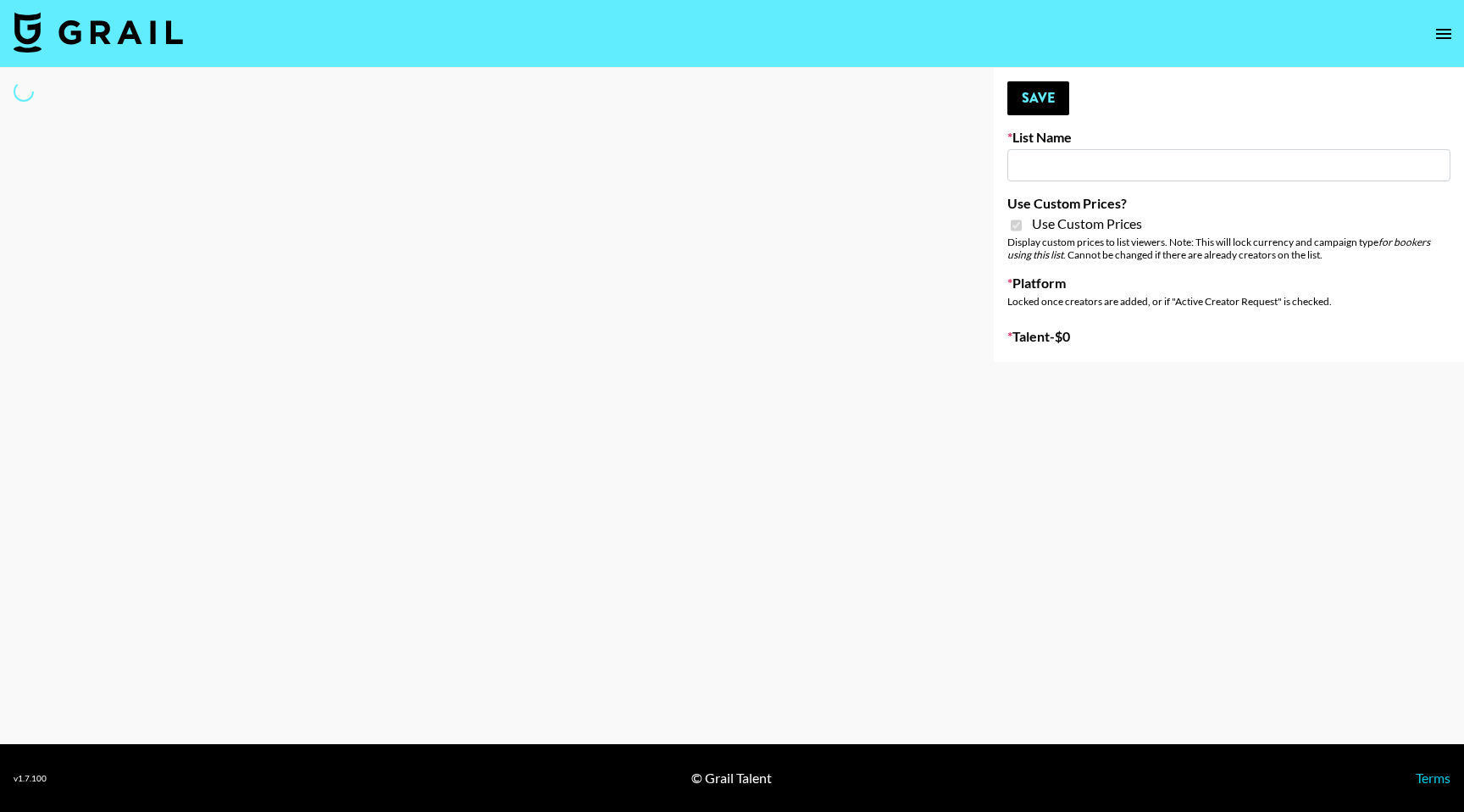
type input "Content Labs for Perplexity"
checkbox input "true"
select select "Brand"
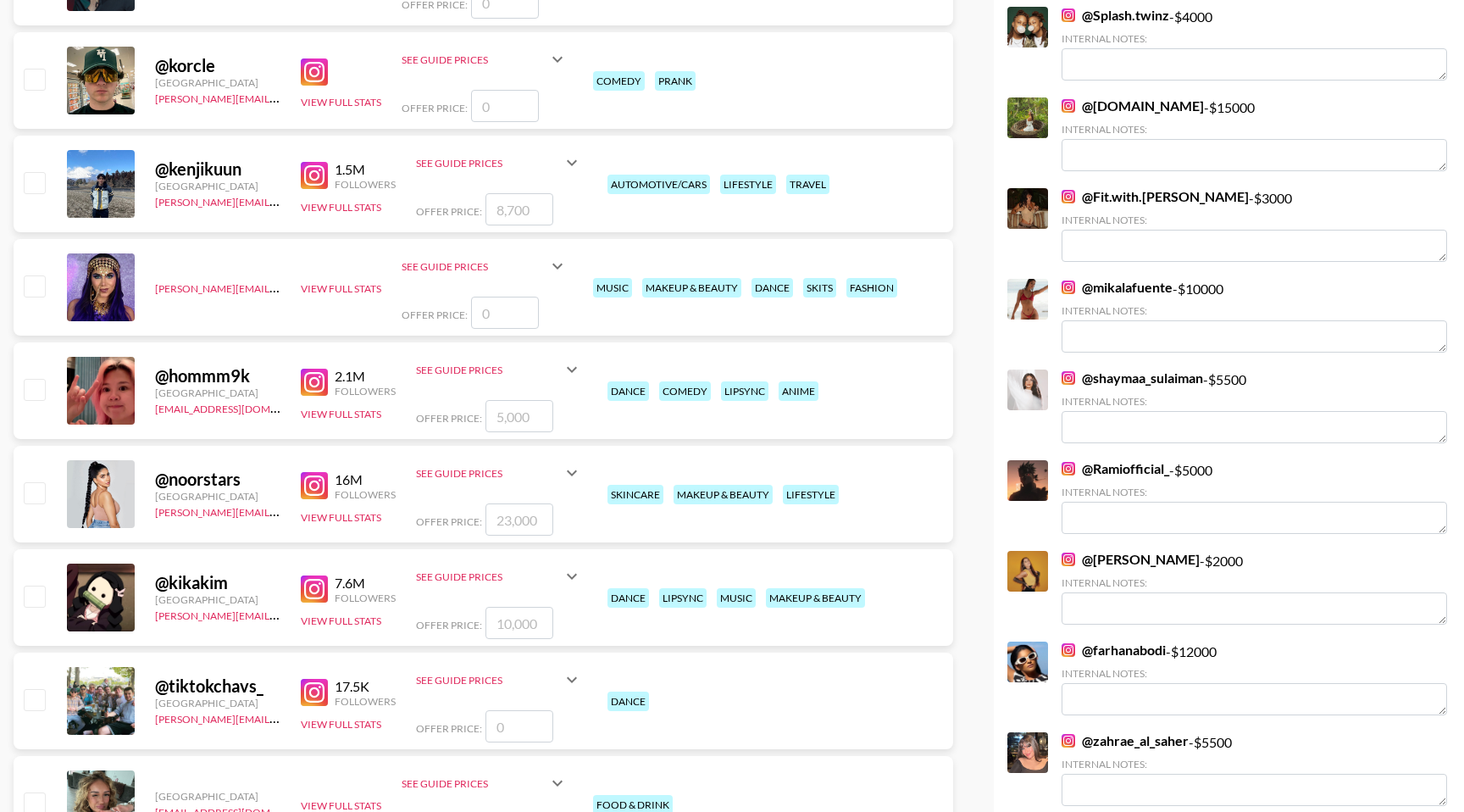
scroll to position [3725, 0]
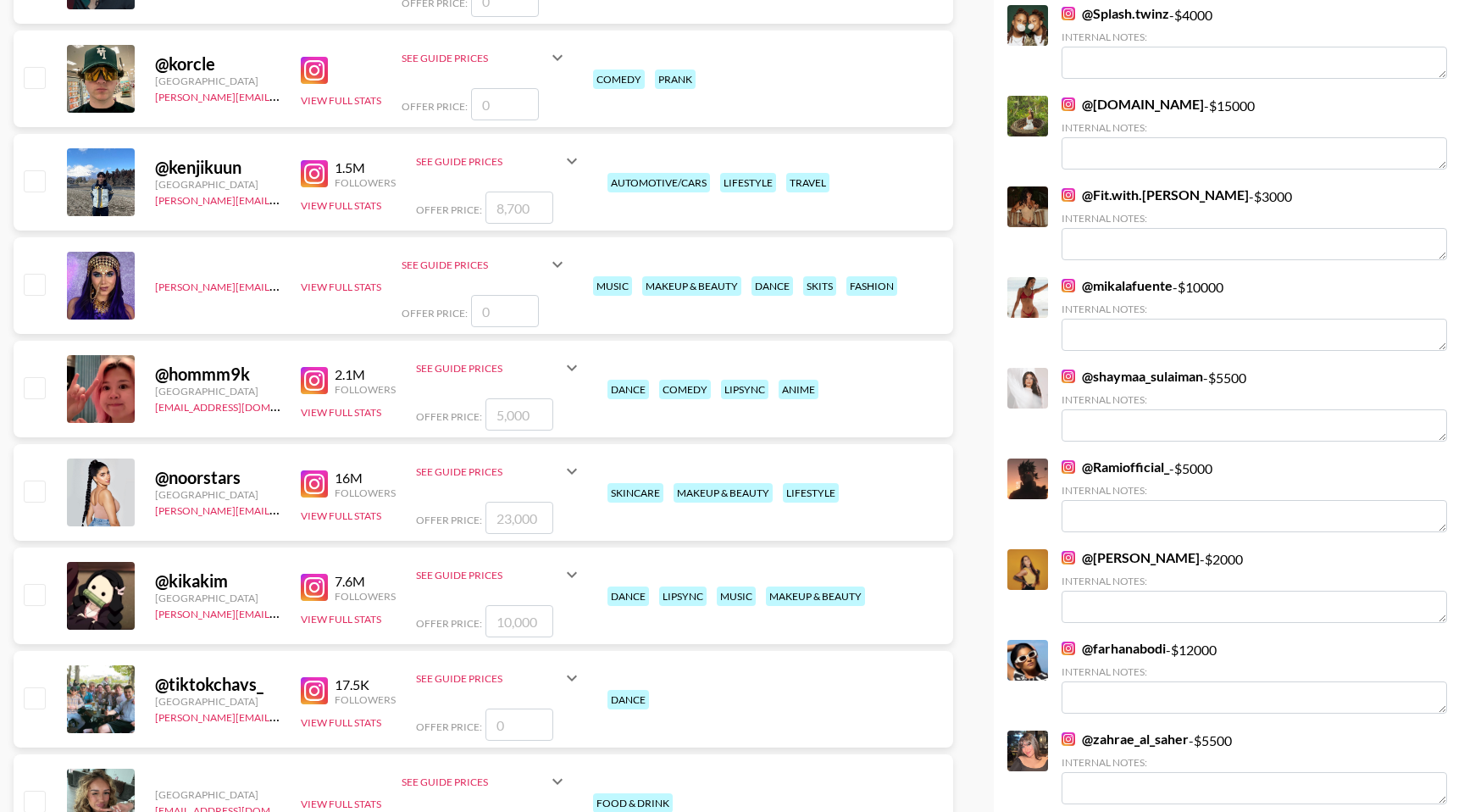
click at [433, 410] on span "Offer Price:" at bounding box center [449, 416] width 66 height 13
click at [316, 370] on img at bounding box center [315, 381] width 27 height 27
